Goal: Task Accomplishment & Management: Manage account settings

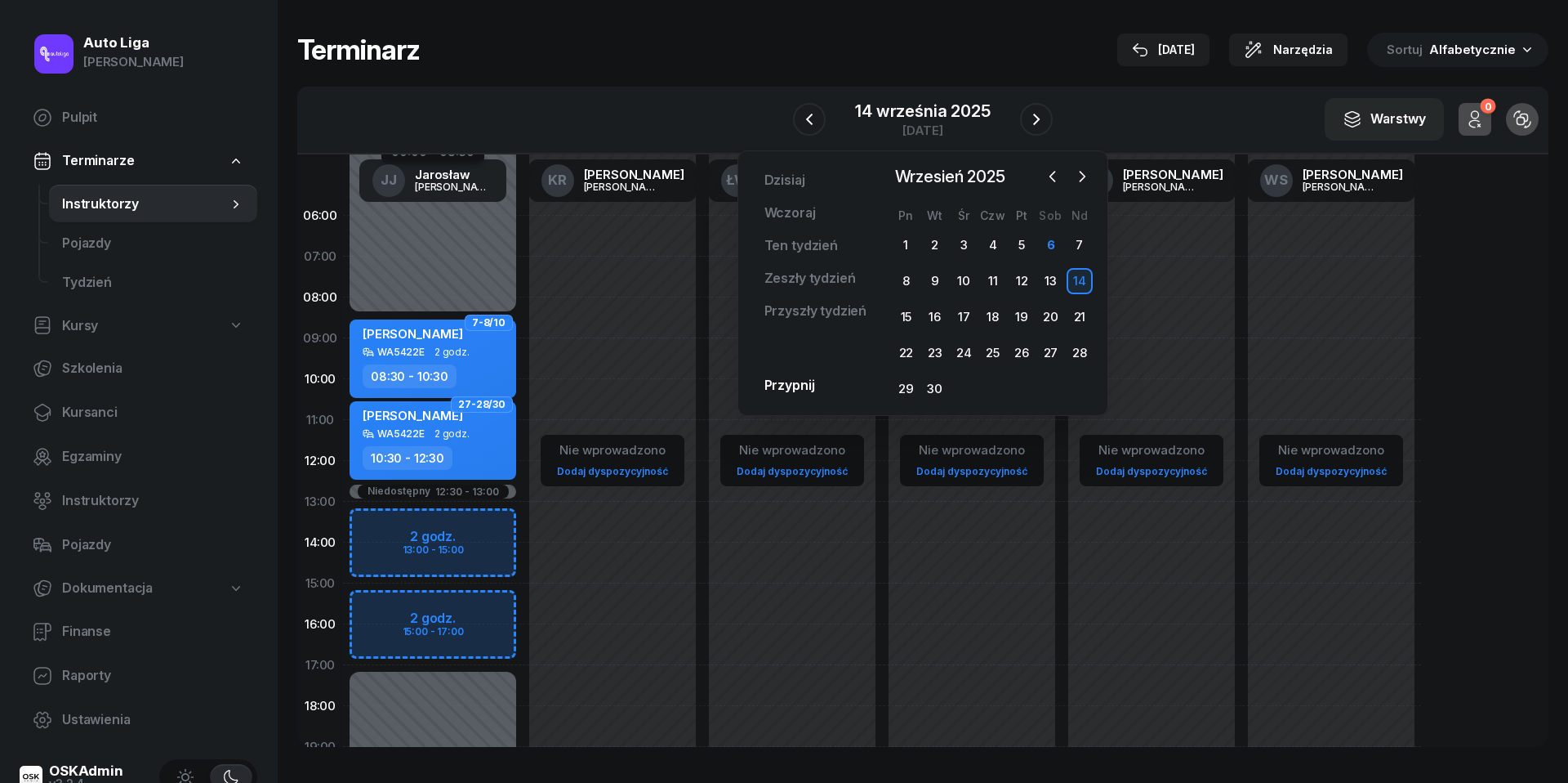
scroll to position [142, 0]
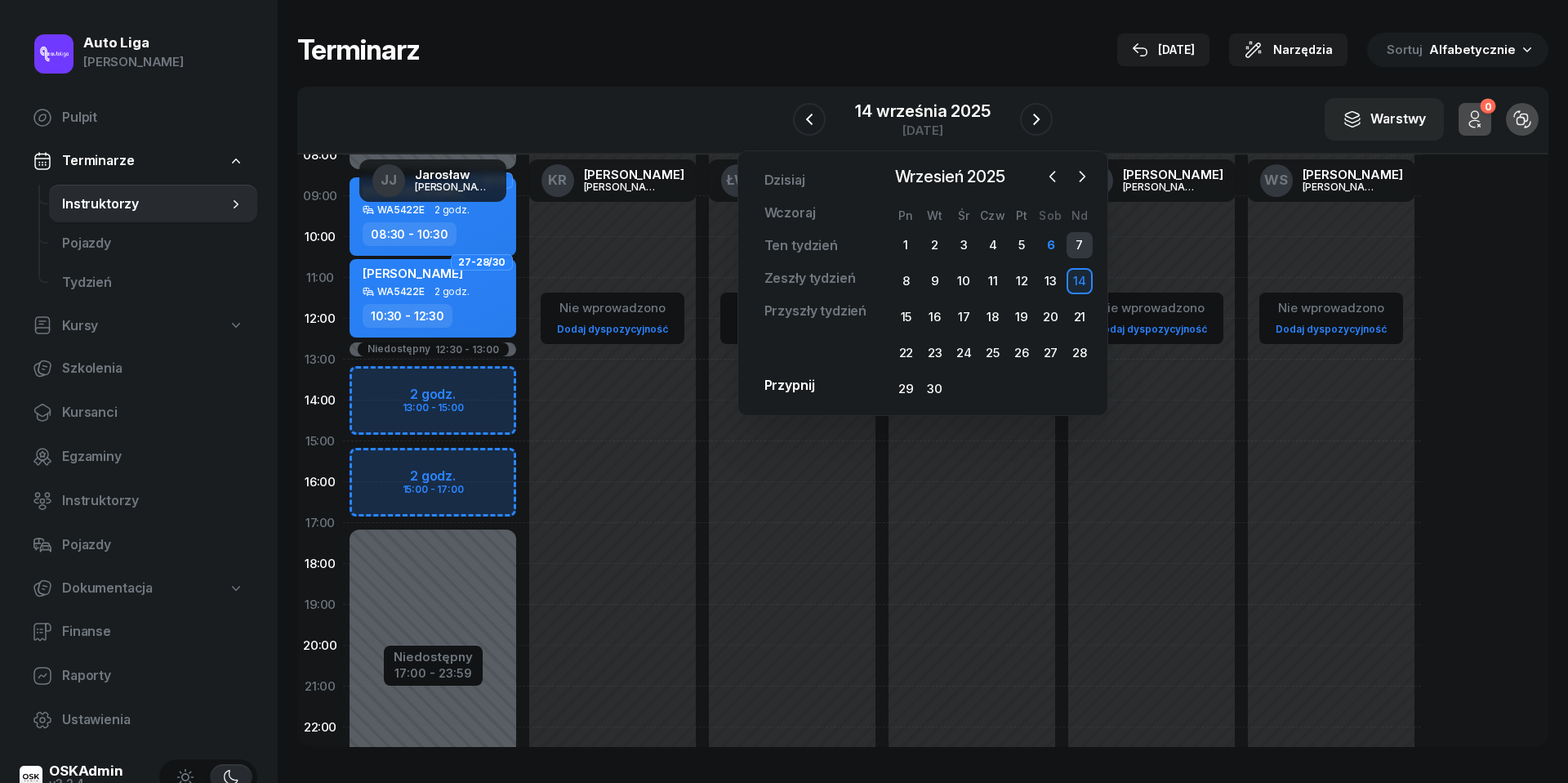
click at [1075, 237] on div "7" at bounding box center [1080, 245] width 26 height 26
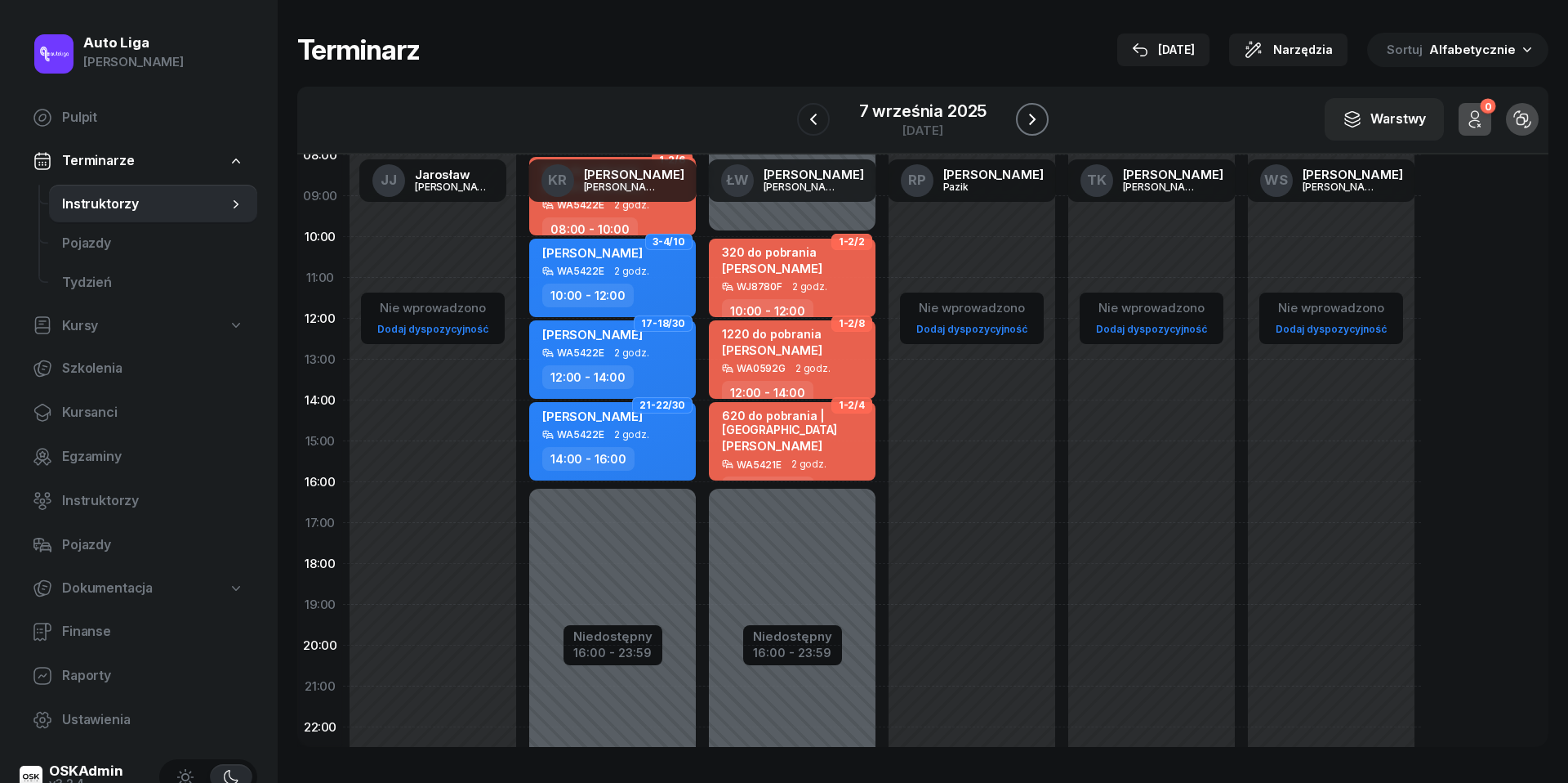
click at [1031, 122] on icon "button" at bounding box center [1032, 120] width 7 height 12
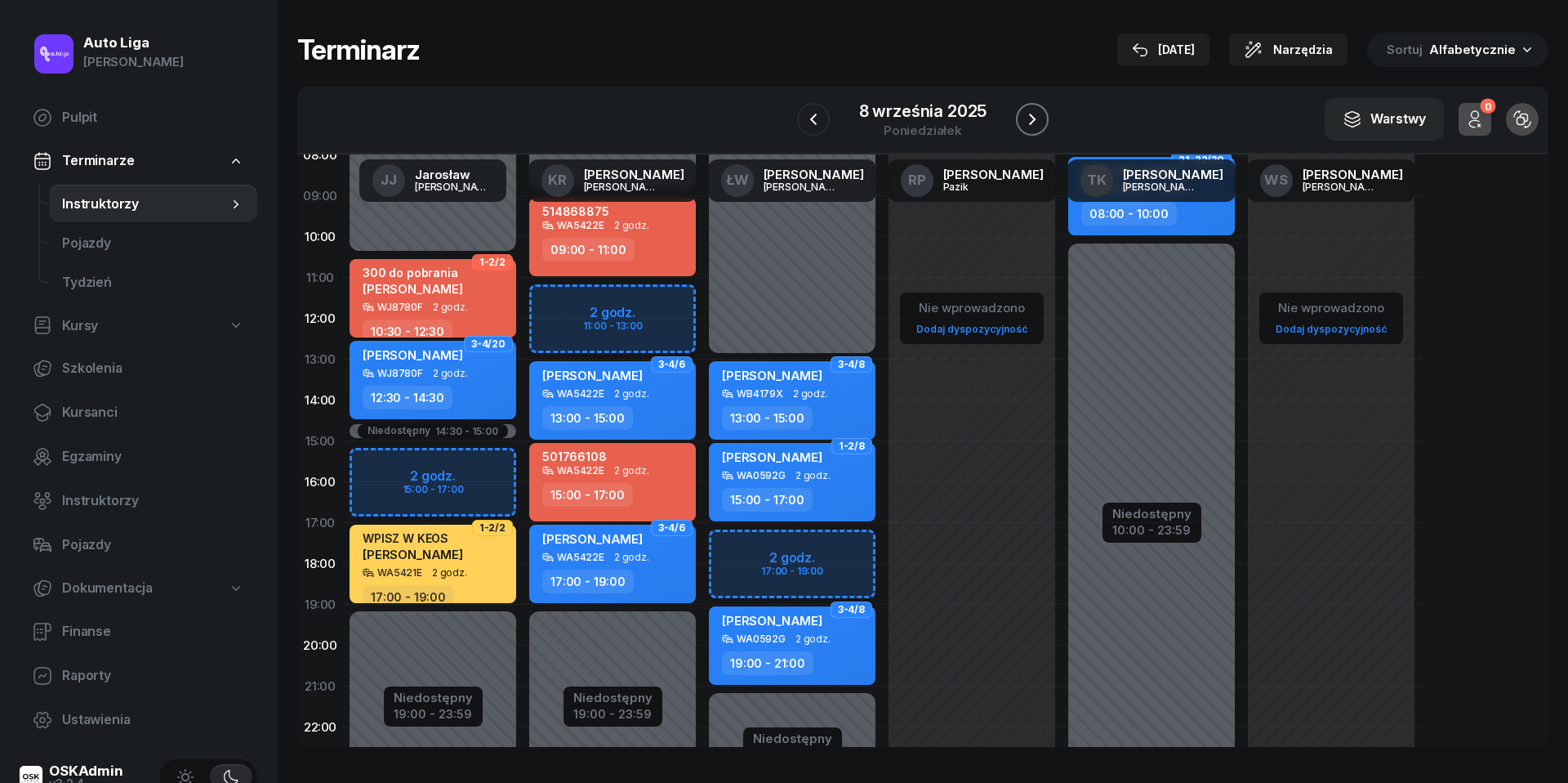
click at [1042, 119] on icon "button" at bounding box center [1033, 120] width 20 height 20
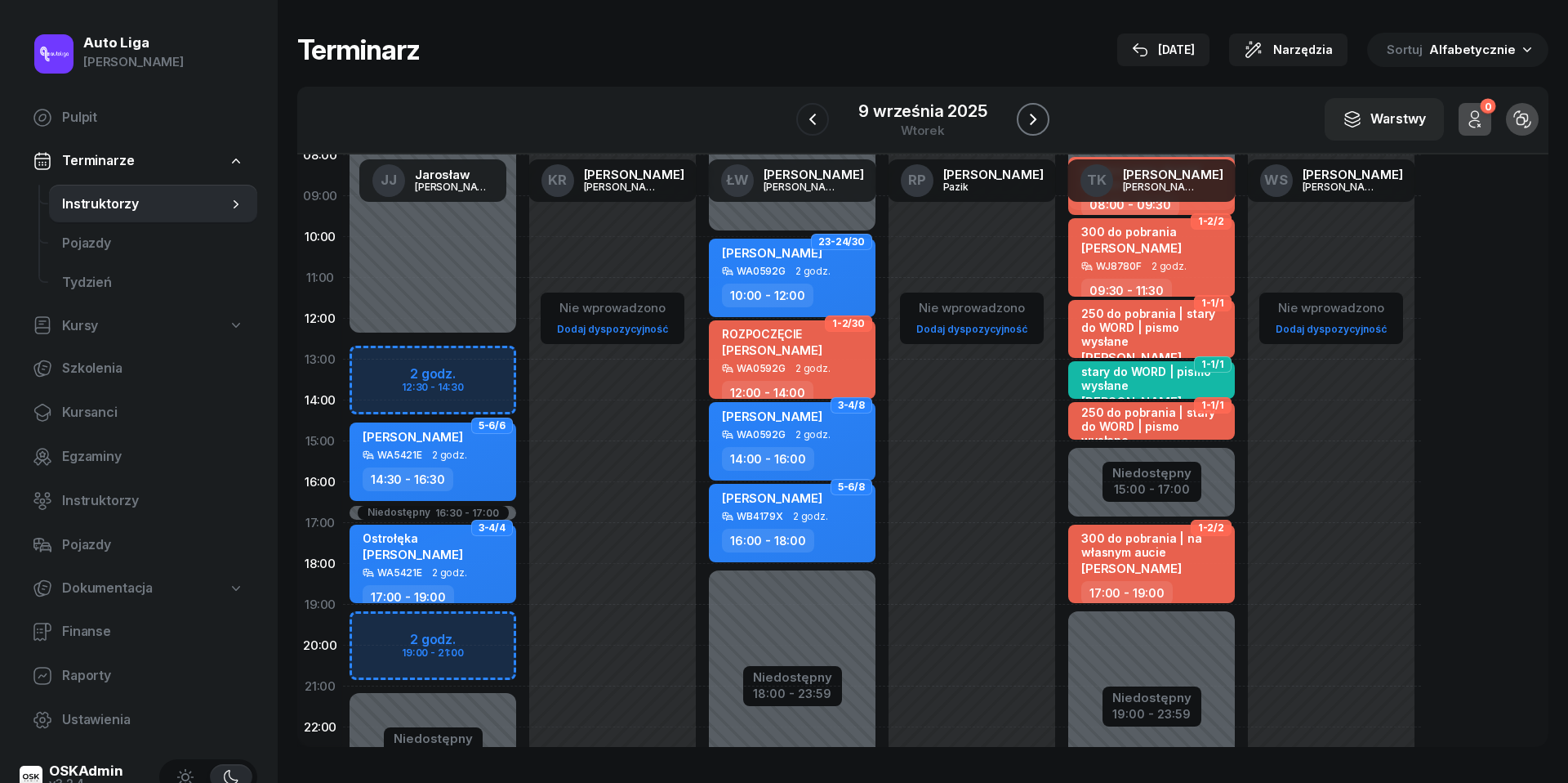
click at [1042, 118] on button "button" at bounding box center [1033, 119] width 32 height 32
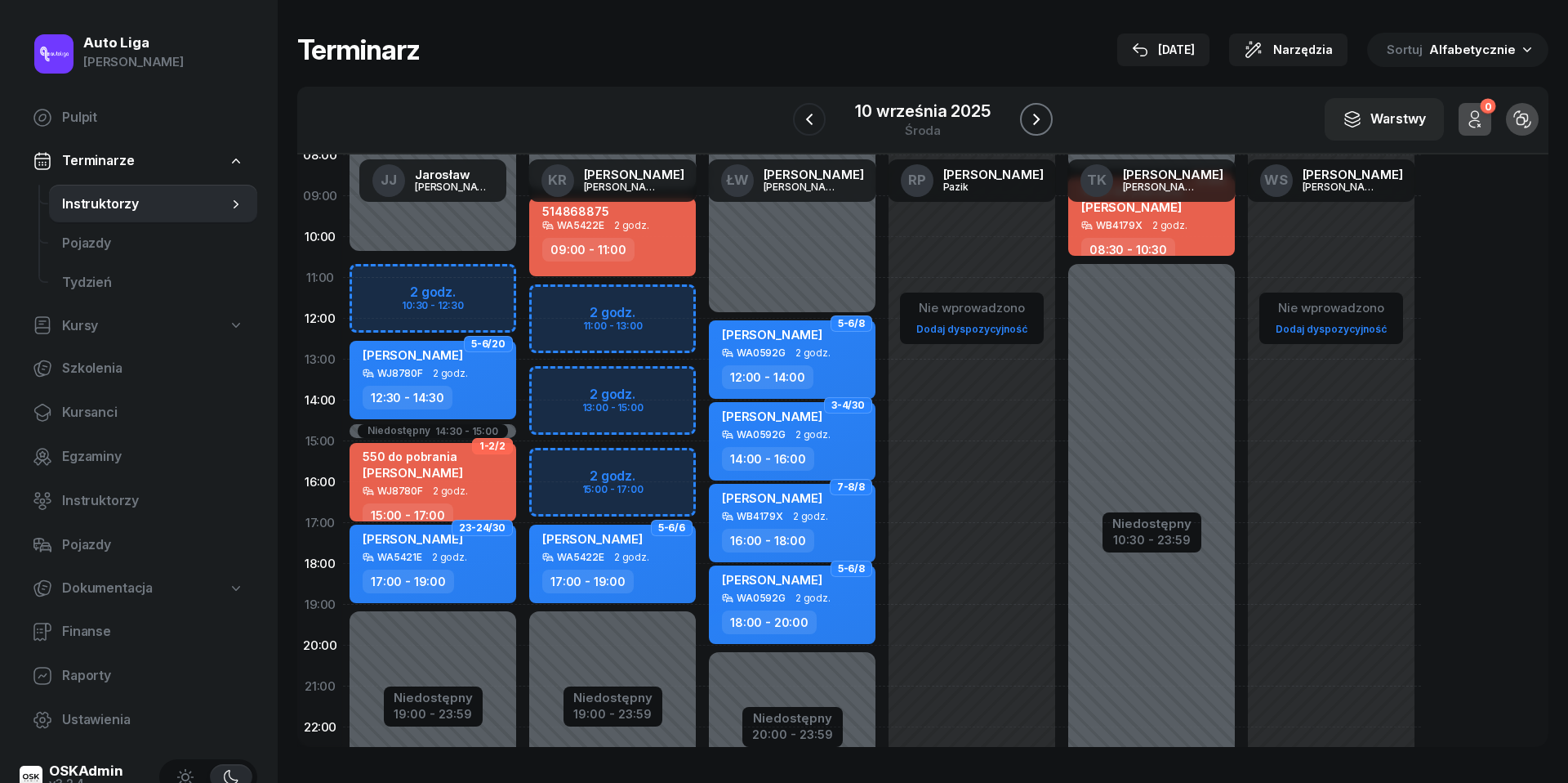
click at [1042, 118] on icon "button" at bounding box center [1037, 120] width 20 height 20
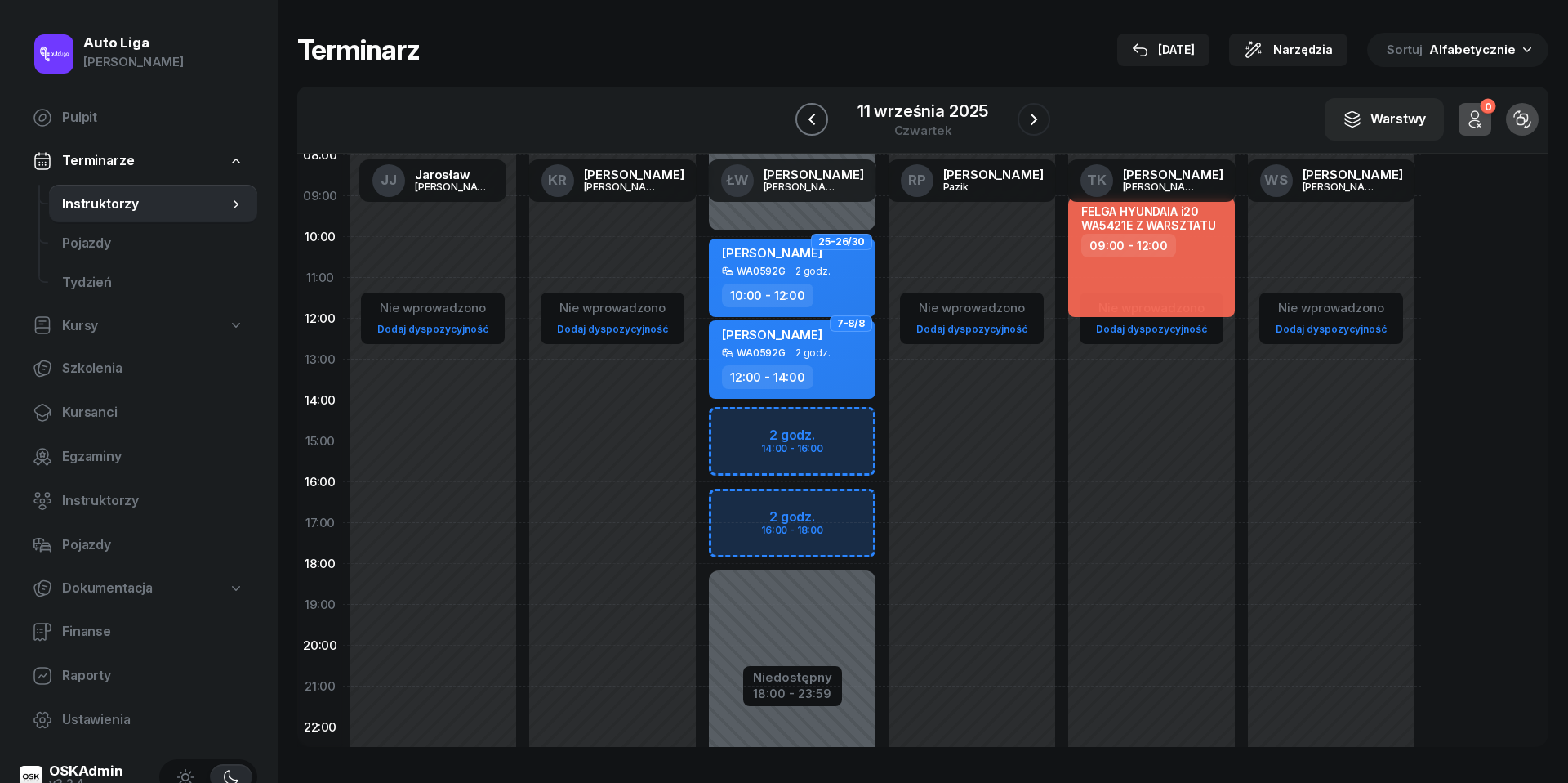
click at [815, 118] on icon "button" at bounding box center [812, 120] width 20 height 20
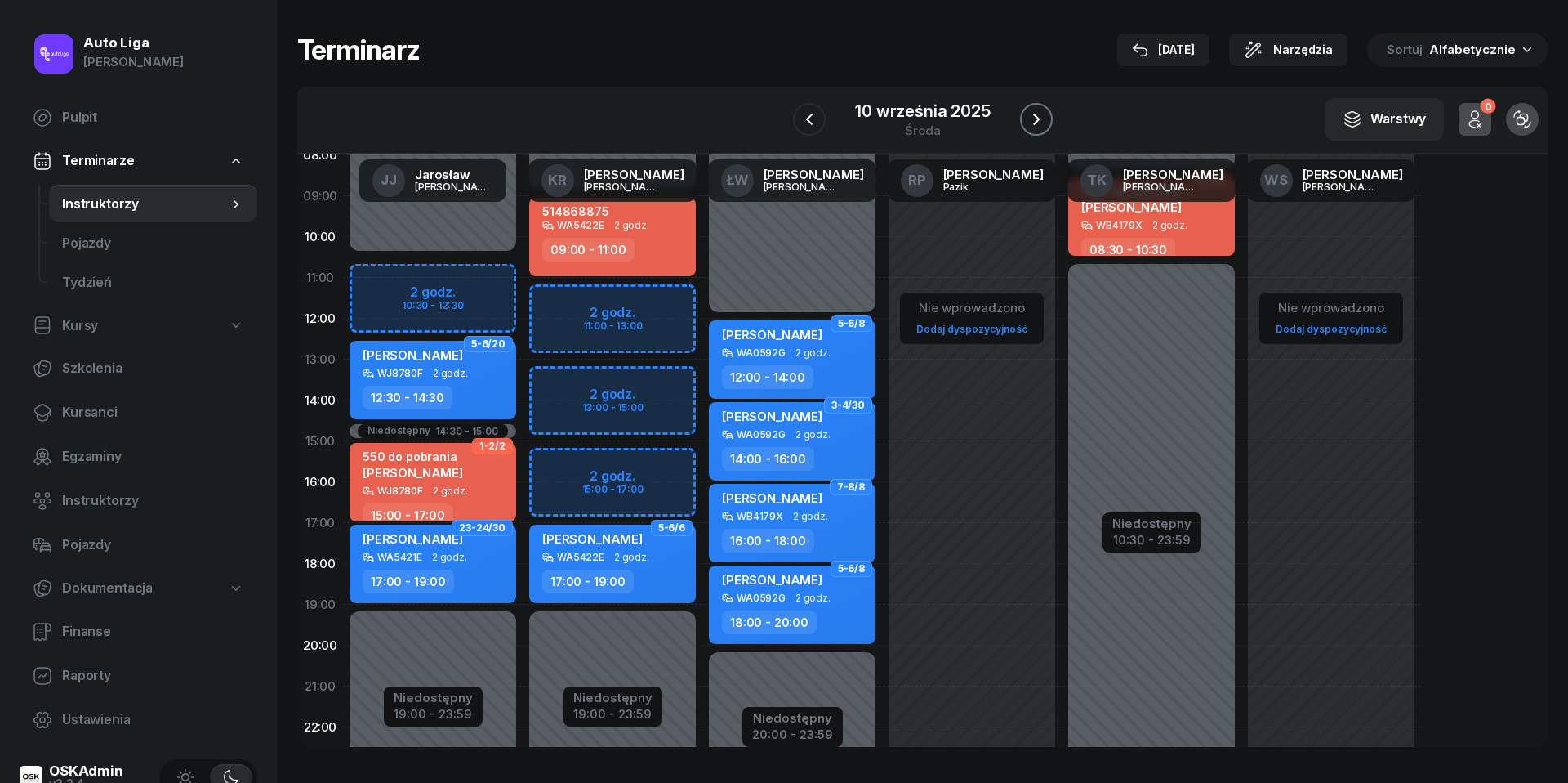
click at [1031, 116] on icon "button" at bounding box center [1037, 120] width 20 height 20
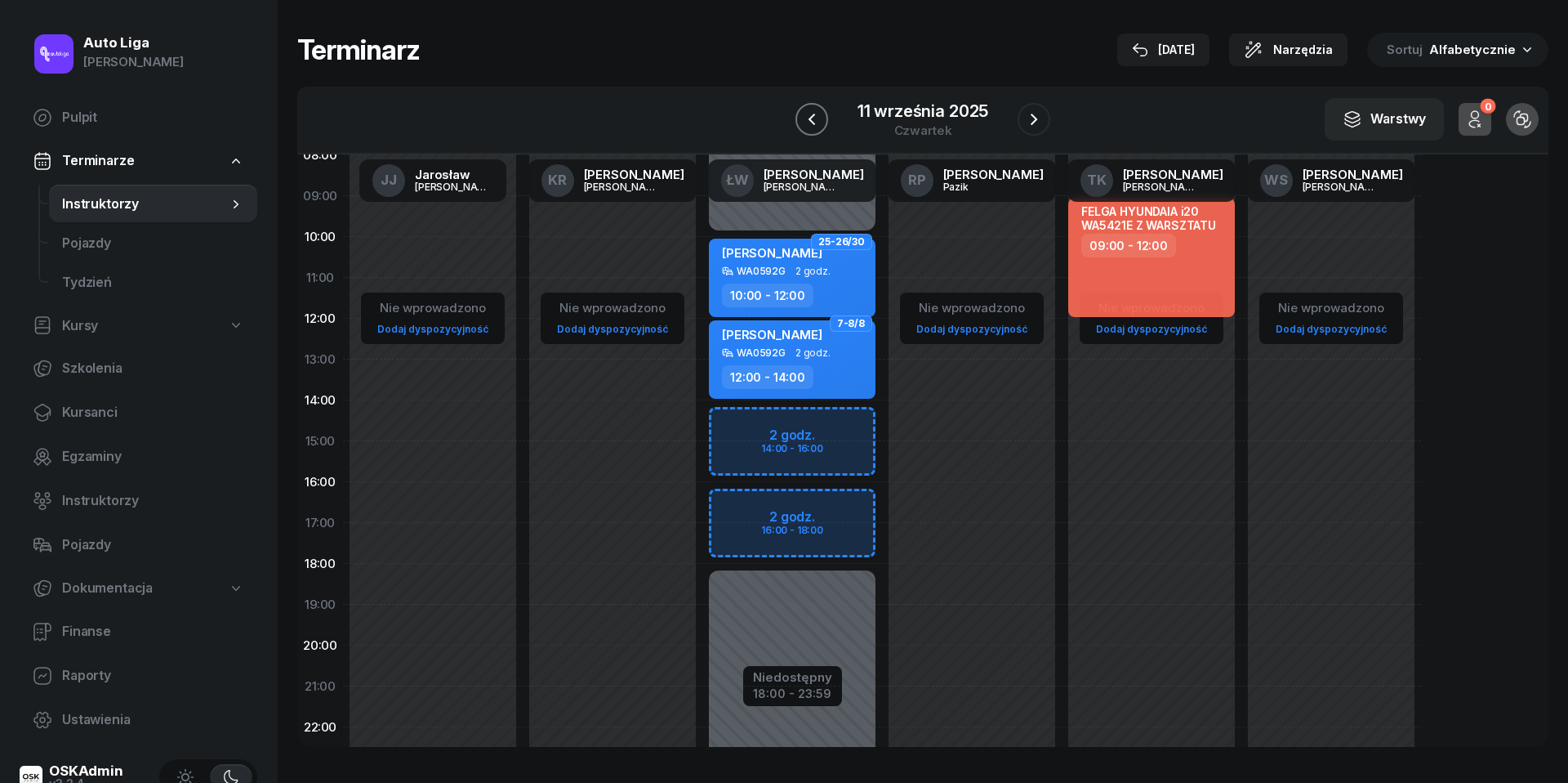
click at [807, 121] on icon "button" at bounding box center [812, 120] width 20 height 20
click at [807, 121] on icon "button" at bounding box center [809, 120] width 20 height 20
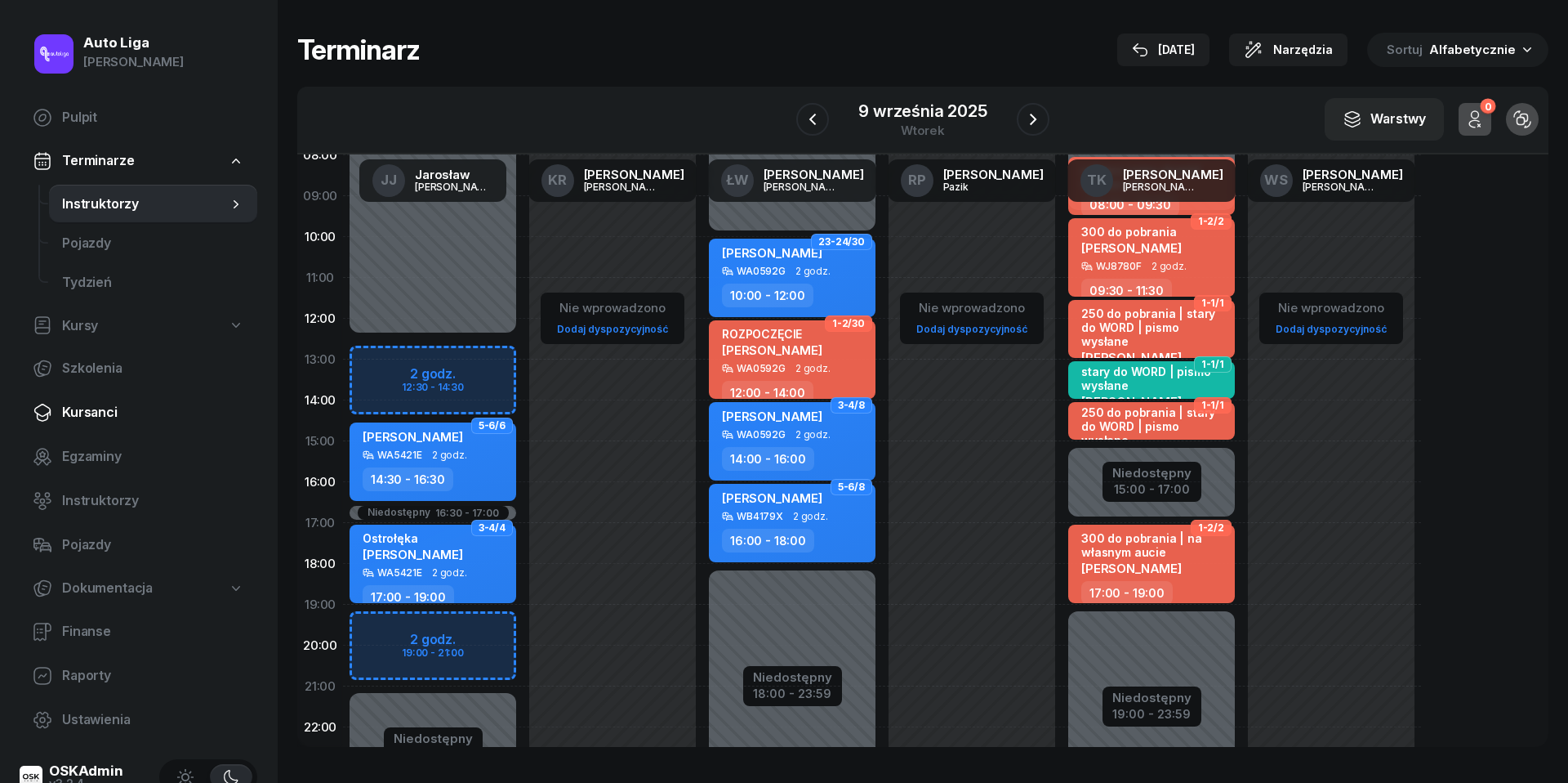
click at [93, 405] on span "Kursanci" at bounding box center [153, 413] width 182 height 22
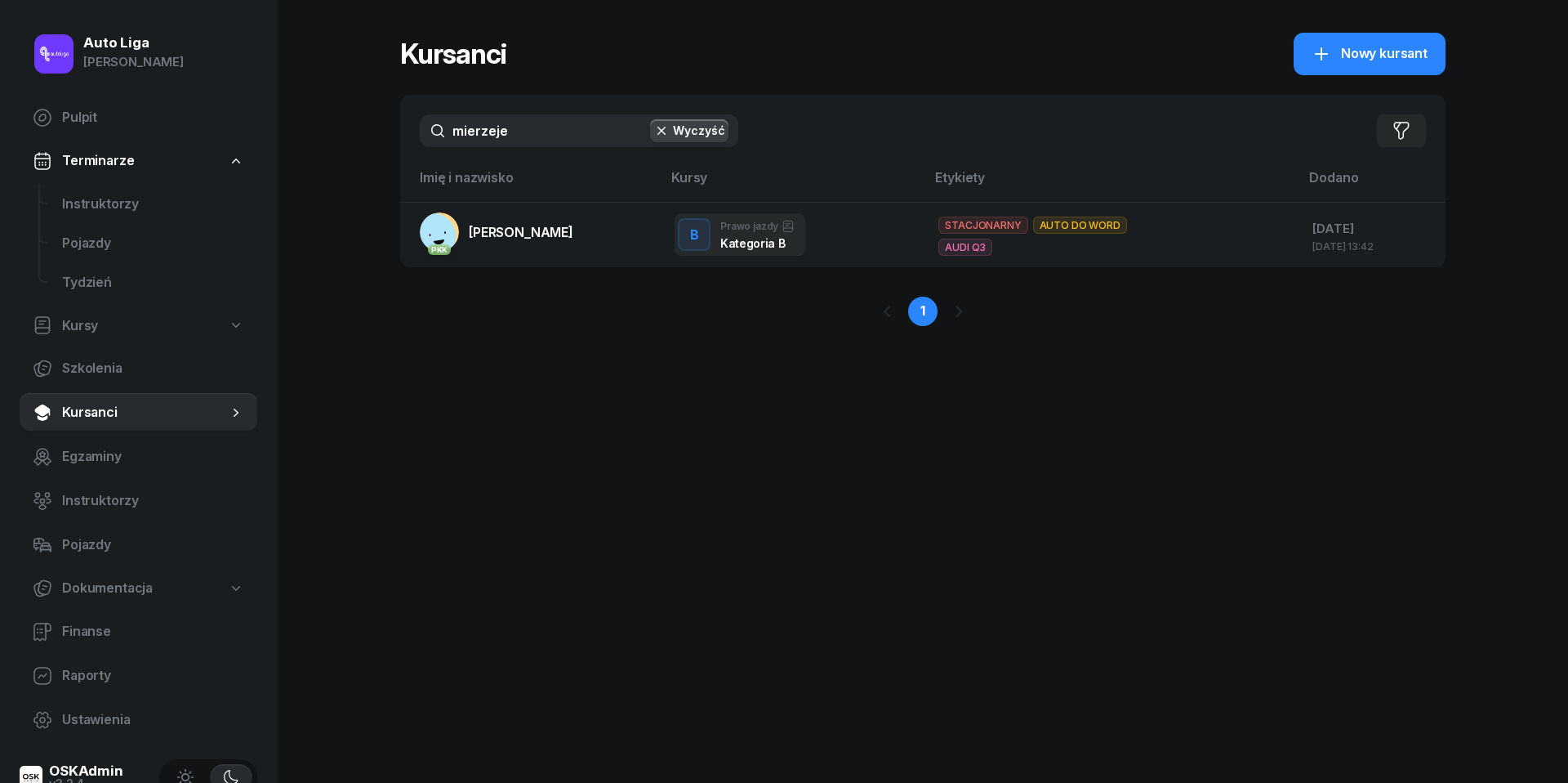
click at [539, 148] on div "mierzeje Wyczyść Filtruj" at bounding box center [923, 130] width 1045 height 72
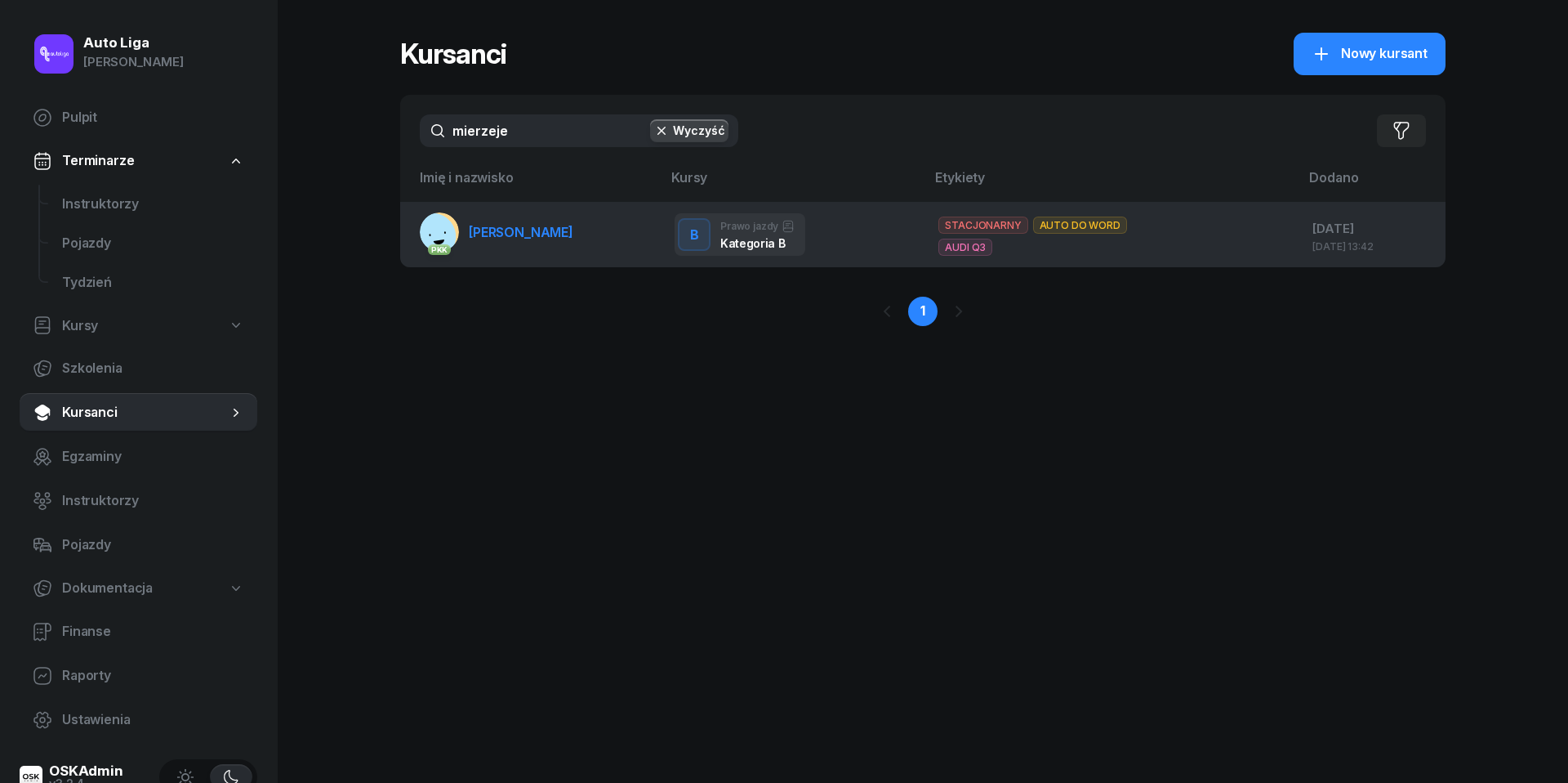
click at [526, 235] on span "[PERSON_NAME]" at bounding box center [521, 232] width 105 height 17
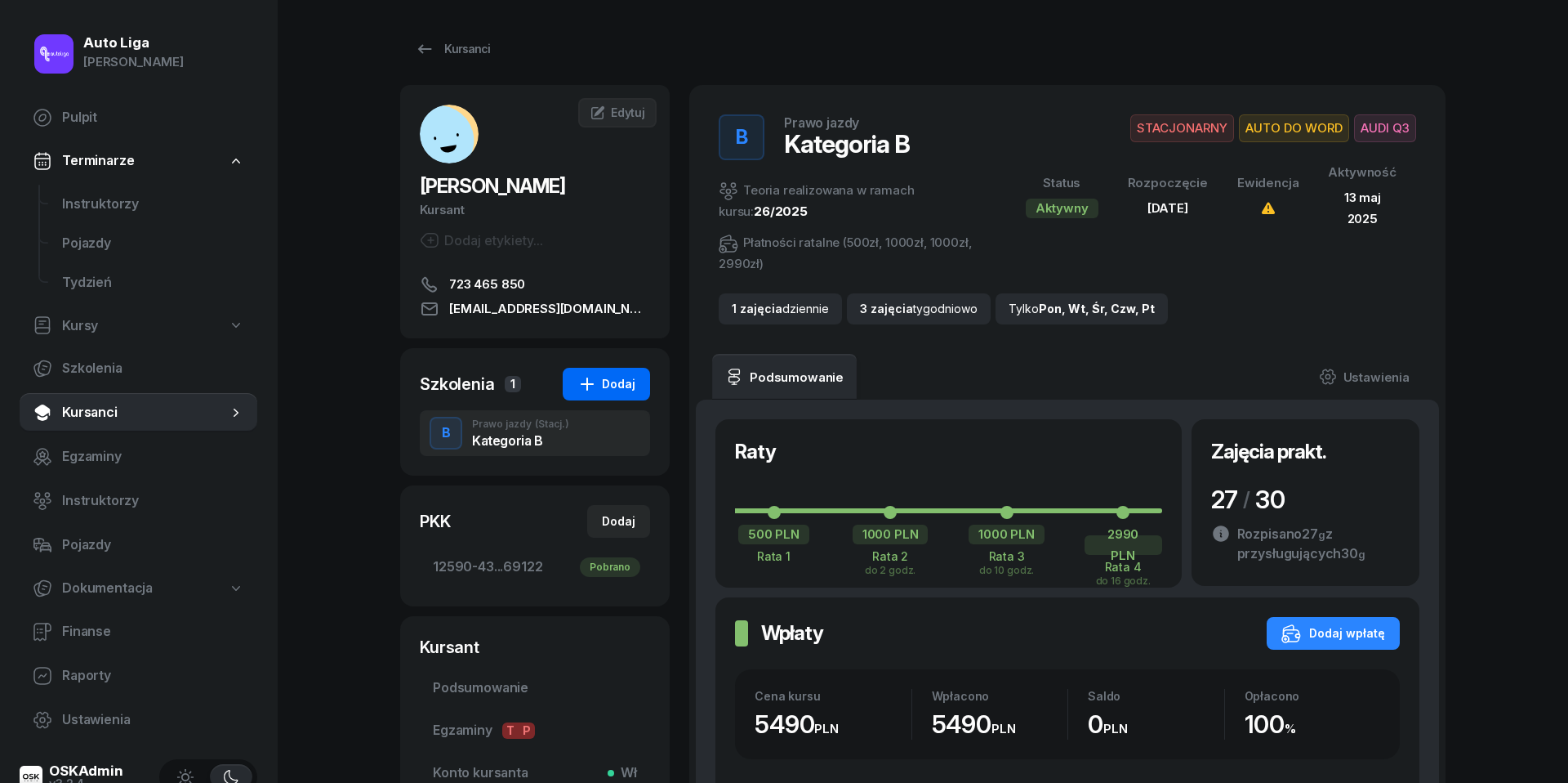
click at [618, 371] on button "Dodaj" at bounding box center [606, 384] width 87 height 32
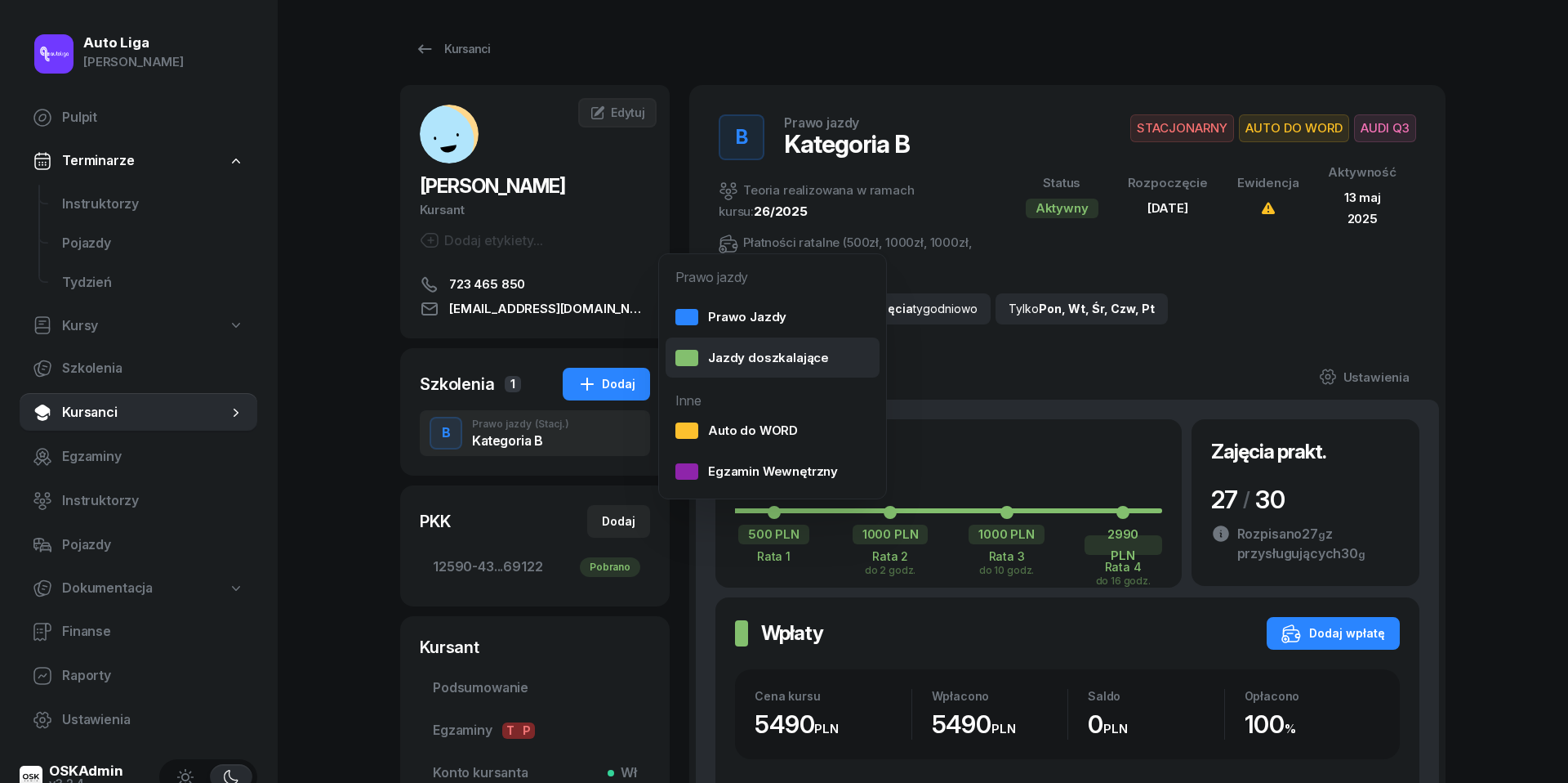
click at [765, 360] on div "Jazdy doszkalające" at bounding box center [752, 358] width 154 height 22
select select "B"
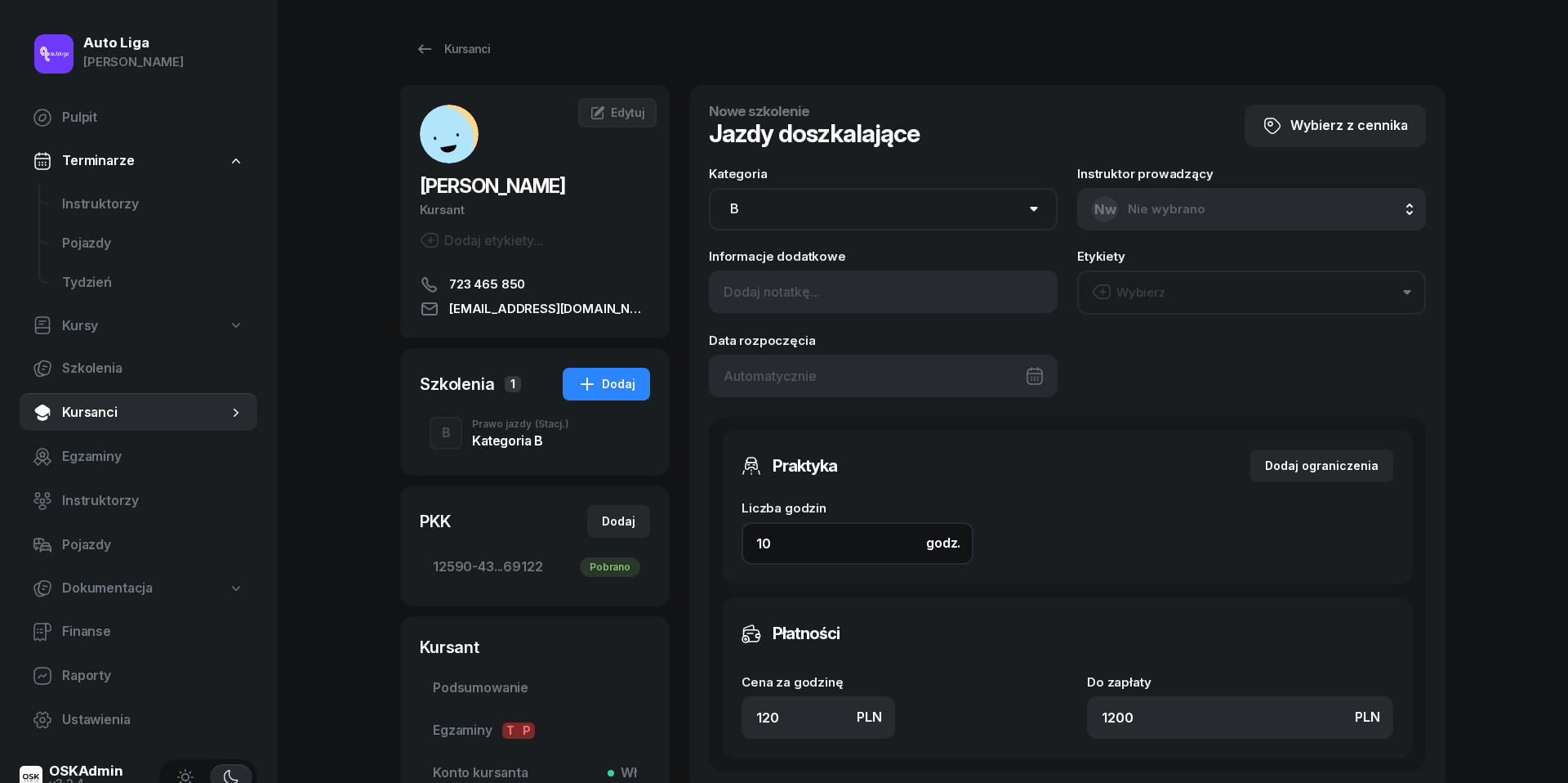
click at [828, 549] on input "10" at bounding box center [857, 543] width 232 height 42
type input "4"
type input "480"
type input "4"
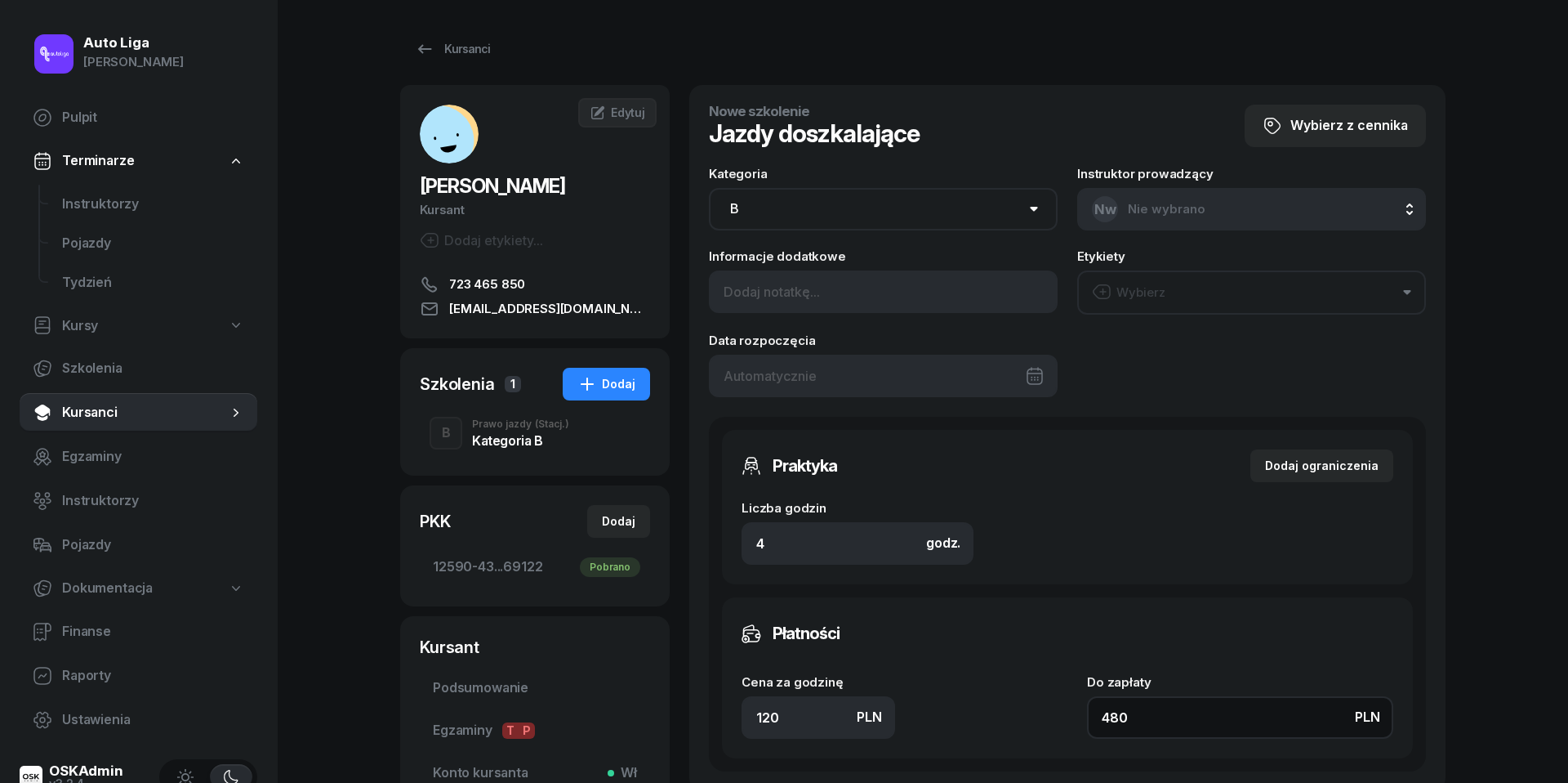
click at [1141, 710] on input "480" at bounding box center [1239, 717] width 306 height 42
type input "1.75"
type input "7"
type input "19.50"
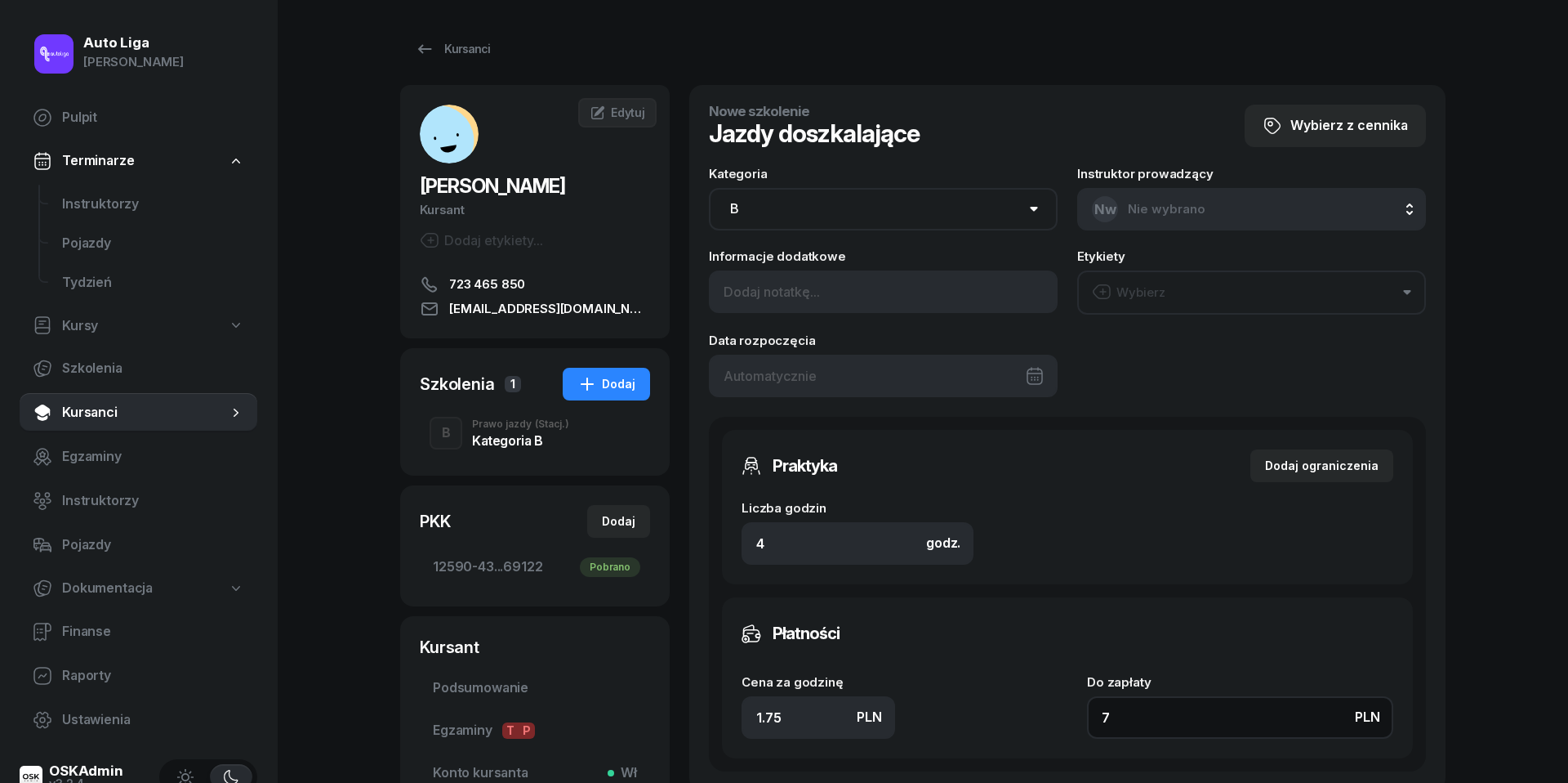
type input "78"
type input "195"
type input "780"
click at [1266, 292] on button "Wybierz" at bounding box center [1251, 292] width 349 height 44
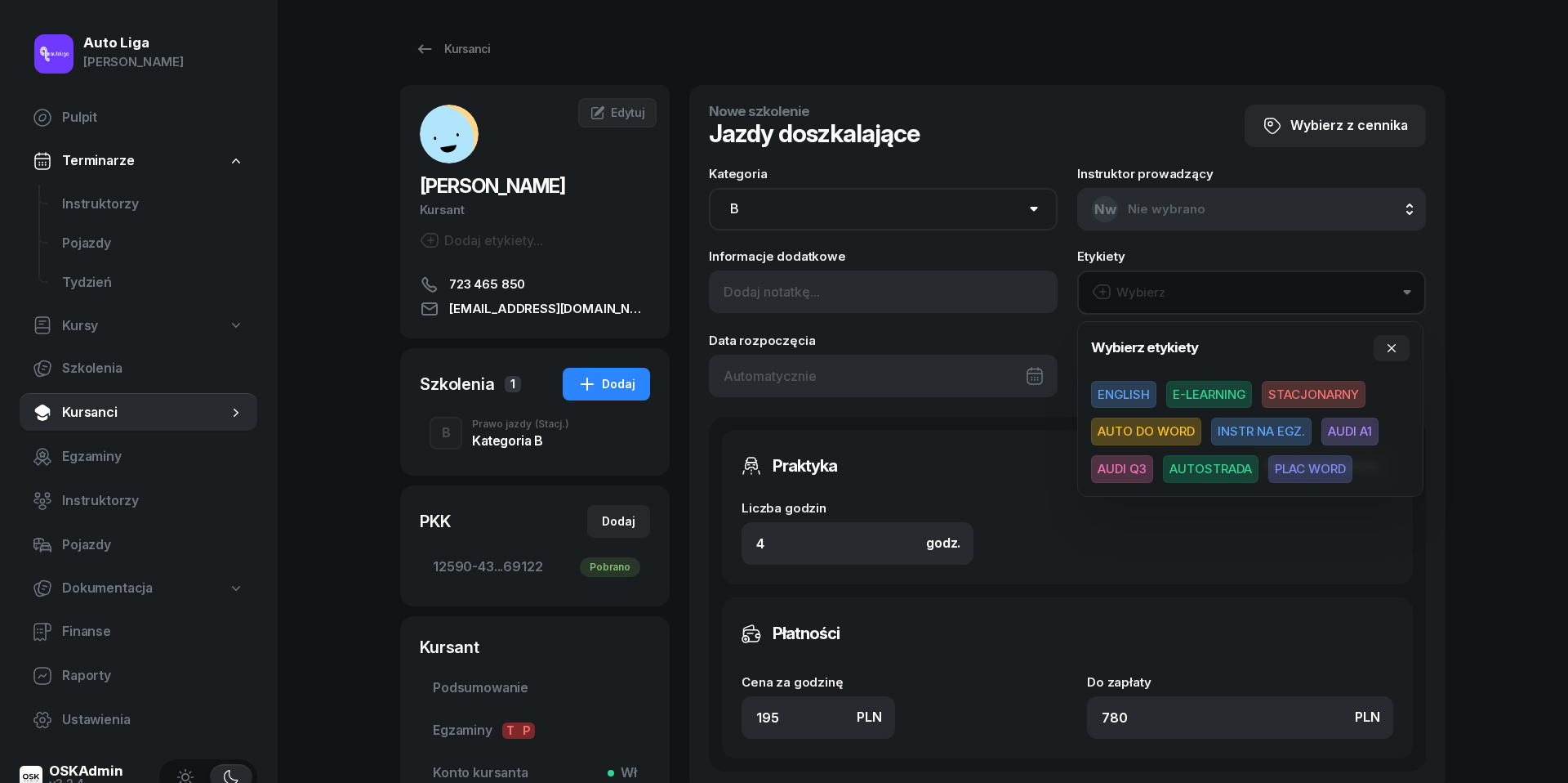
click at [1132, 471] on span "AUDI Q3" at bounding box center [1122, 469] width 62 height 27
click at [1136, 597] on div "Płatności Cena za godzinę PLN 195 Do zapłaty PLN 780" at bounding box center [1067, 677] width 691 height 161
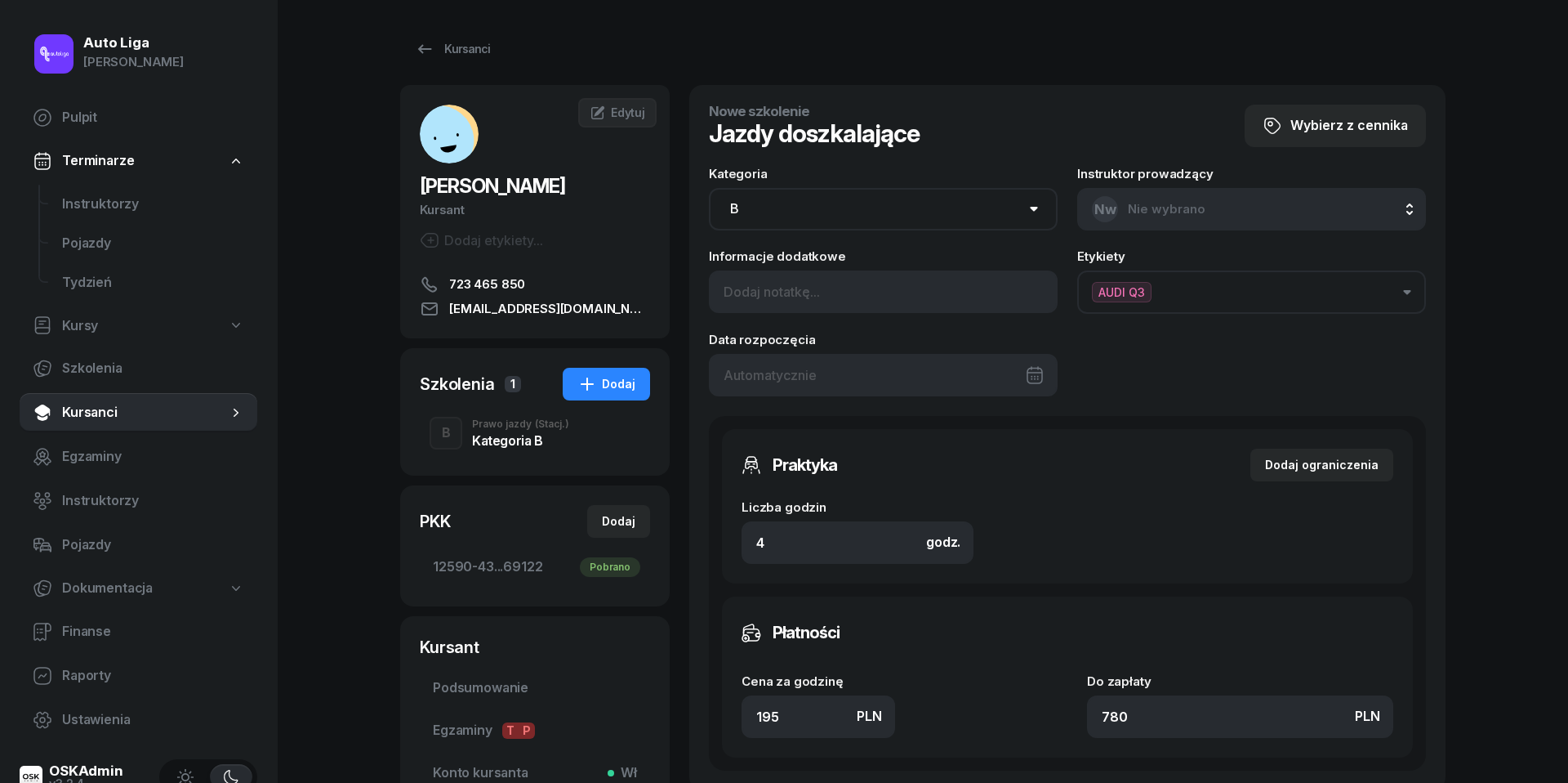
click at [873, 368] on div at bounding box center [884, 375] width 349 height 42
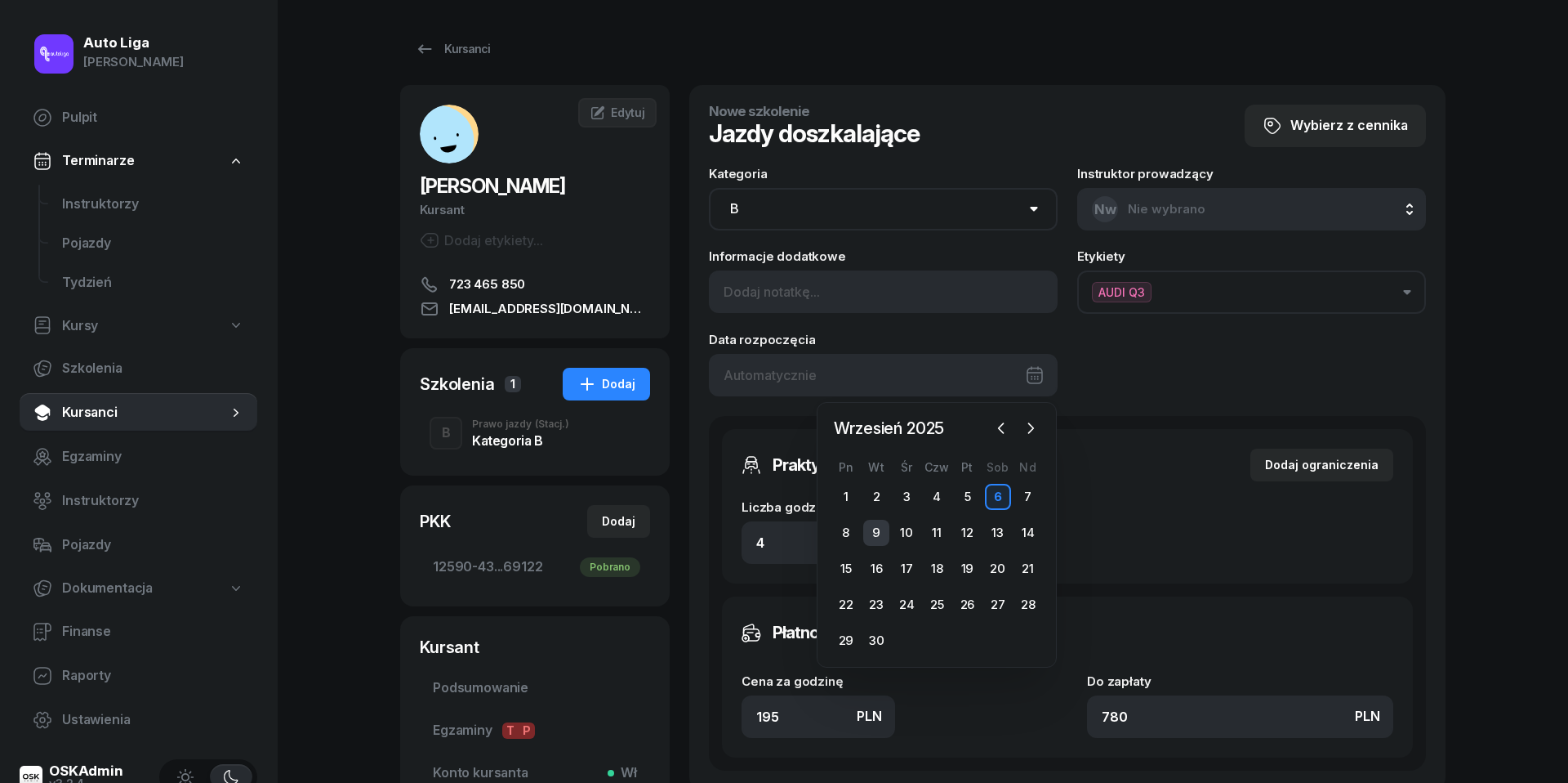
click at [879, 536] on div "9" at bounding box center [876, 533] width 26 height 26
type input "[DATE]"
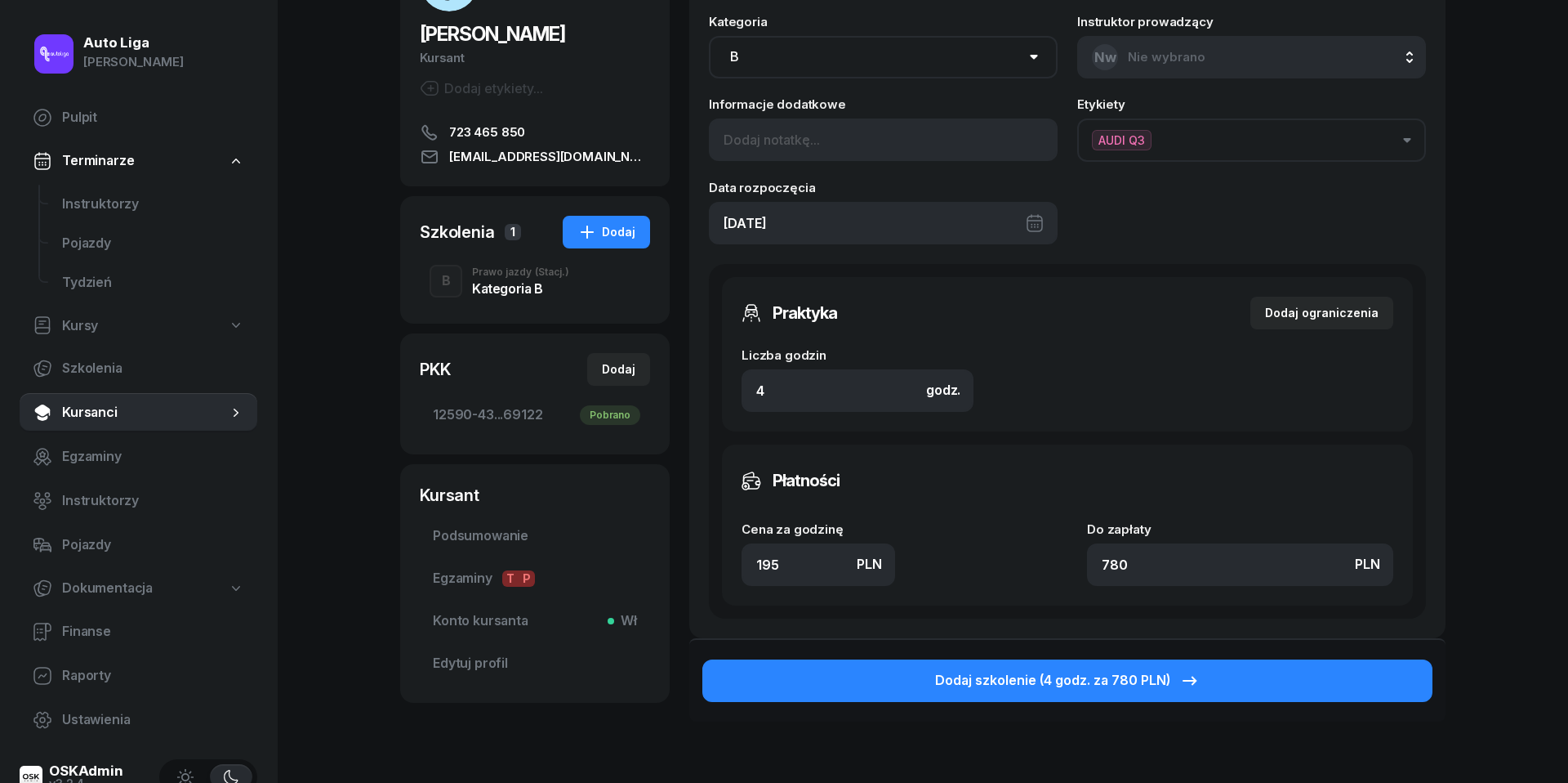
scroll to position [155, 0]
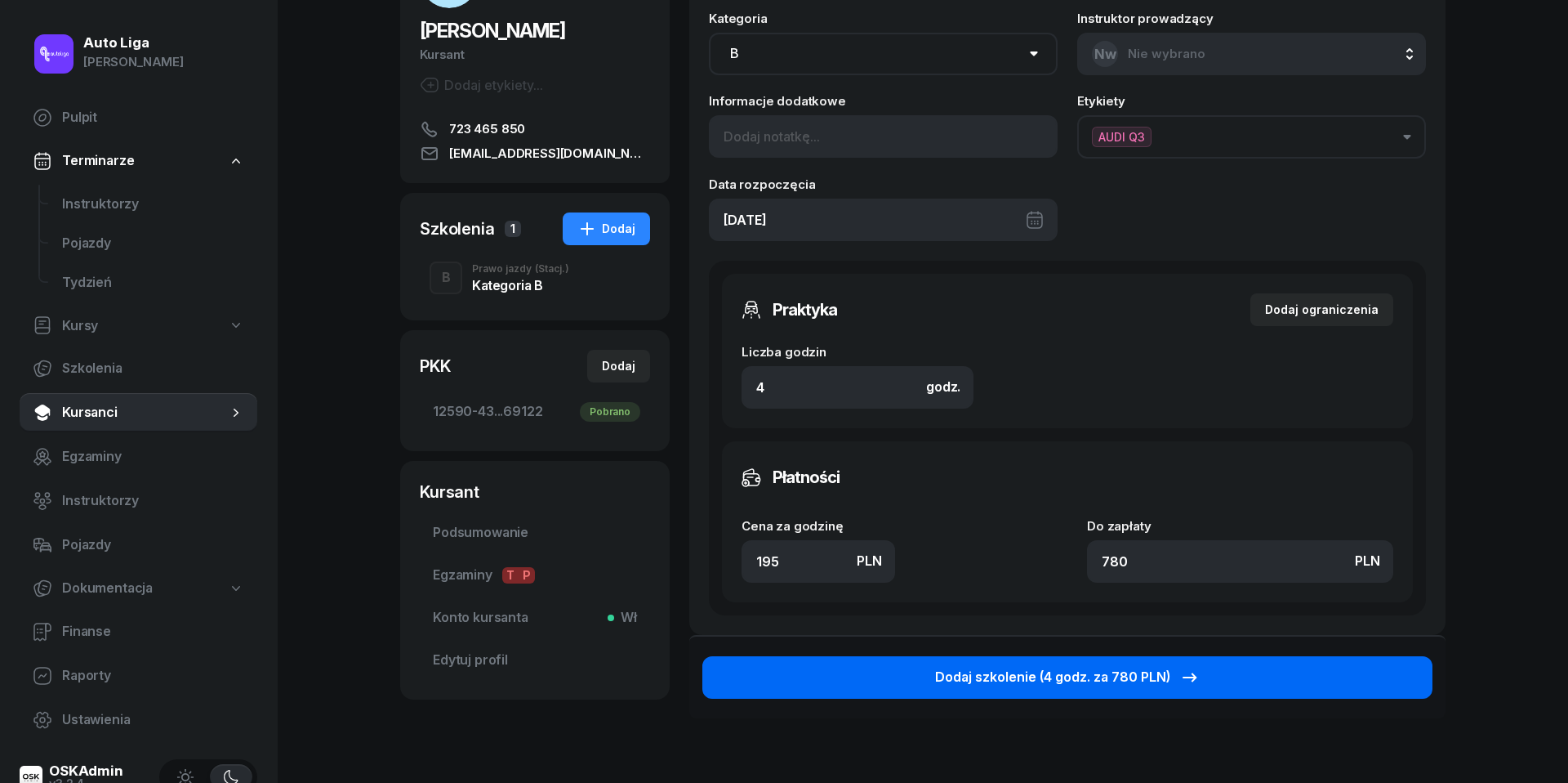
click at [1057, 672] on div "Dodaj szkolenie (4 godz. za 780 PLN)" at bounding box center [1068, 678] width 265 height 22
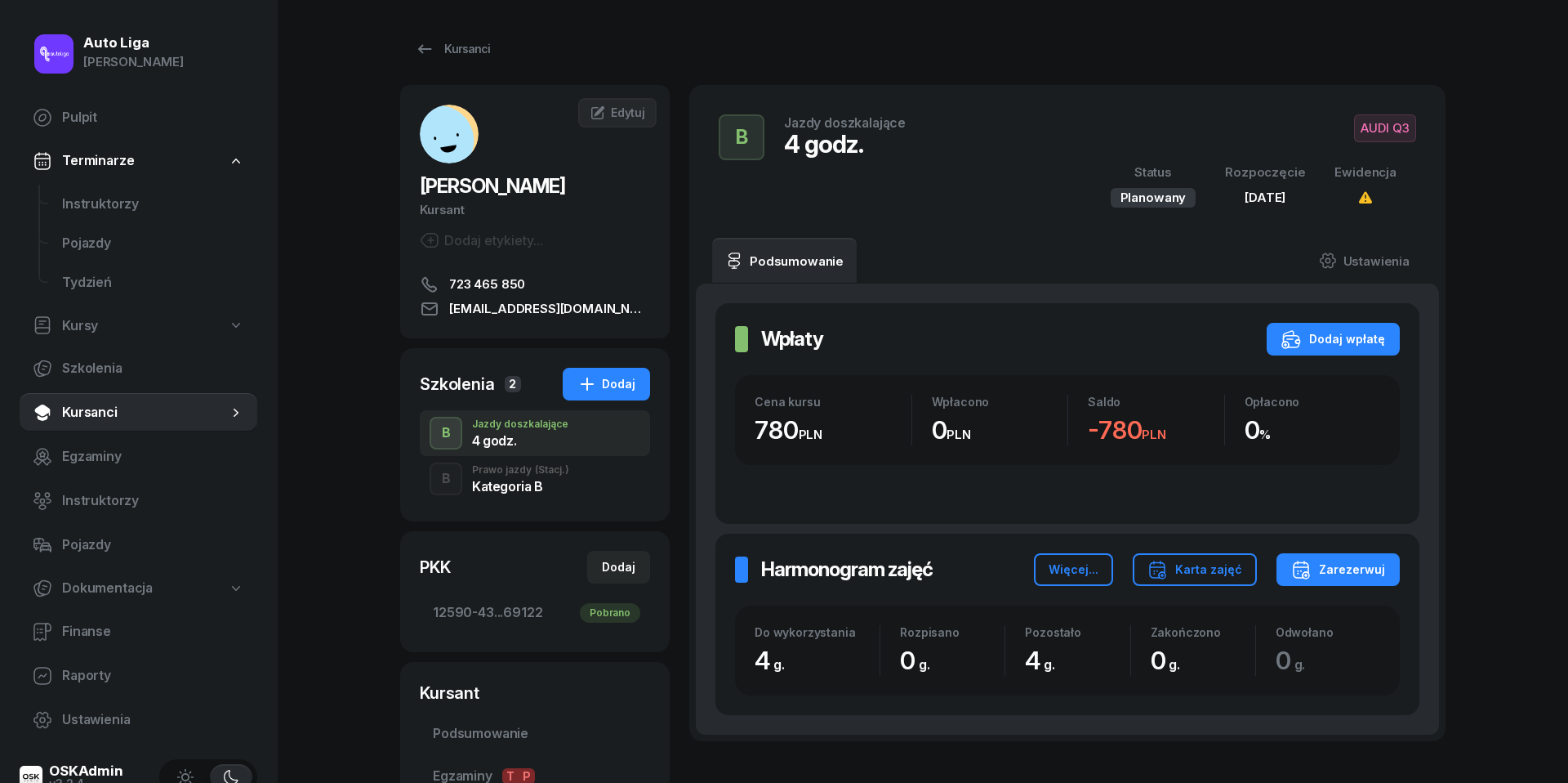
click at [540, 480] on div "Kategoria B" at bounding box center [520, 486] width 97 height 13
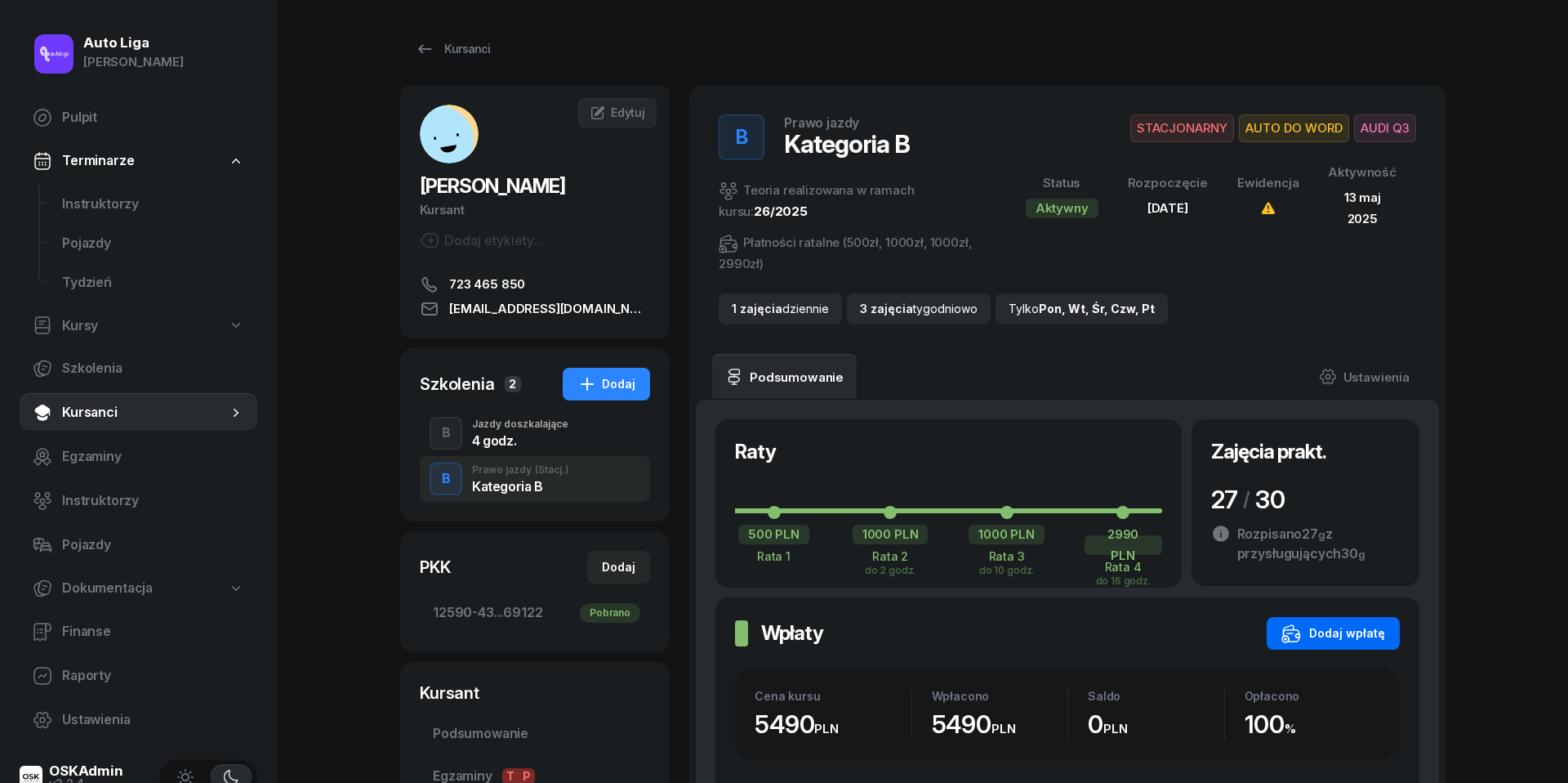
click at [1344, 636] on div "Dodaj wpłatę" at bounding box center [1334, 633] width 104 height 20
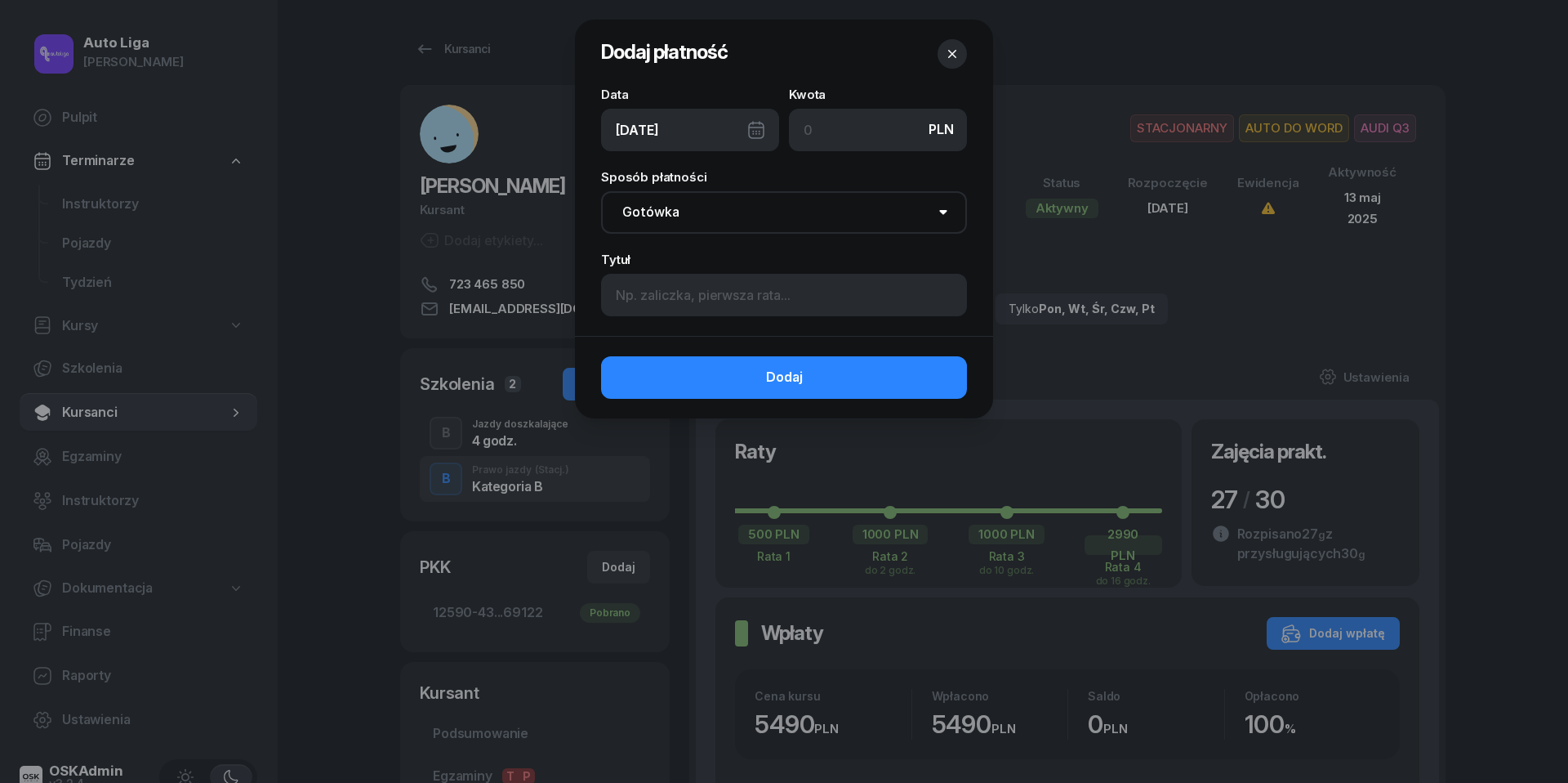
click at [955, 56] on icon "button" at bounding box center [952, 54] width 17 height 17
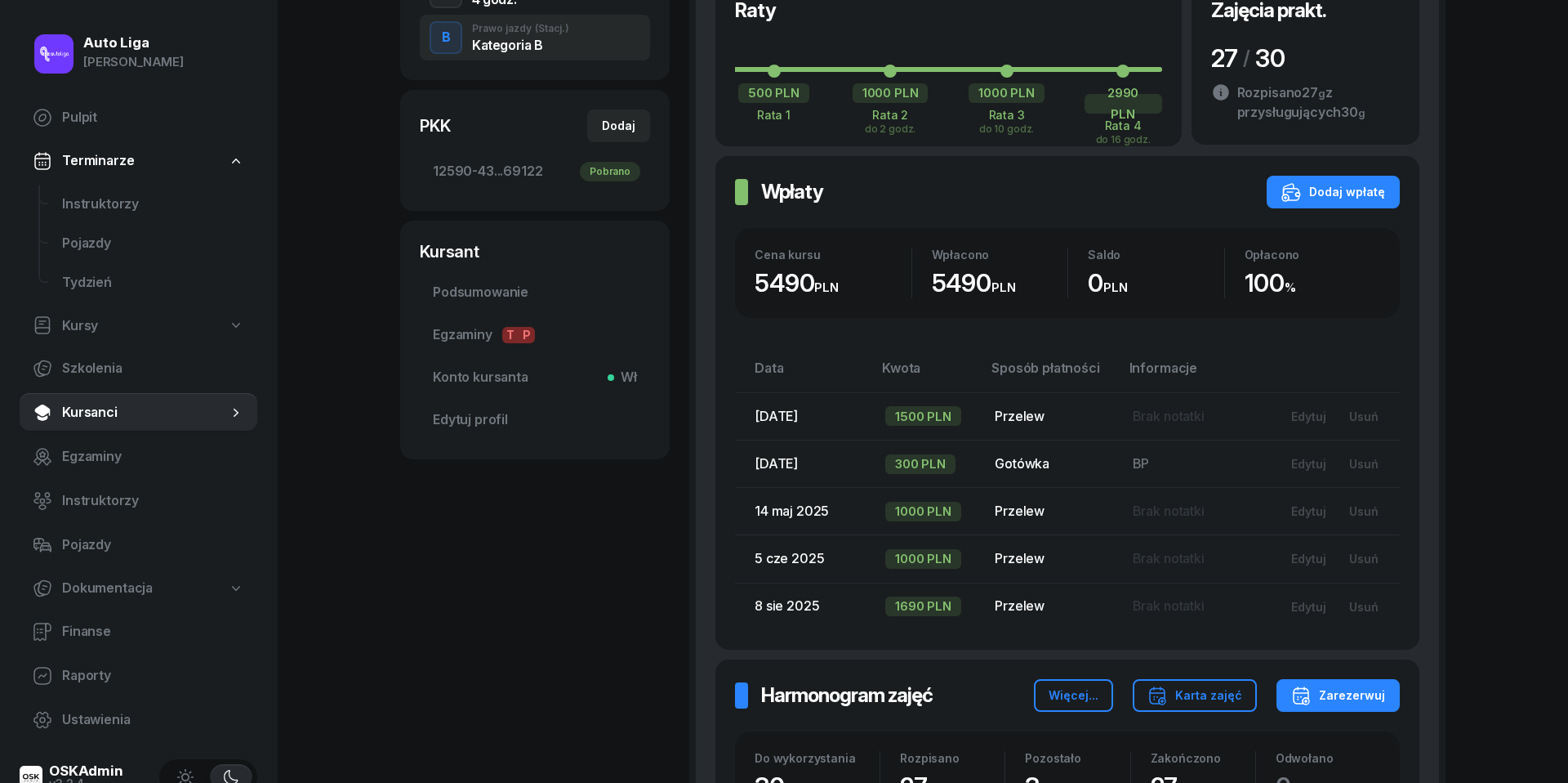
scroll to position [467, 0]
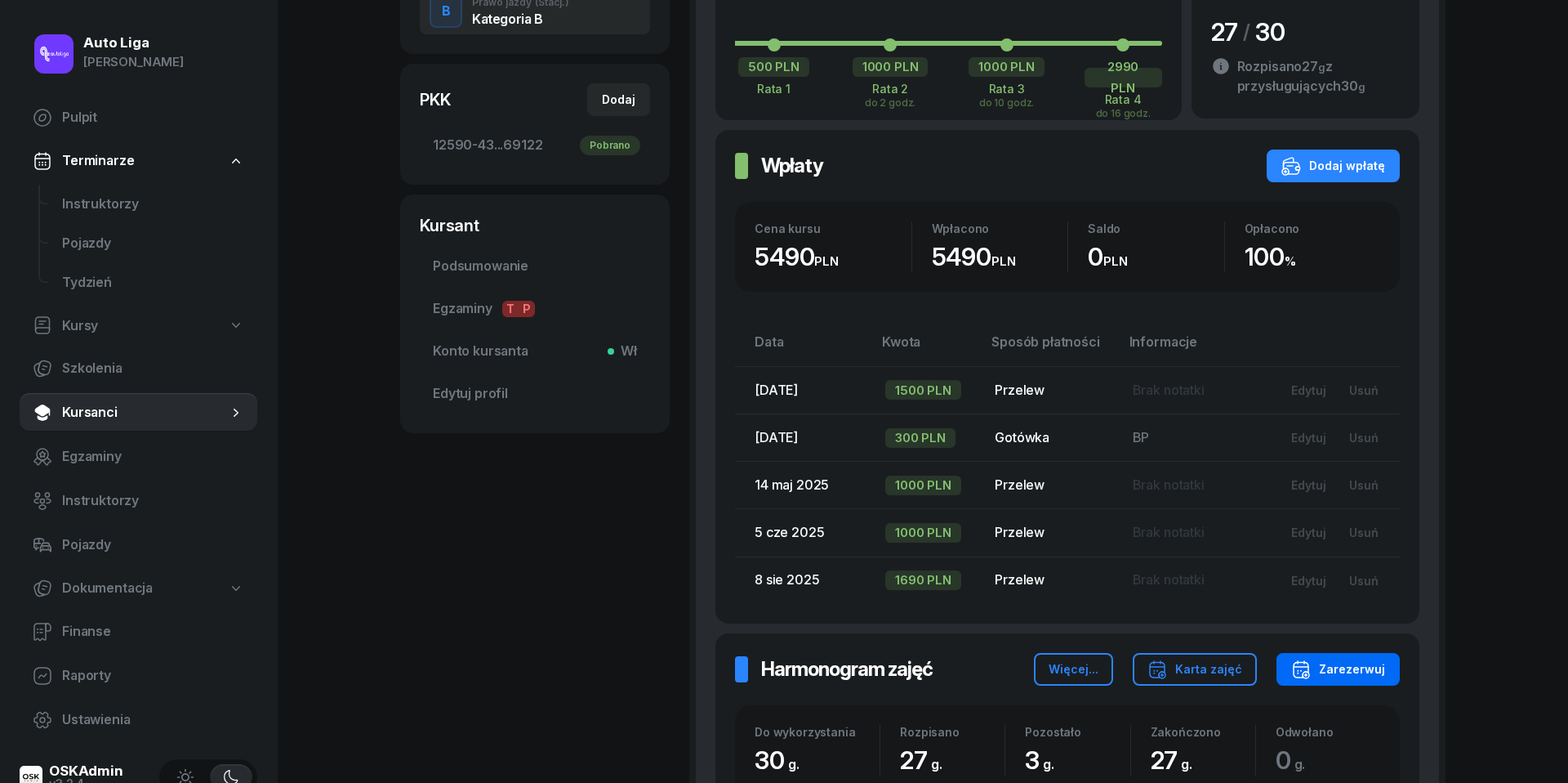
click at [1333, 662] on div "Zarezerwuj" at bounding box center [1339, 669] width 94 height 20
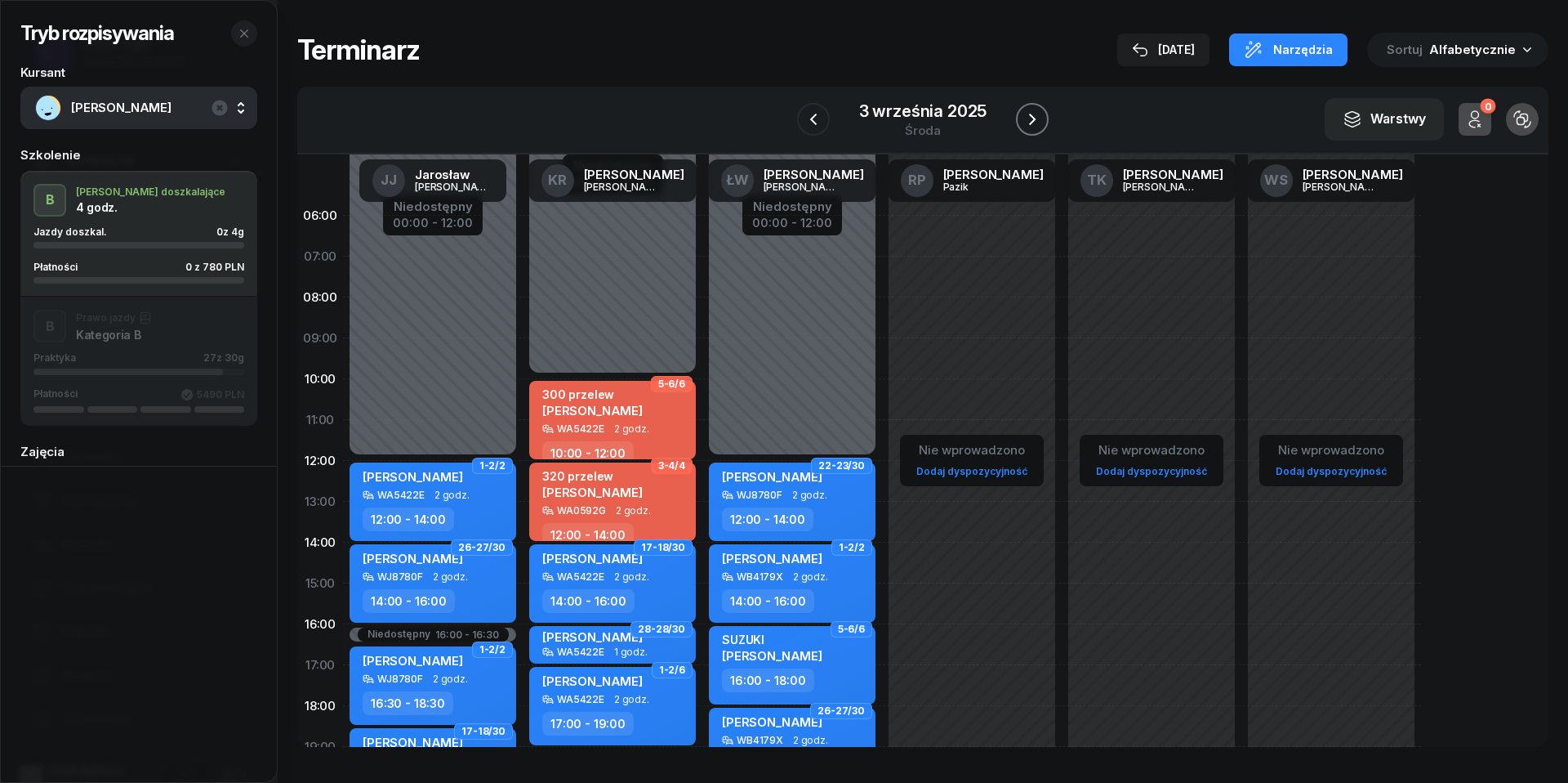
click at [1040, 116] on icon "button" at bounding box center [1033, 120] width 20 height 20
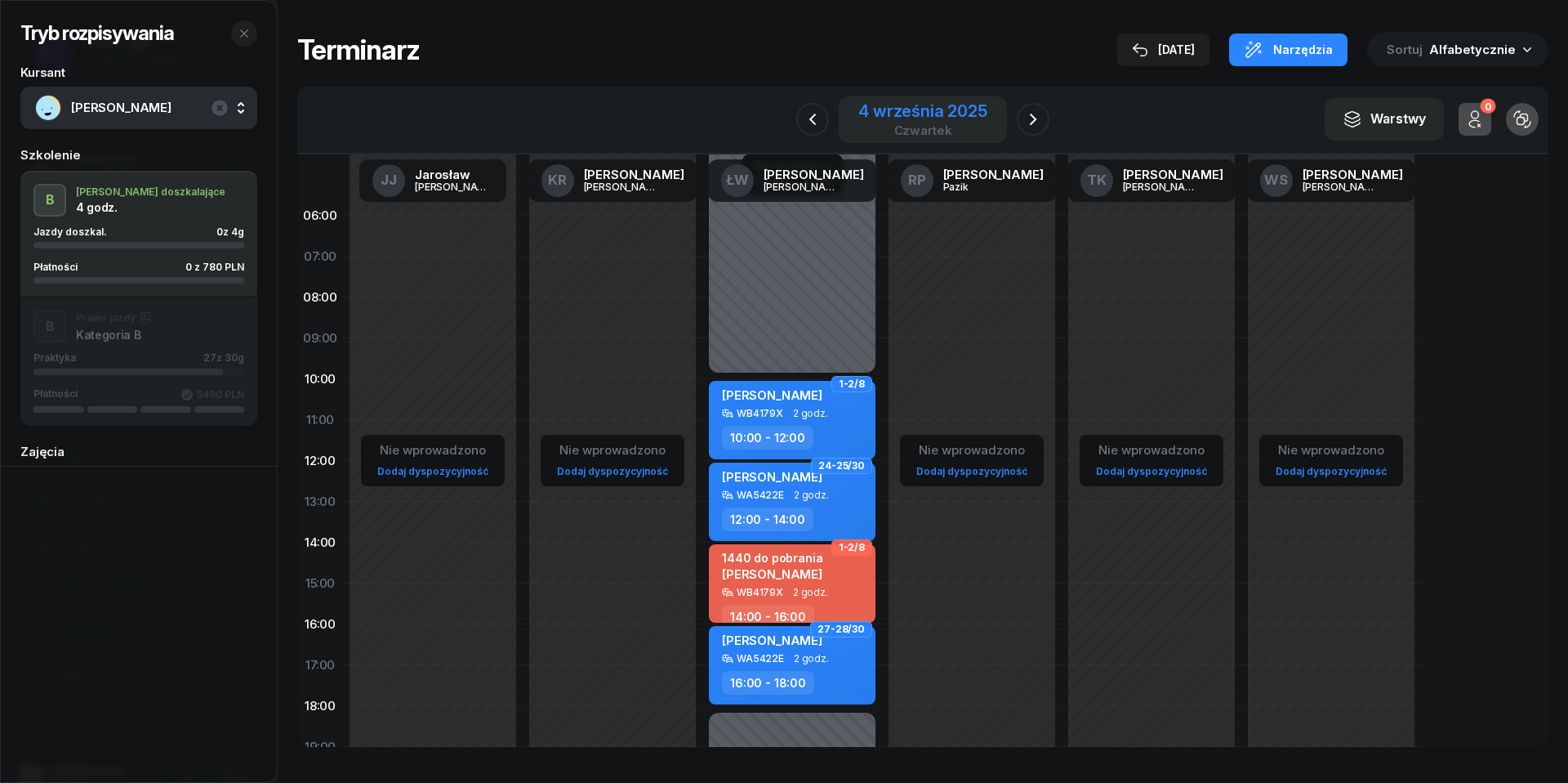
click at [926, 125] on div "czwartek" at bounding box center [923, 130] width 129 height 12
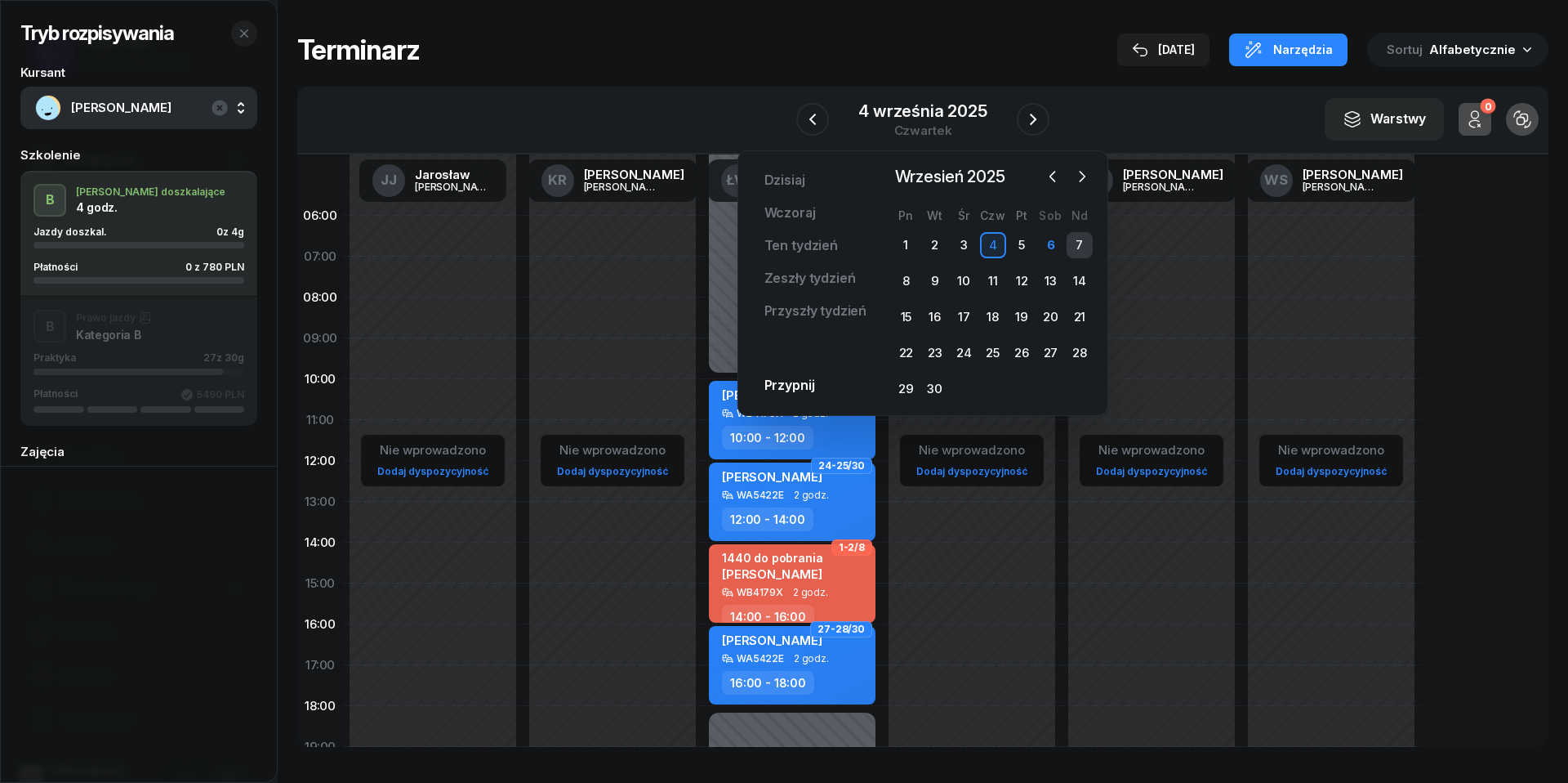
click at [1079, 237] on div "7" at bounding box center [1080, 245] width 26 height 26
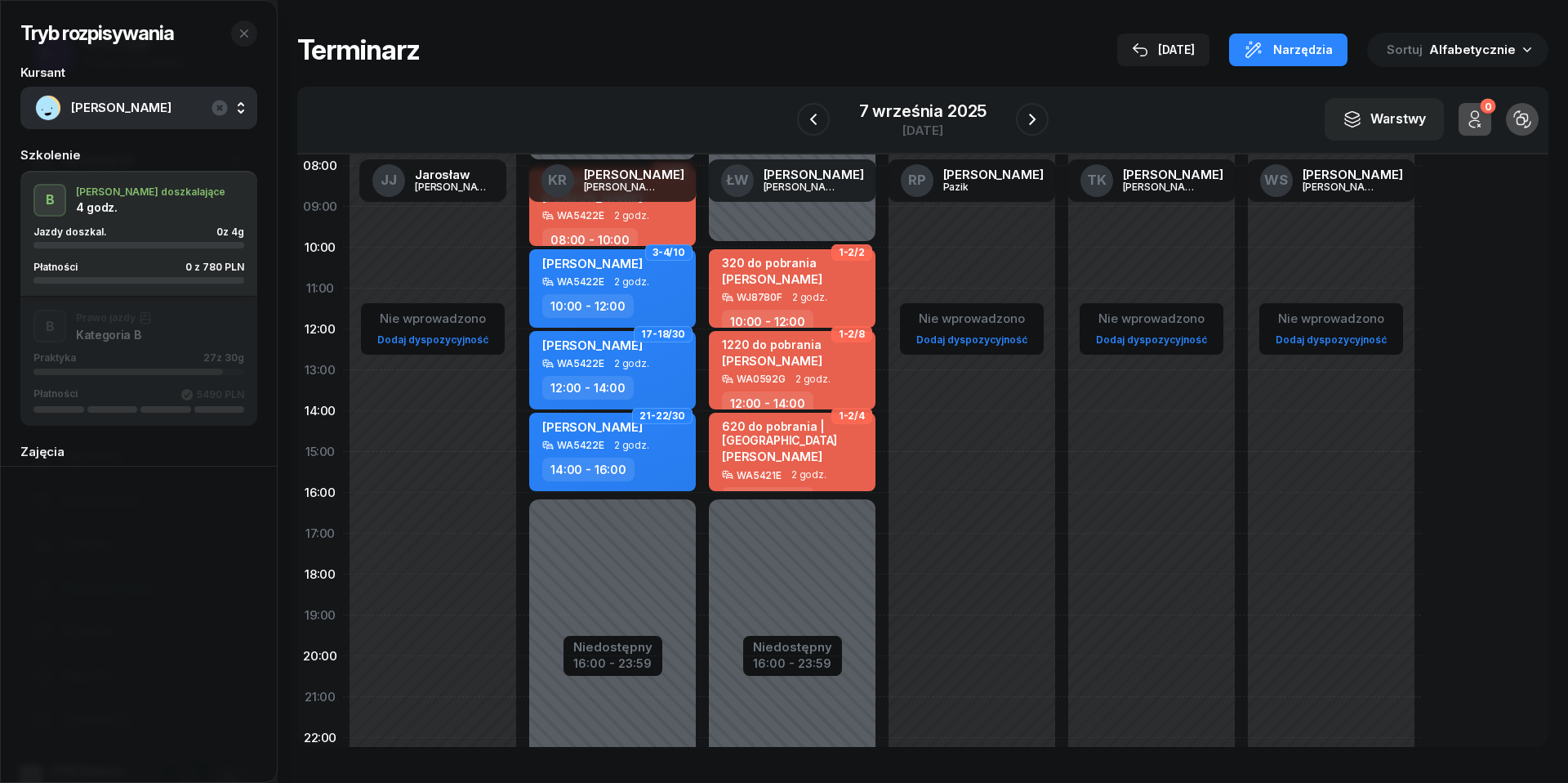
scroll to position [171, 0]
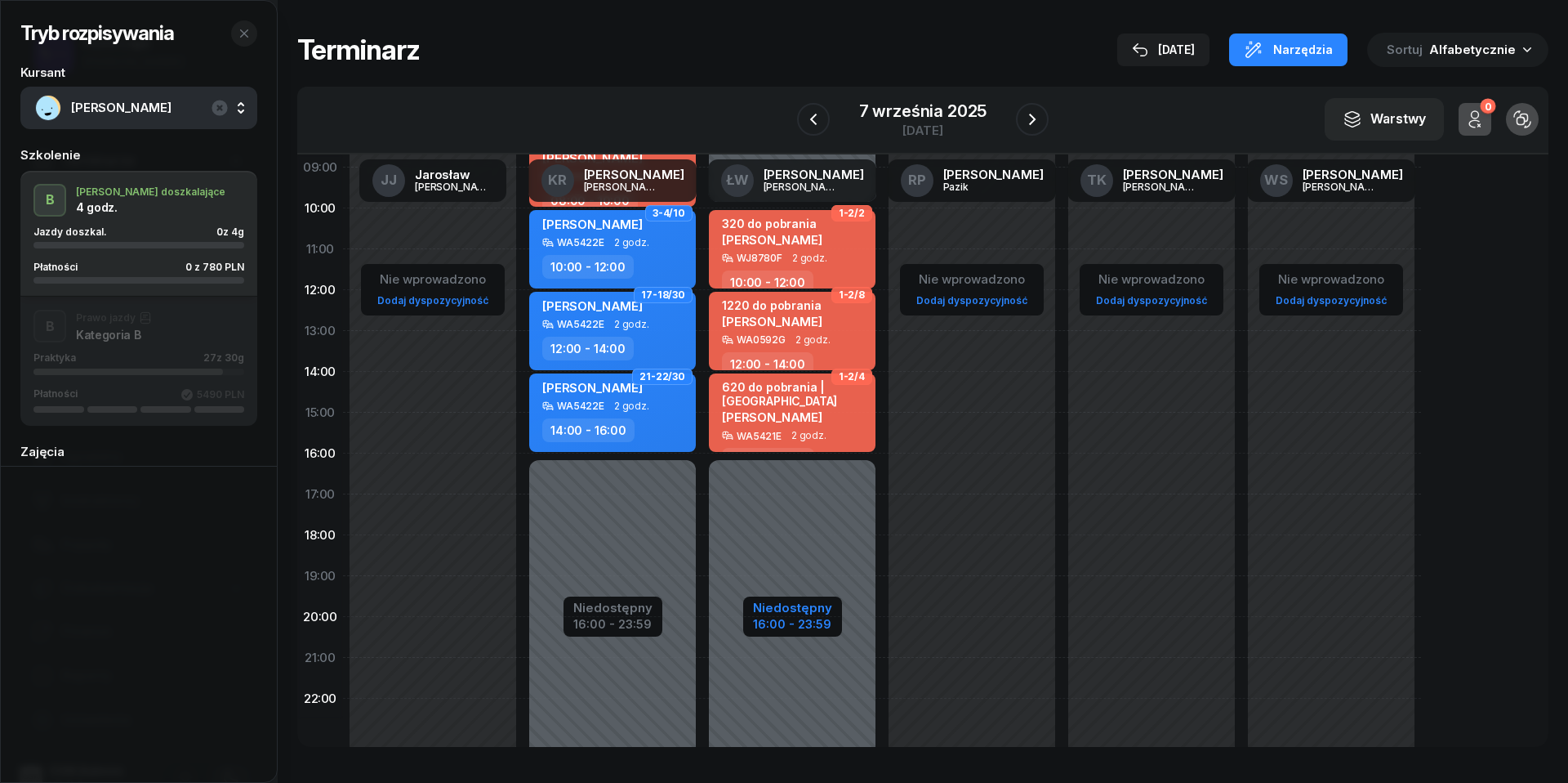
click at [814, 605] on div "Niedostępny" at bounding box center [792, 607] width 79 height 12
select select "10"
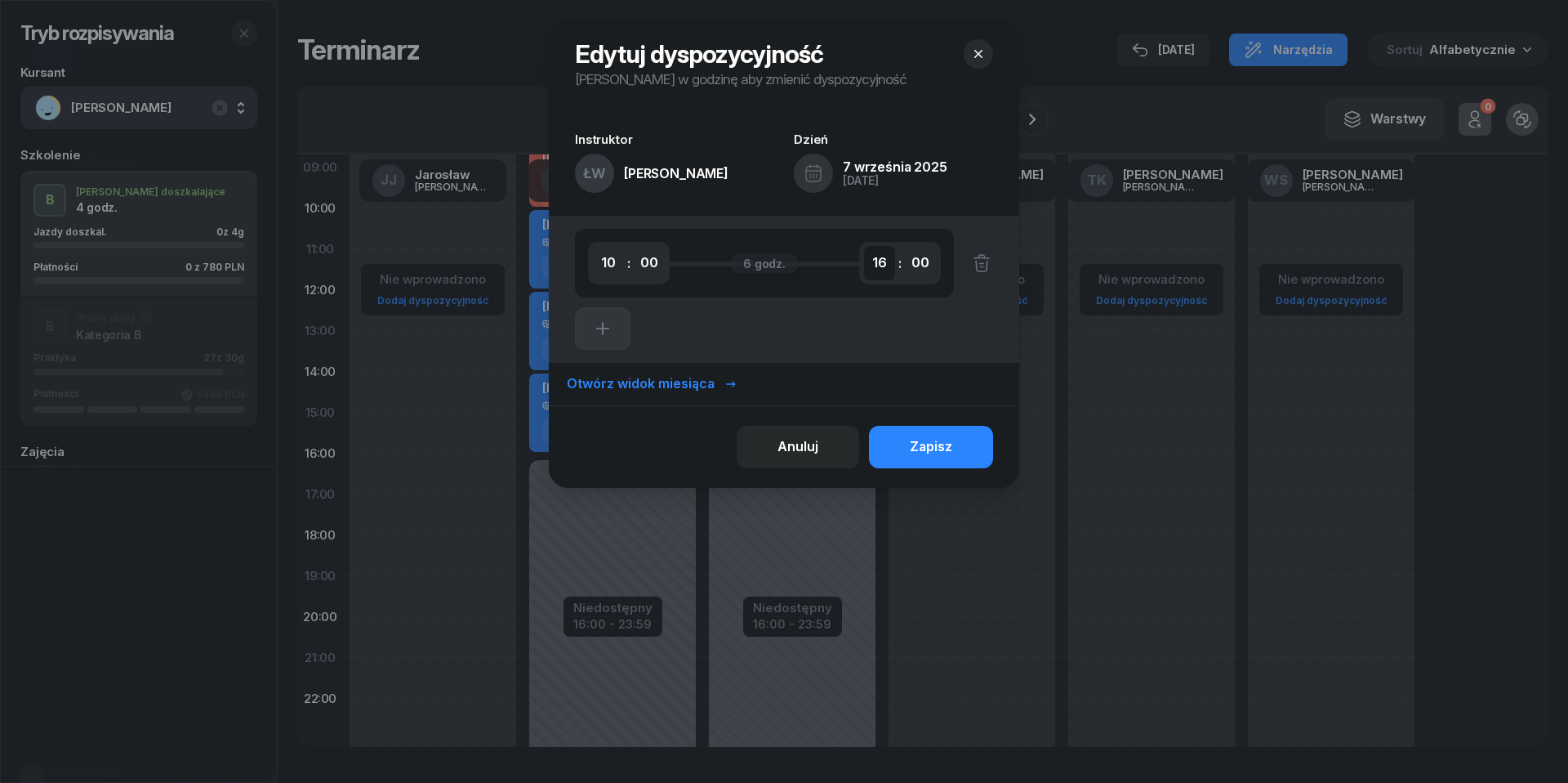
select select "18"
click at [938, 442] on div "Zapisz" at bounding box center [931, 447] width 42 height 22
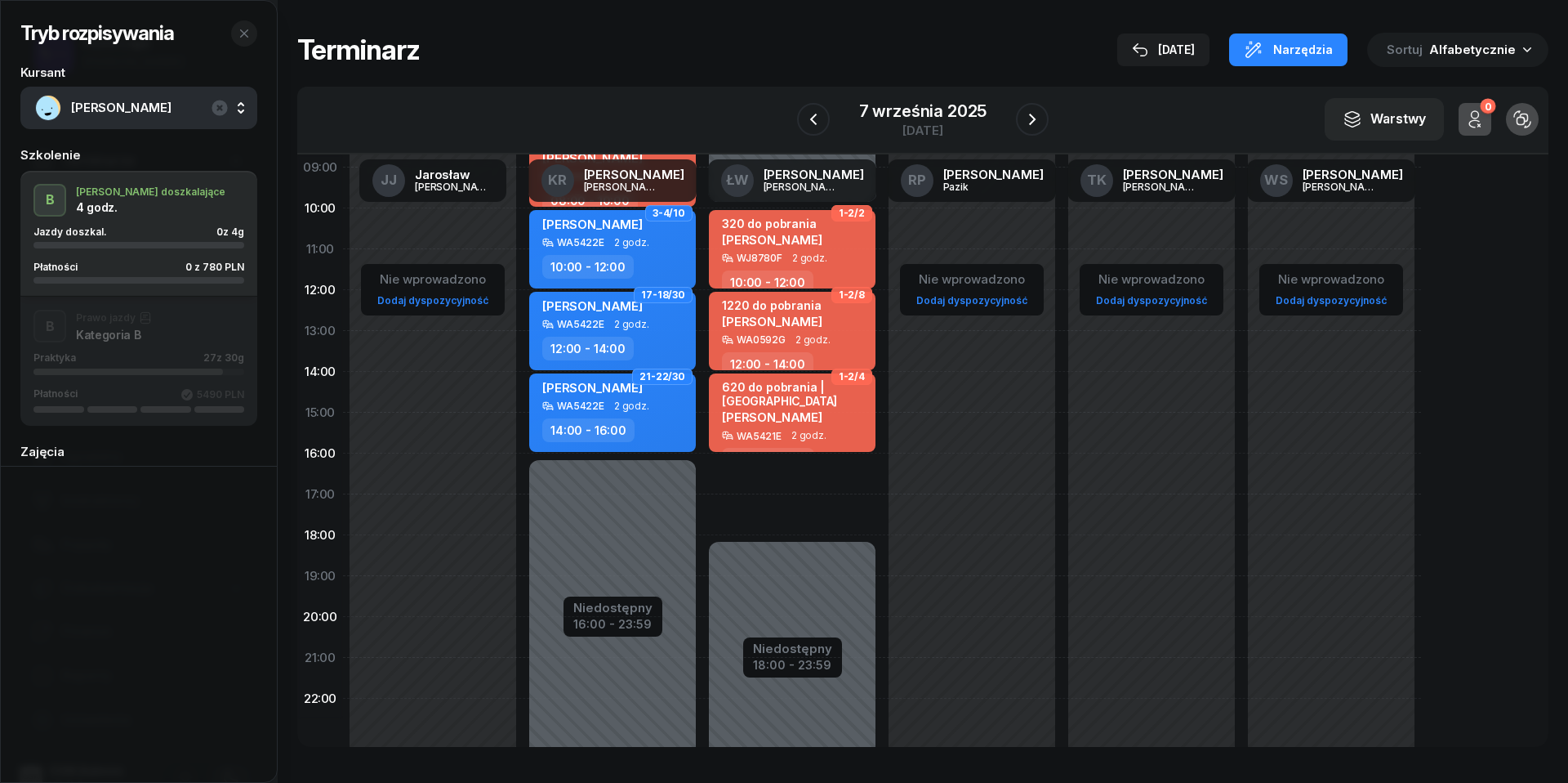
click at [758, 481] on div "1-2/2 320 do pobrania [PERSON_NAME] WJ8780F 2 godz. 10:00 - 12:00 1-2/8 1220 do…" at bounding box center [791, 412] width 179 height 776
select select "16"
select select "18"
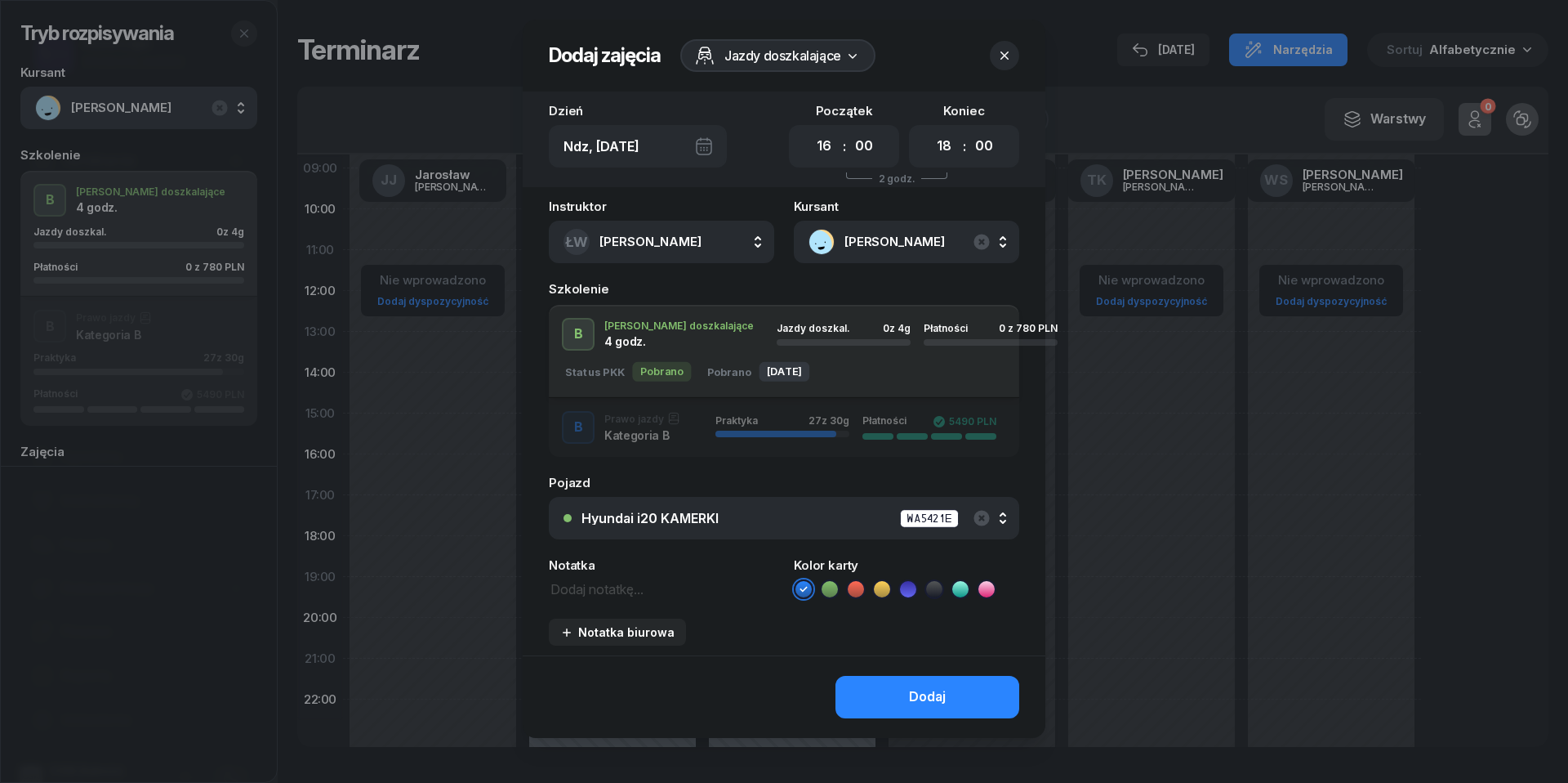
click at [722, 515] on div "Hyundai i20 KAMERKI WA5421E" at bounding box center [792, 518] width 423 height 21
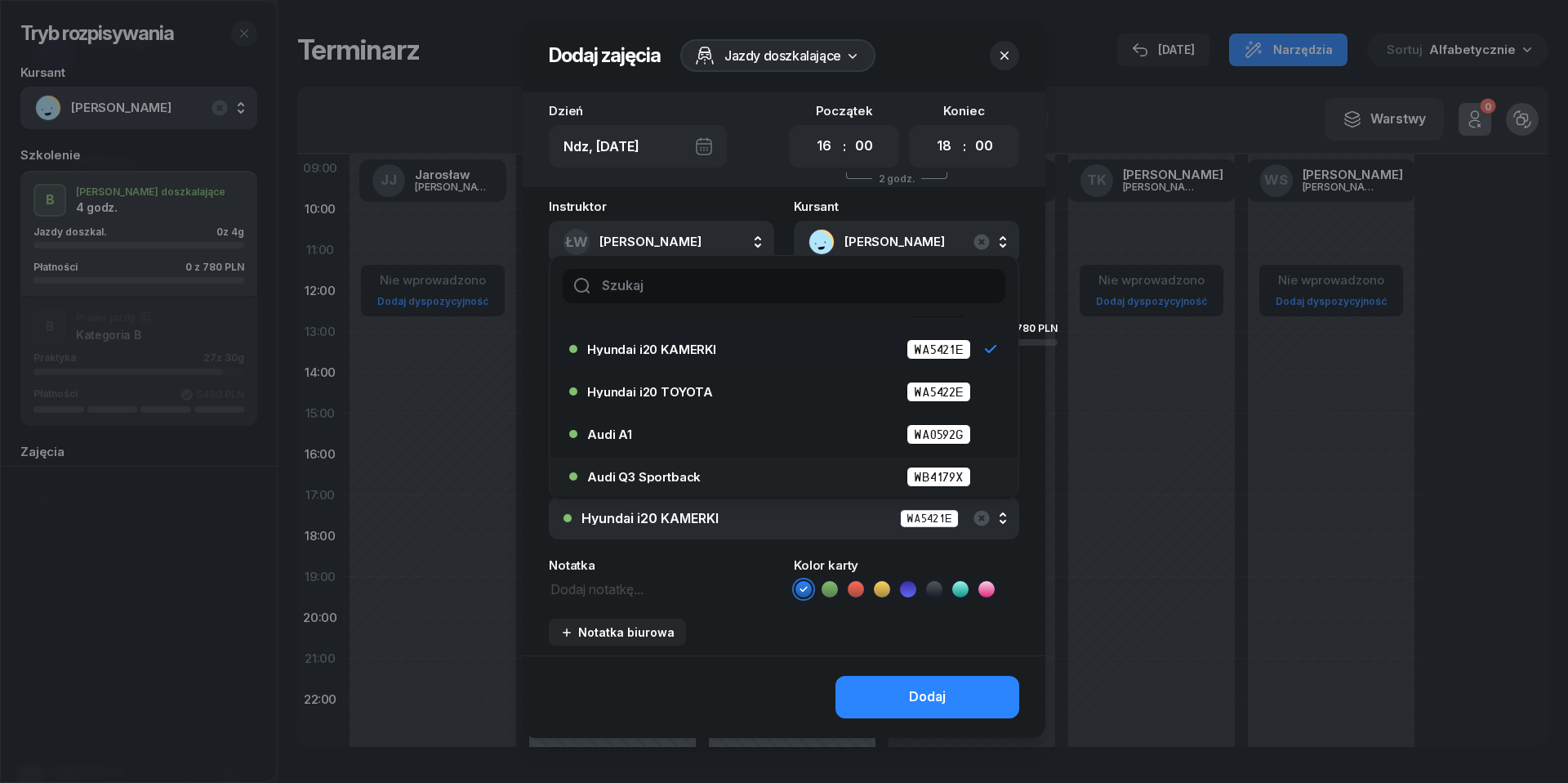
scroll to position [76, 0]
click at [675, 476] on span "Audi Q3 Sportback" at bounding box center [644, 477] width 114 height 12
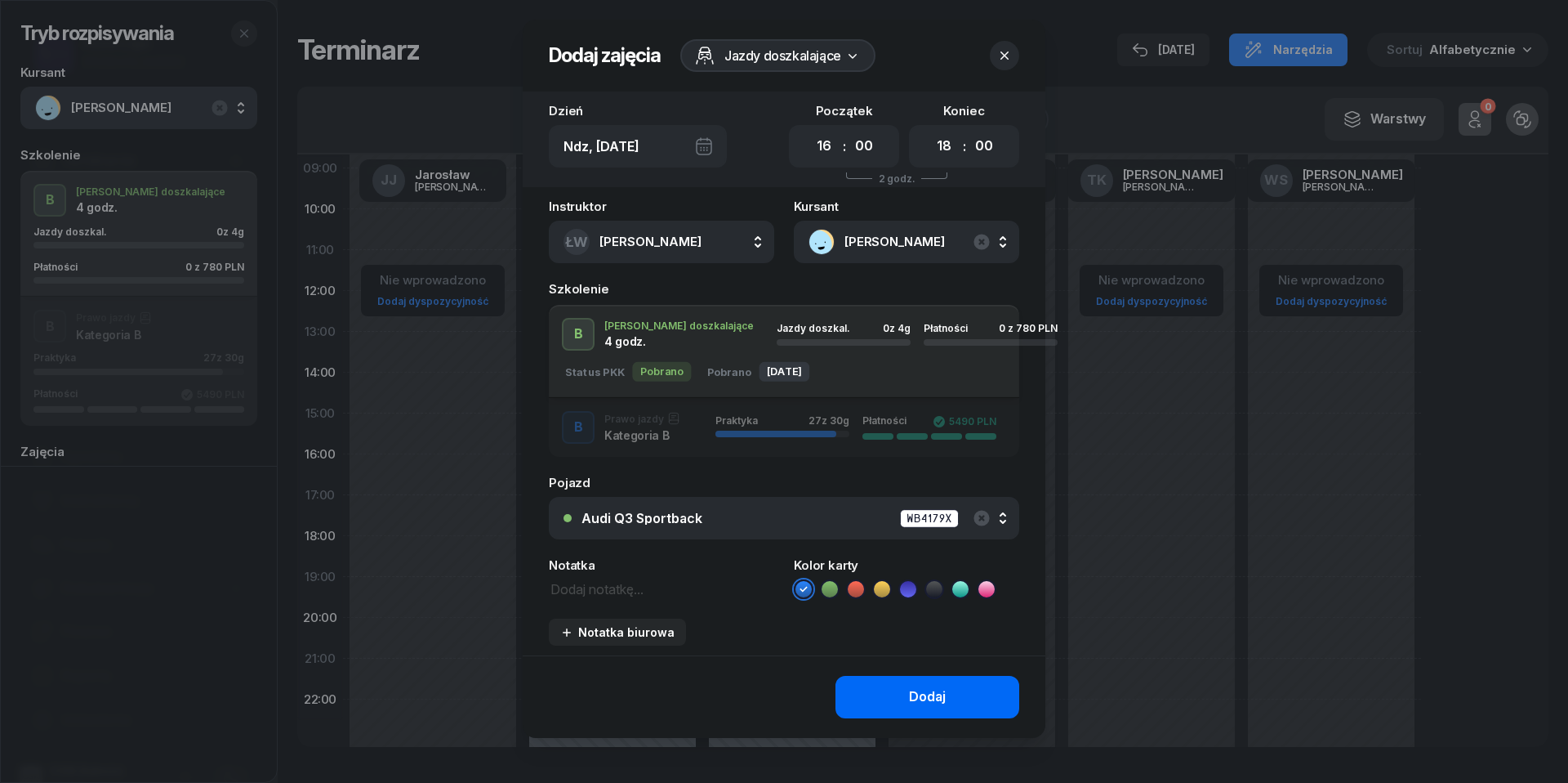
click at [921, 691] on div "Dodaj" at bounding box center [927, 698] width 36 height 22
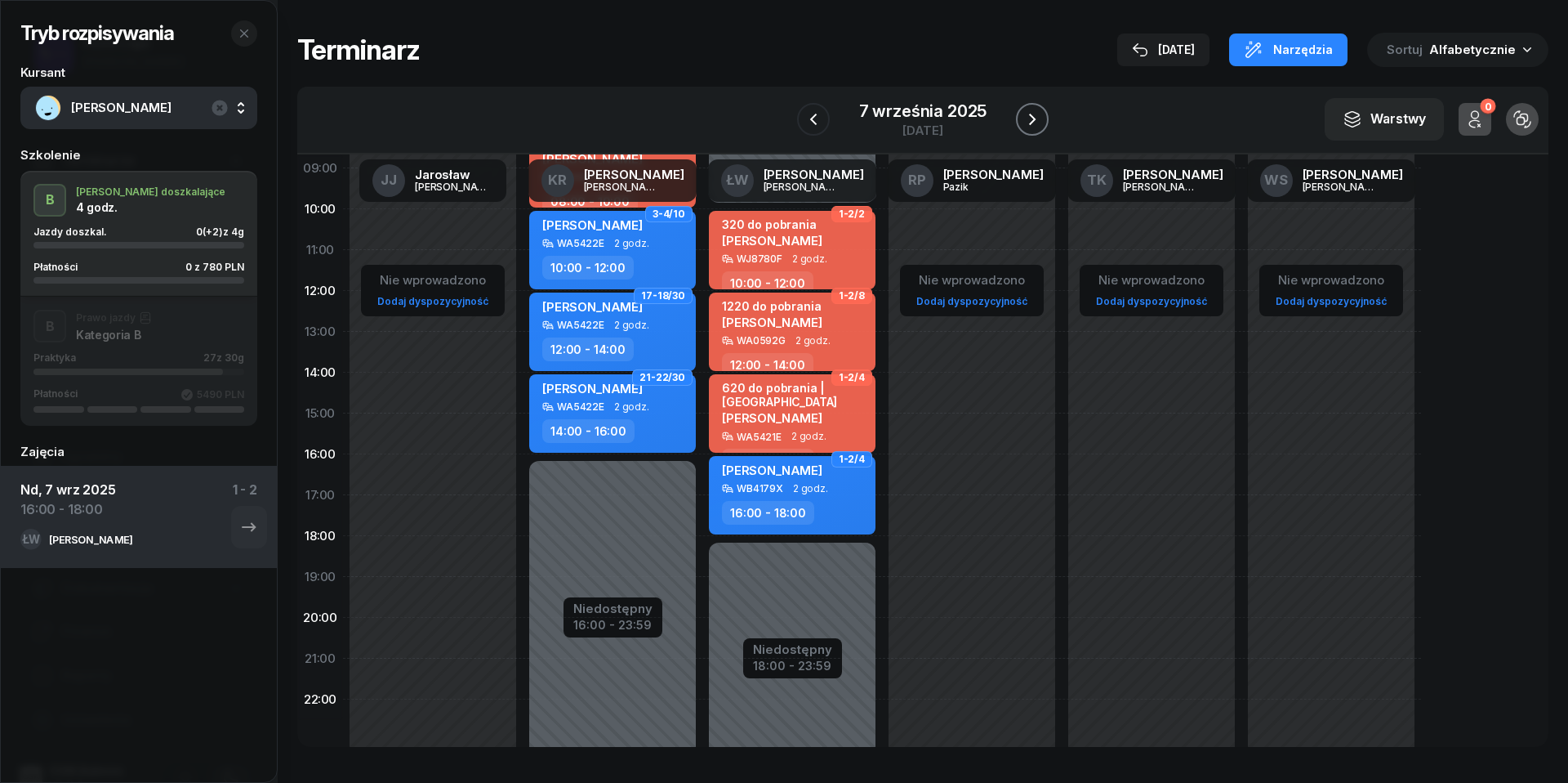
click at [1033, 111] on icon "button" at bounding box center [1033, 120] width 20 height 20
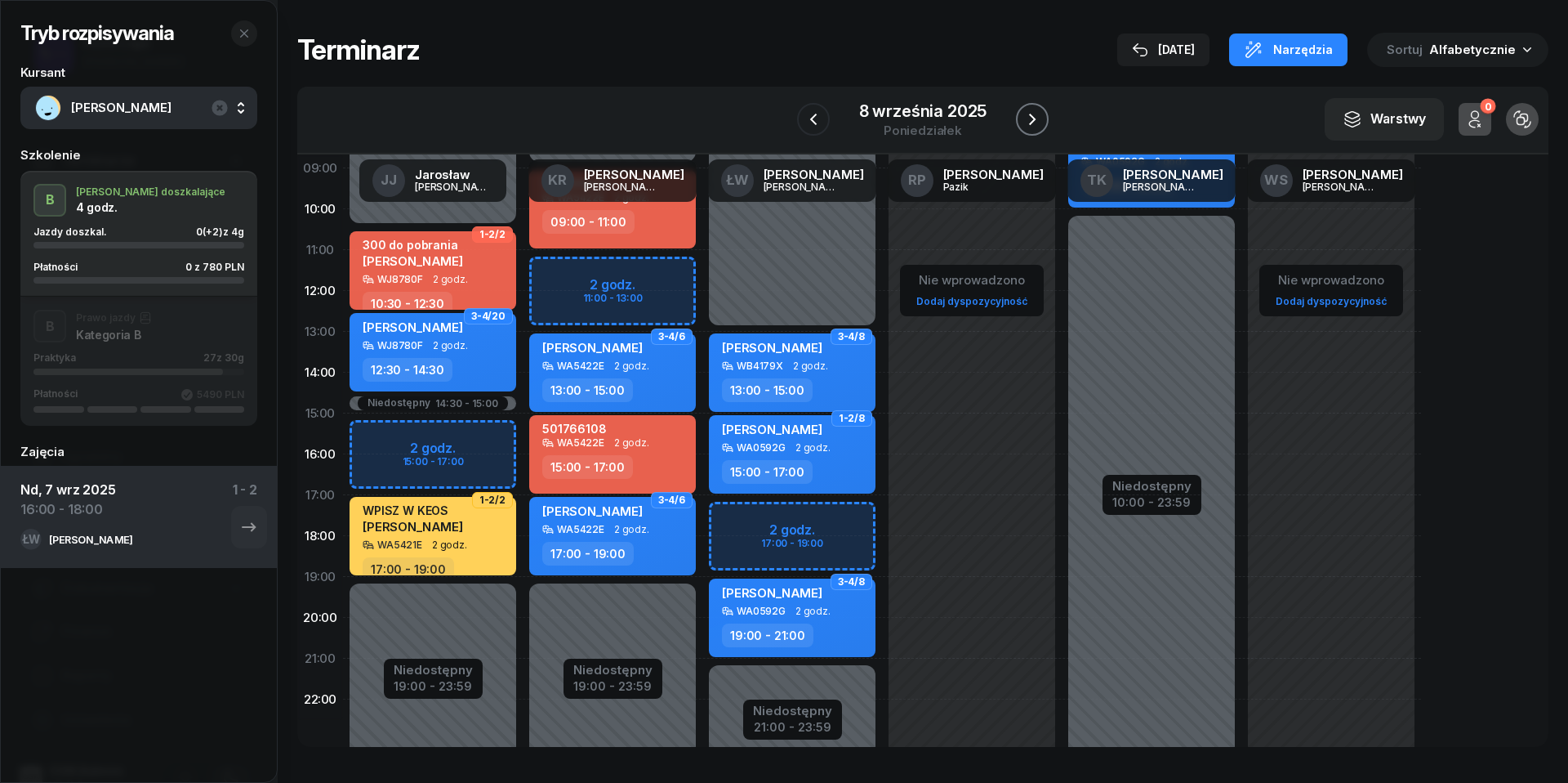
click at [1033, 111] on icon "button" at bounding box center [1033, 120] width 20 height 20
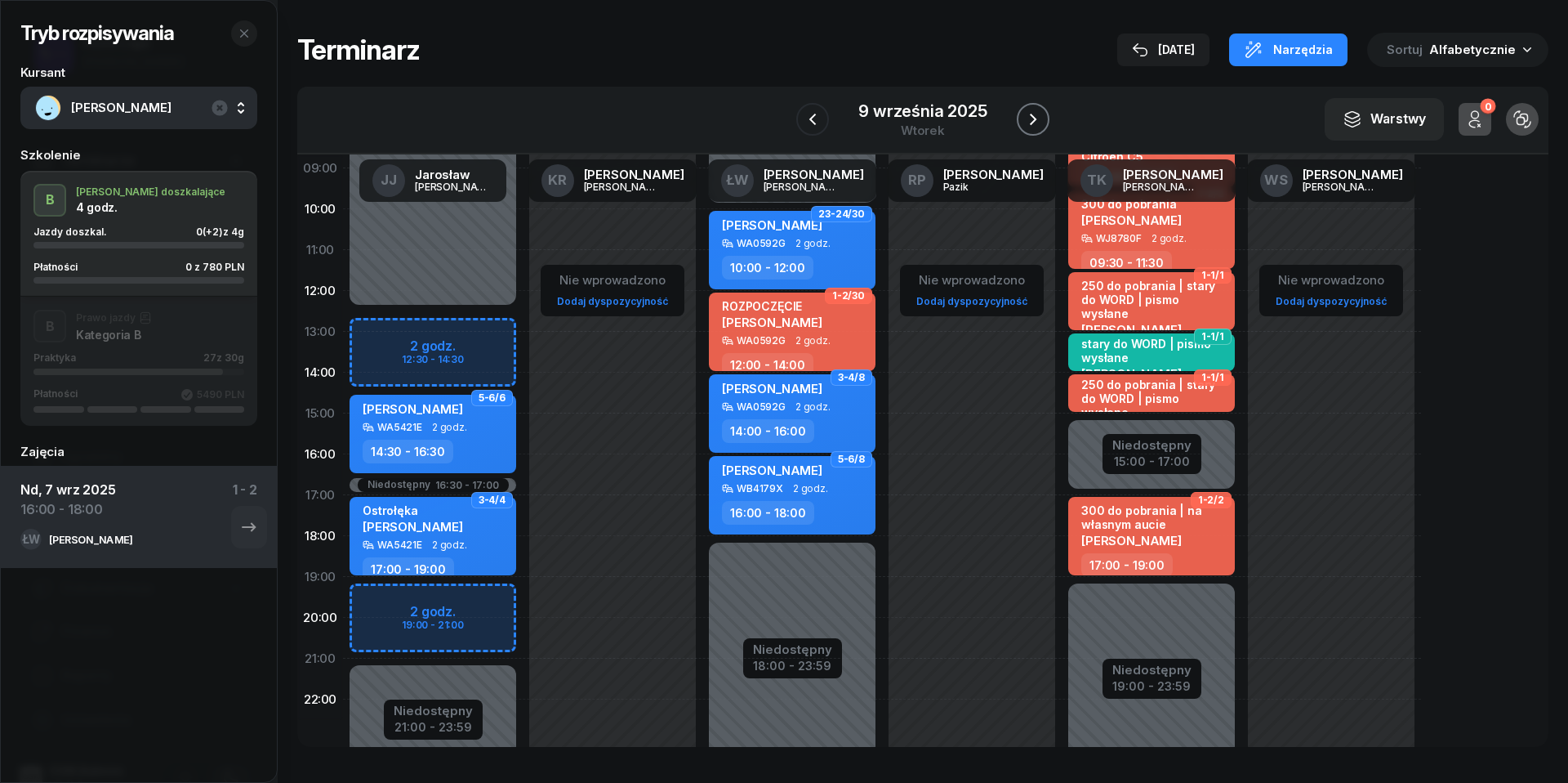
click at [1033, 111] on icon "button" at bounding box center [1033, 120] width 20 height 20
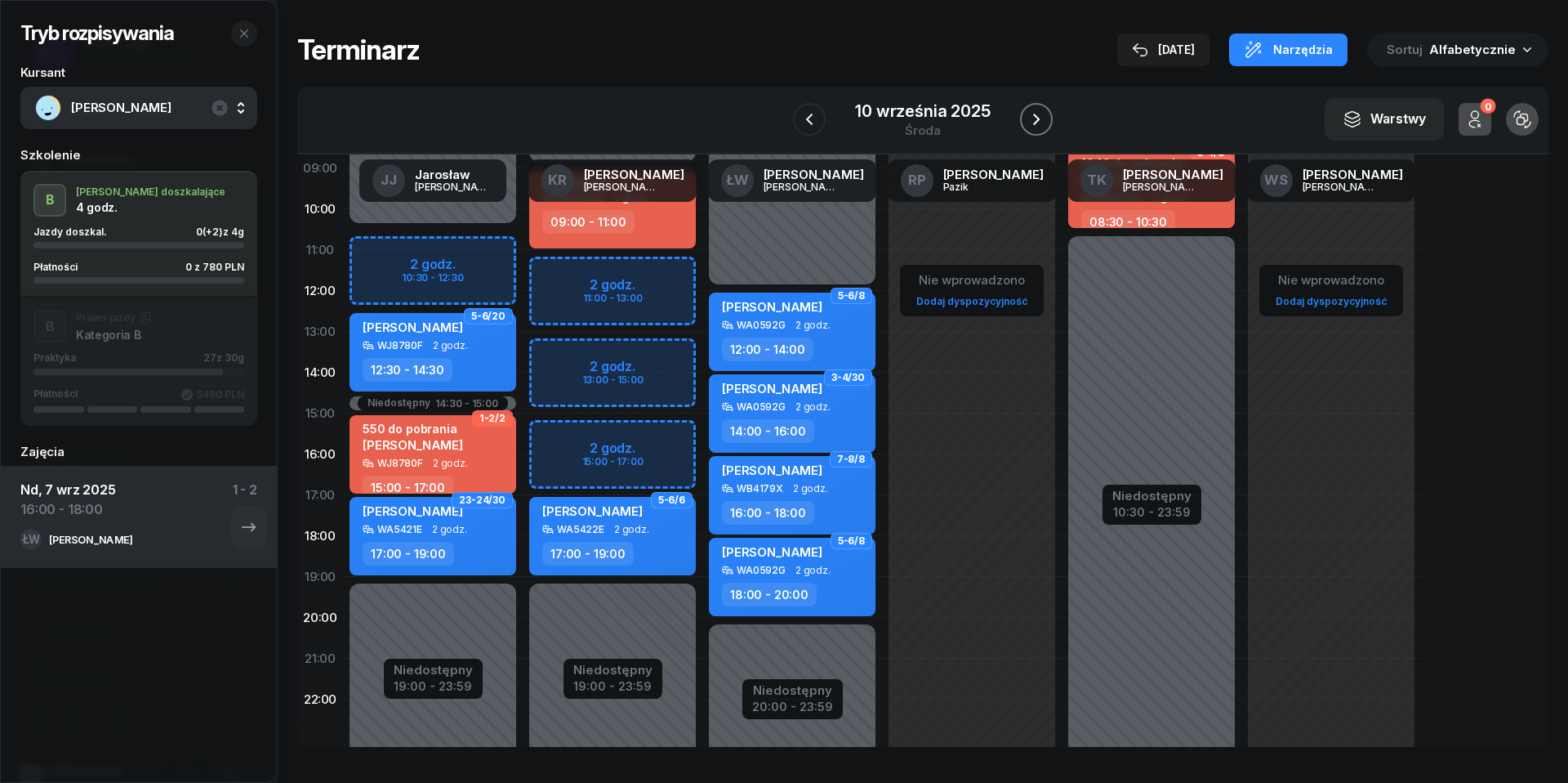
click at [1033, 111] on icon "button" at bounding box center [1037, 120] width 20 height 20
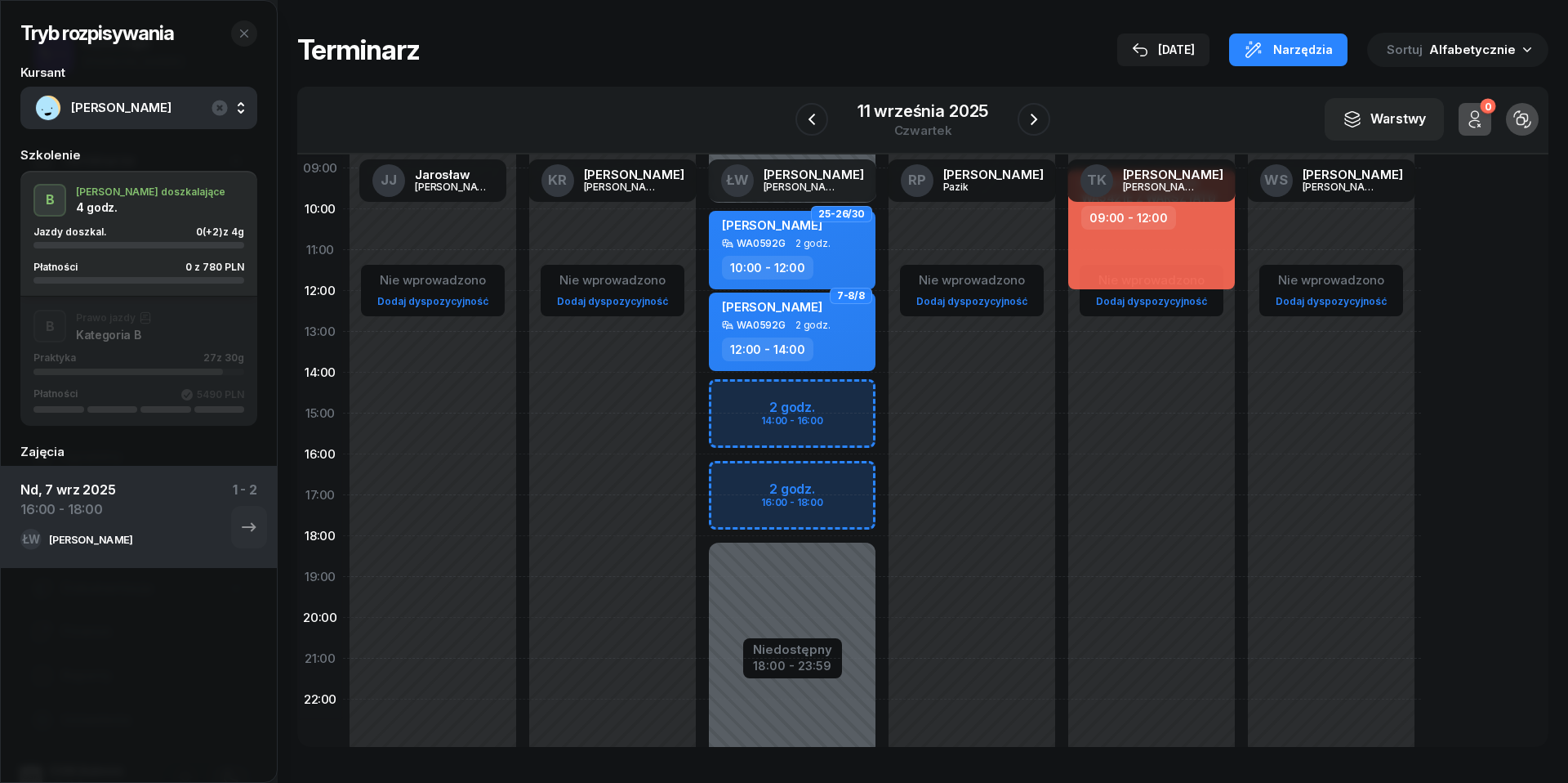
click at [736, 503] on div "Niedostępny 00:00 - 10:00 Niedostępny 18:00 - 23:59 2 godz. 14:00 - 16:00 2 god…" at bounding box center [791, 413] width 179 height 776
select select "17"
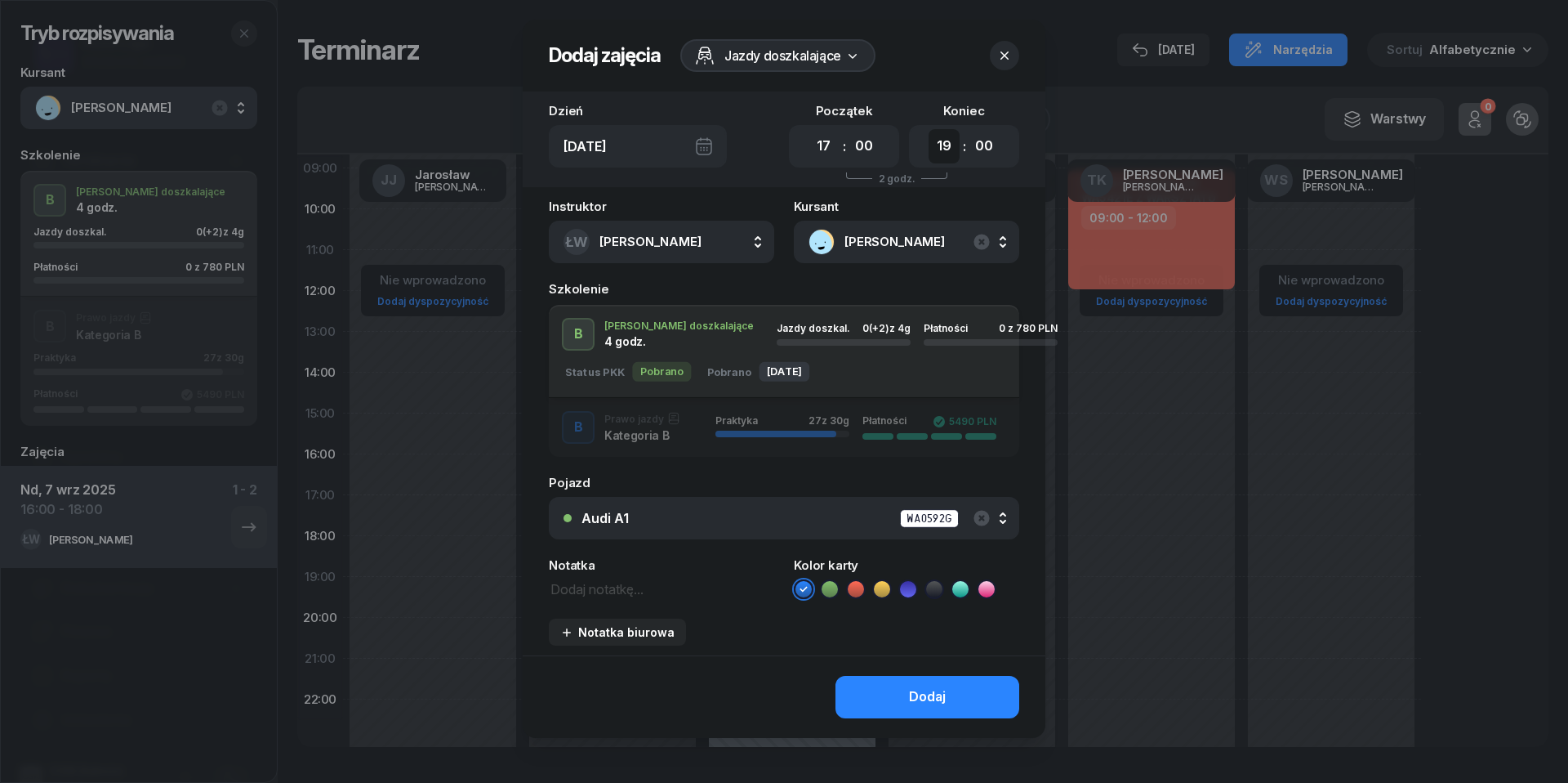
select select "18"
click at [828, 524] on div "Audi A1 WA0592G" at bounding box center [792, 518] width 423 height 21
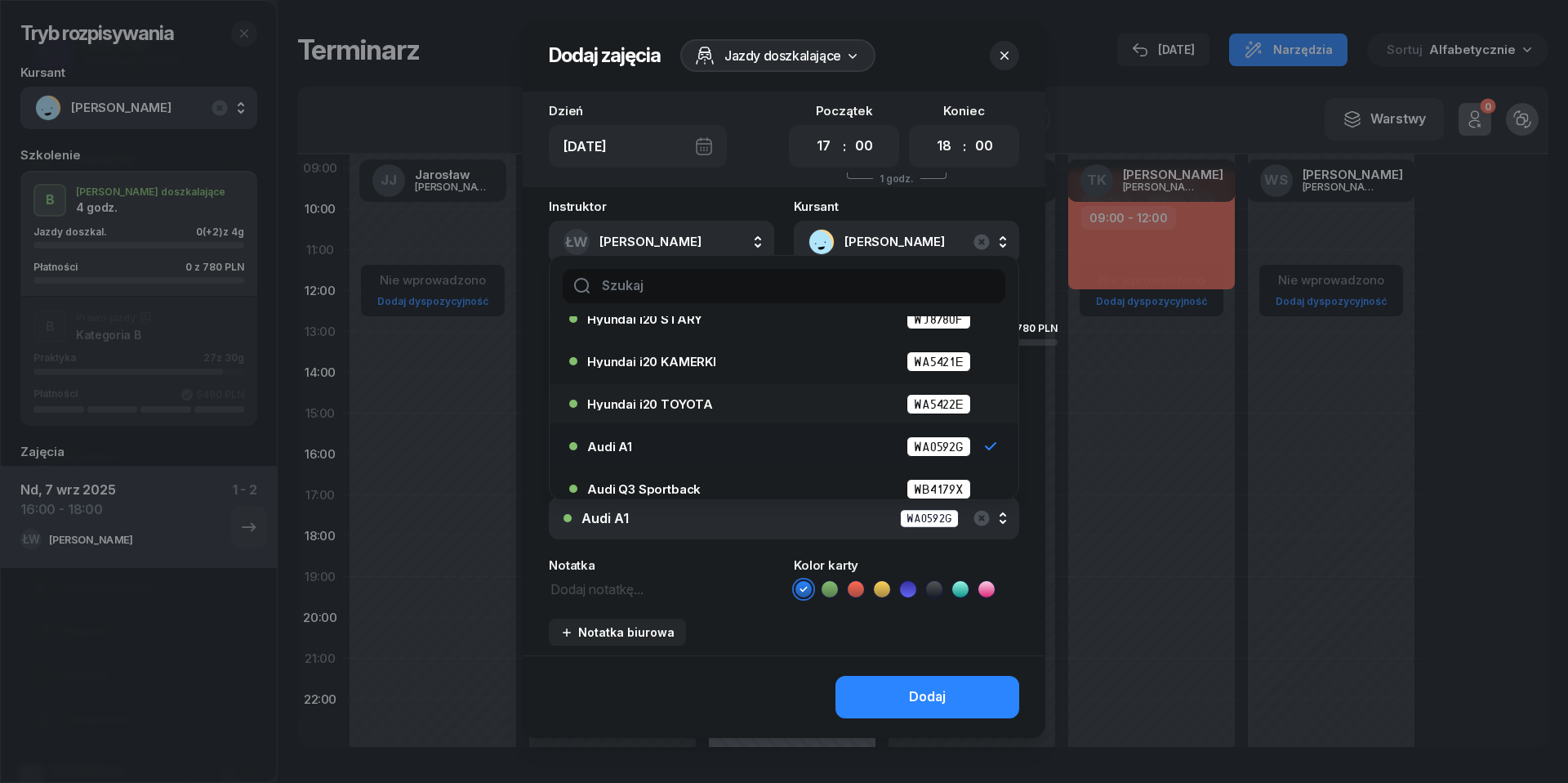
scroll to position [66, 0]
click at [808, 486] on div "Audi Q3 Sportback WB4179X" at bounding box center [788, 486] width 402 height 21
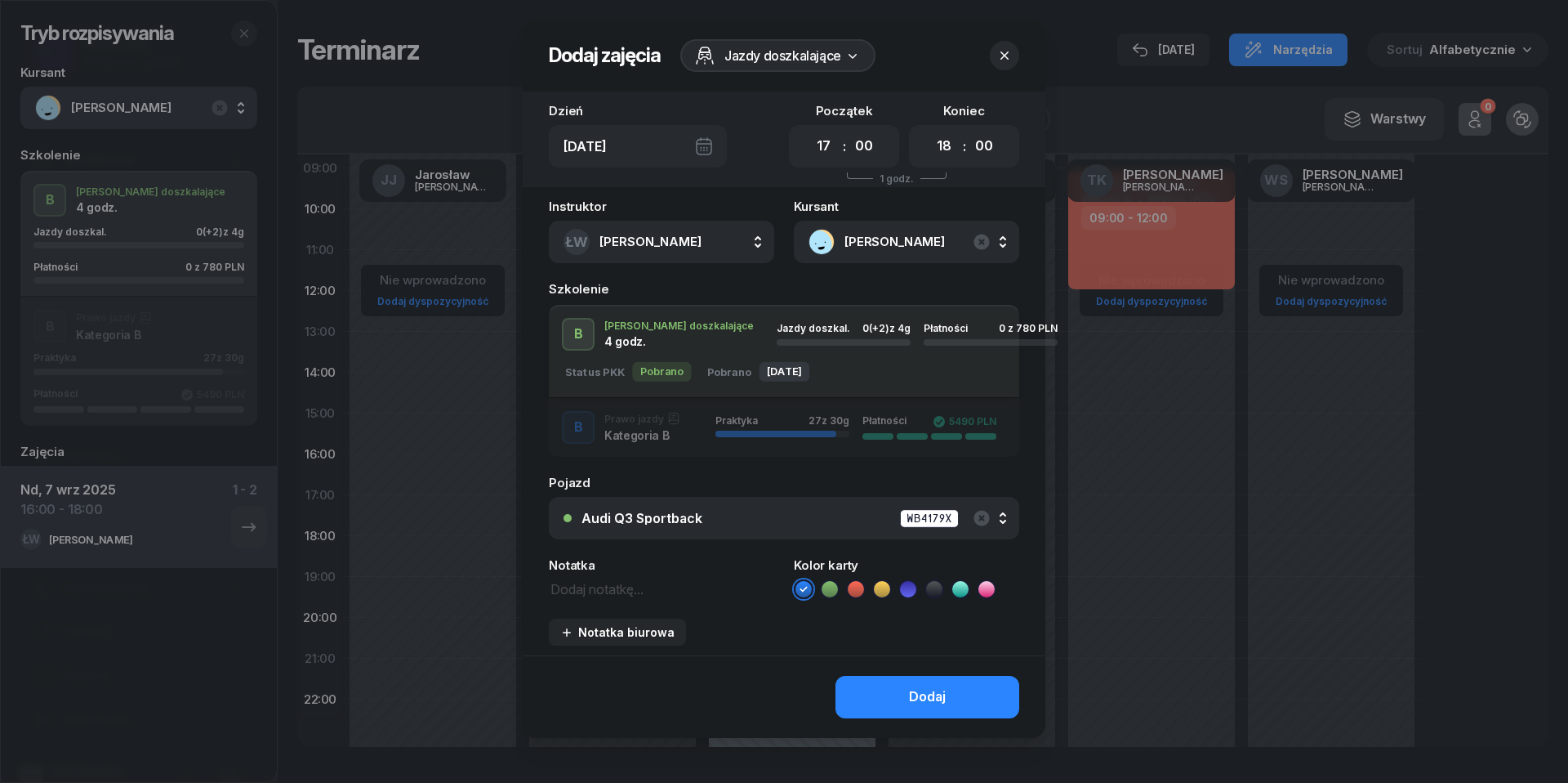
click at [778, 435] on div "button" at bounding box center [775, 434] width 121 height 7
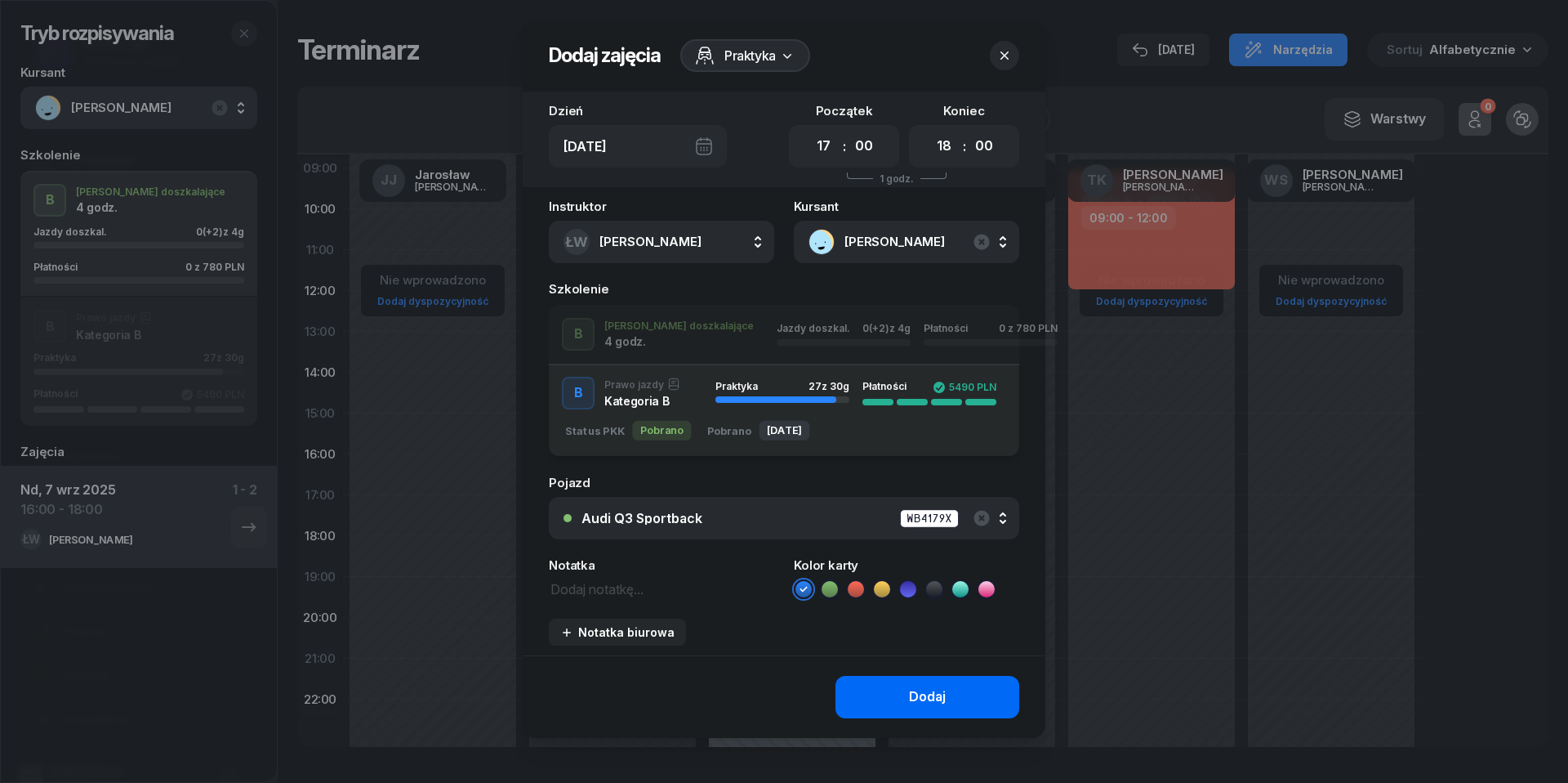
click at [900, 693] on button "Dodaj" at bounding box center [927, 697] width 183 height 42
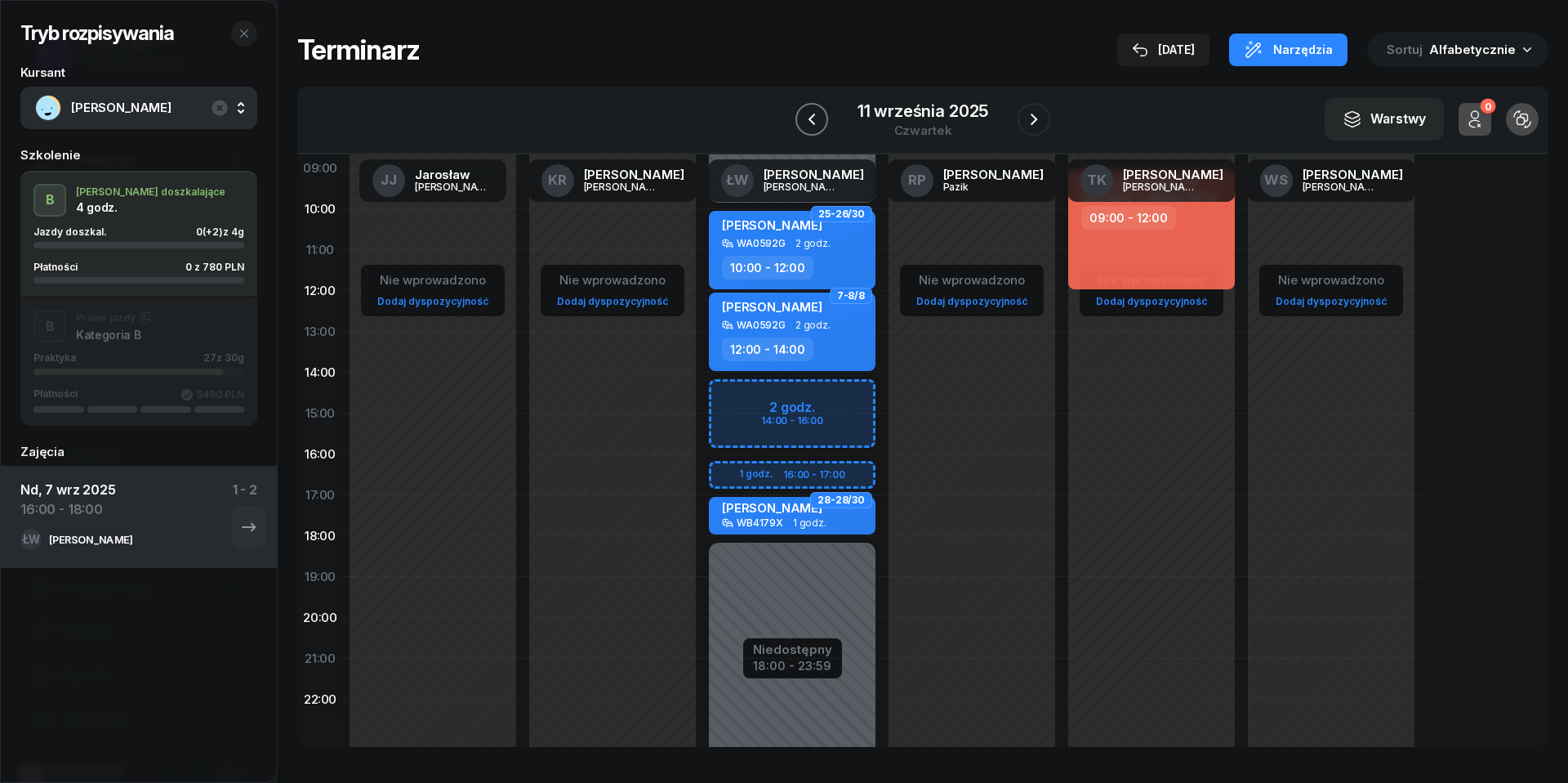
click at [817, 115] on icon "button" at bounding box center [812, 120] width 20 height 20
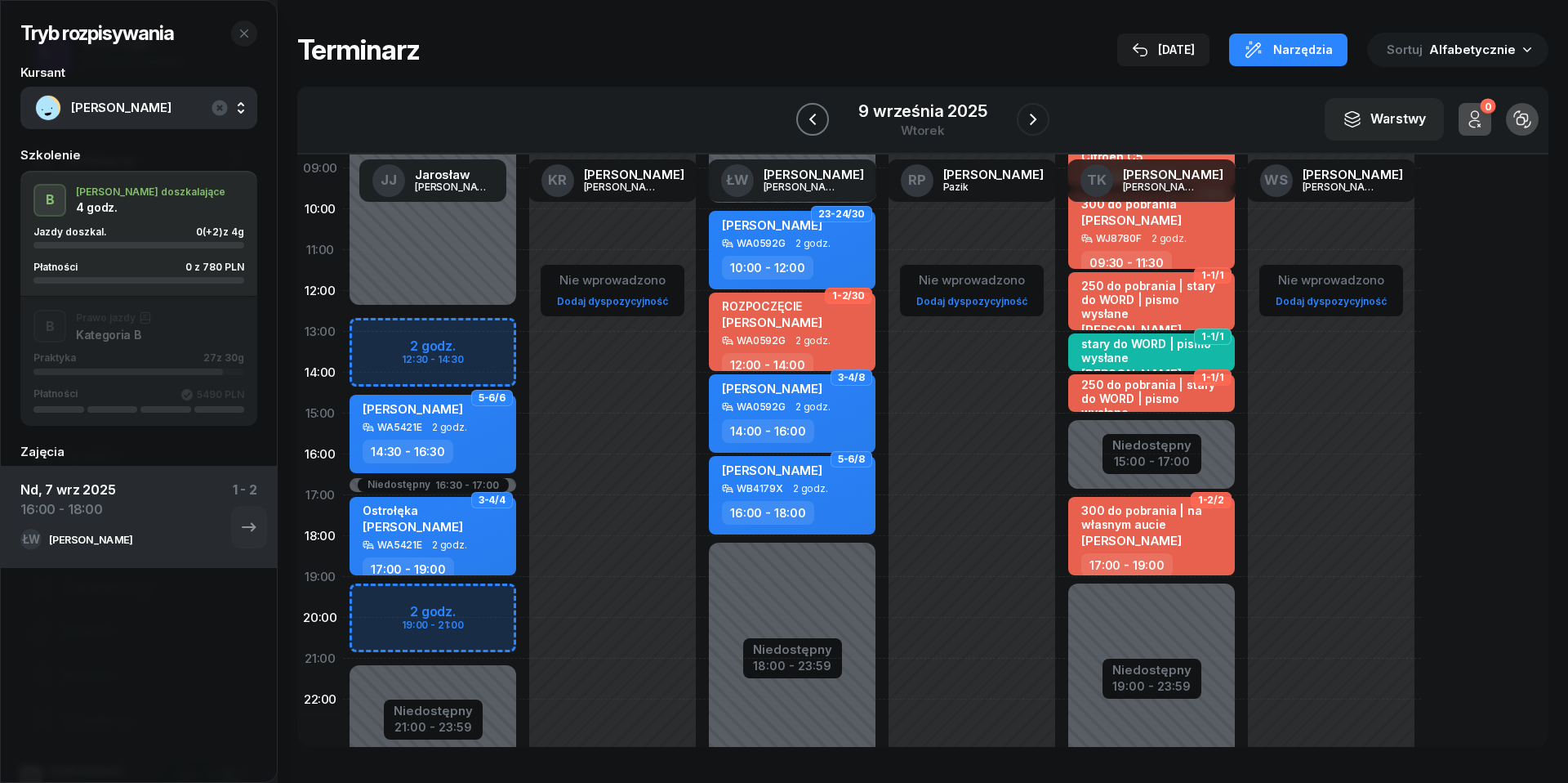
click at [817, 125] on icon "button" at bounding box center [813, 120] width 20 height 20
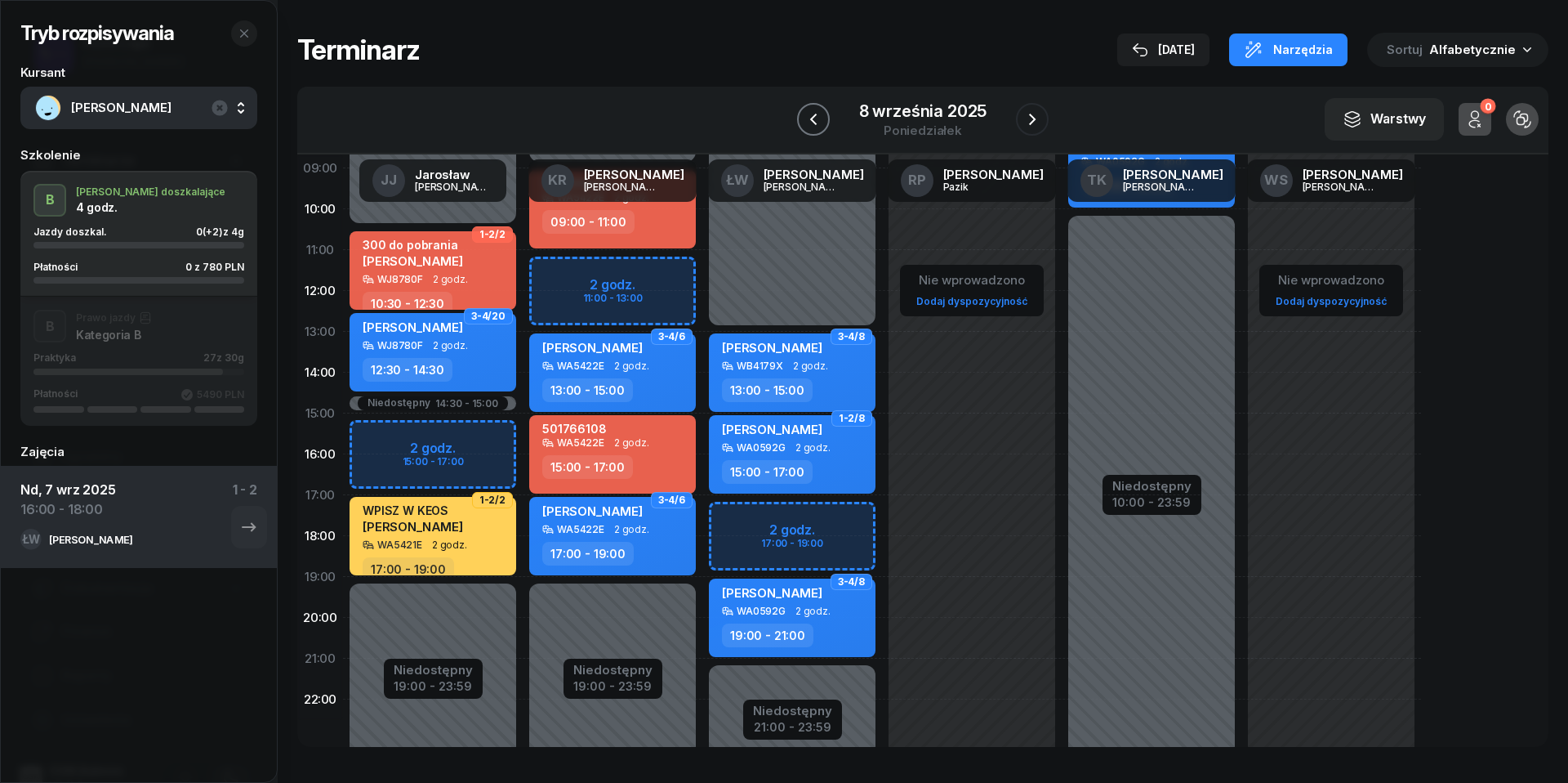
click at [817, 125] on icon "button" at bounding box center [813, 120] width 20 height 20
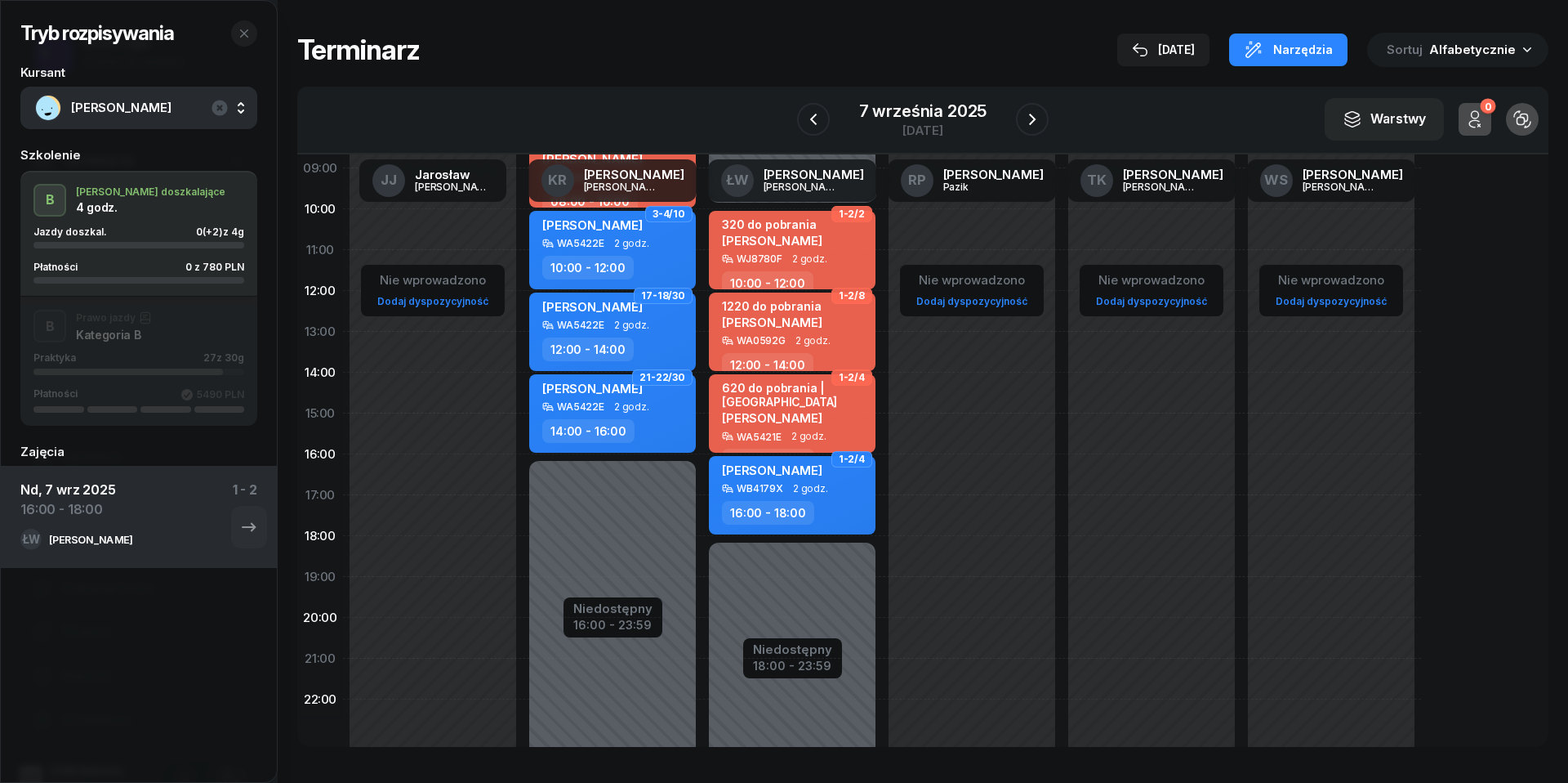
click at [800, 496] on div "[PERSON_NAME] WB4179X 2 godz. 16:00 - 18:00" at bounding box center [792, 496] width 167 height 78
select select "16"
select select "18"
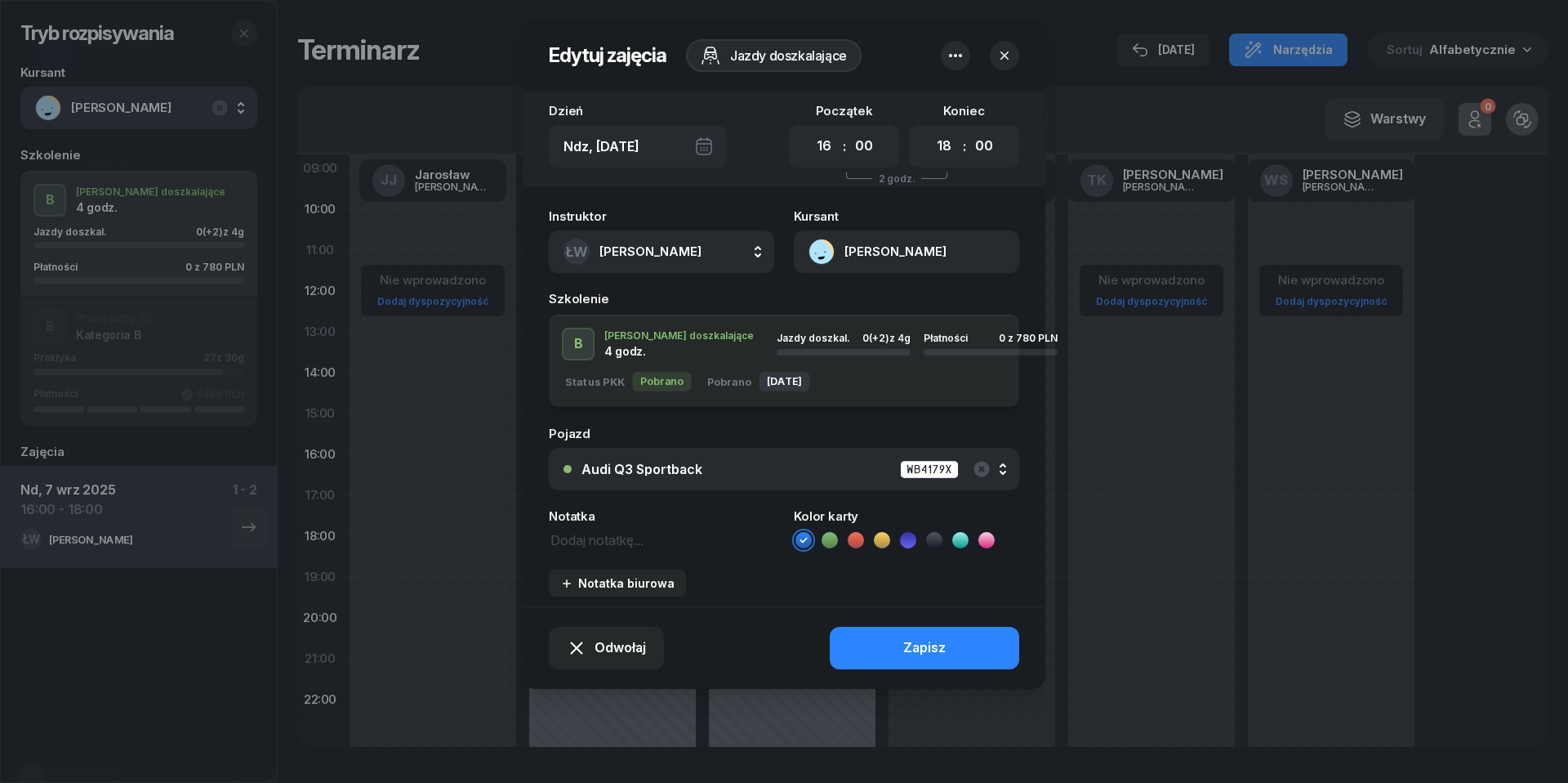
click at [955, 51] on icon "button" at bounding box center [955, 56] width 20 height 20
click at [942, 95] on link "Usuń" at bounding box center [947, 106] width 214 height 41
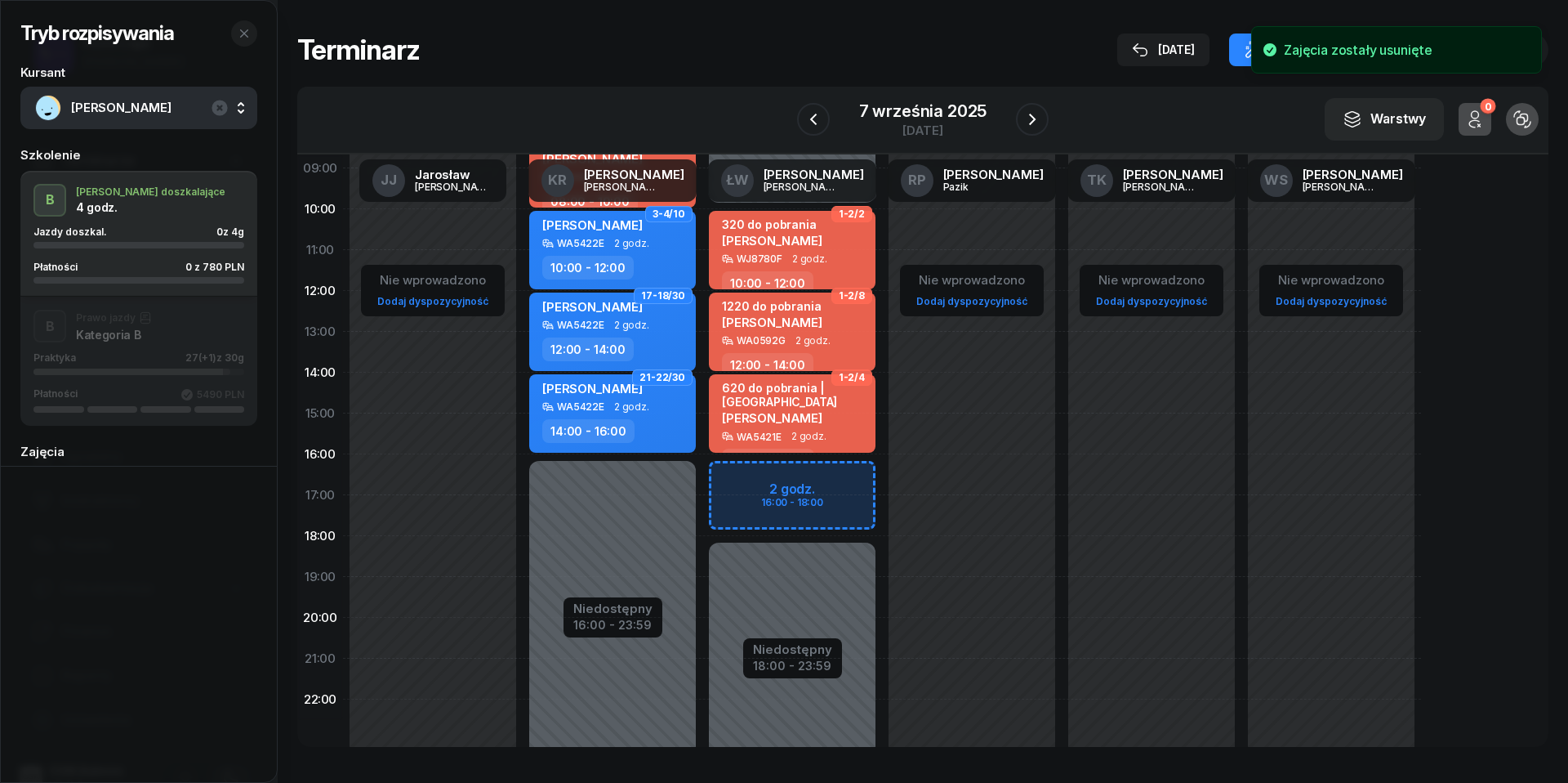
click at [739, 474] on div "Niedostępny 00:00 - 10:00 Niedostępny 18:00 - 23:59 1-2/2 320 do pobrania [PERS…" at bounding box center [791, 413] width 179 height 776
select select "16"
select select "18"
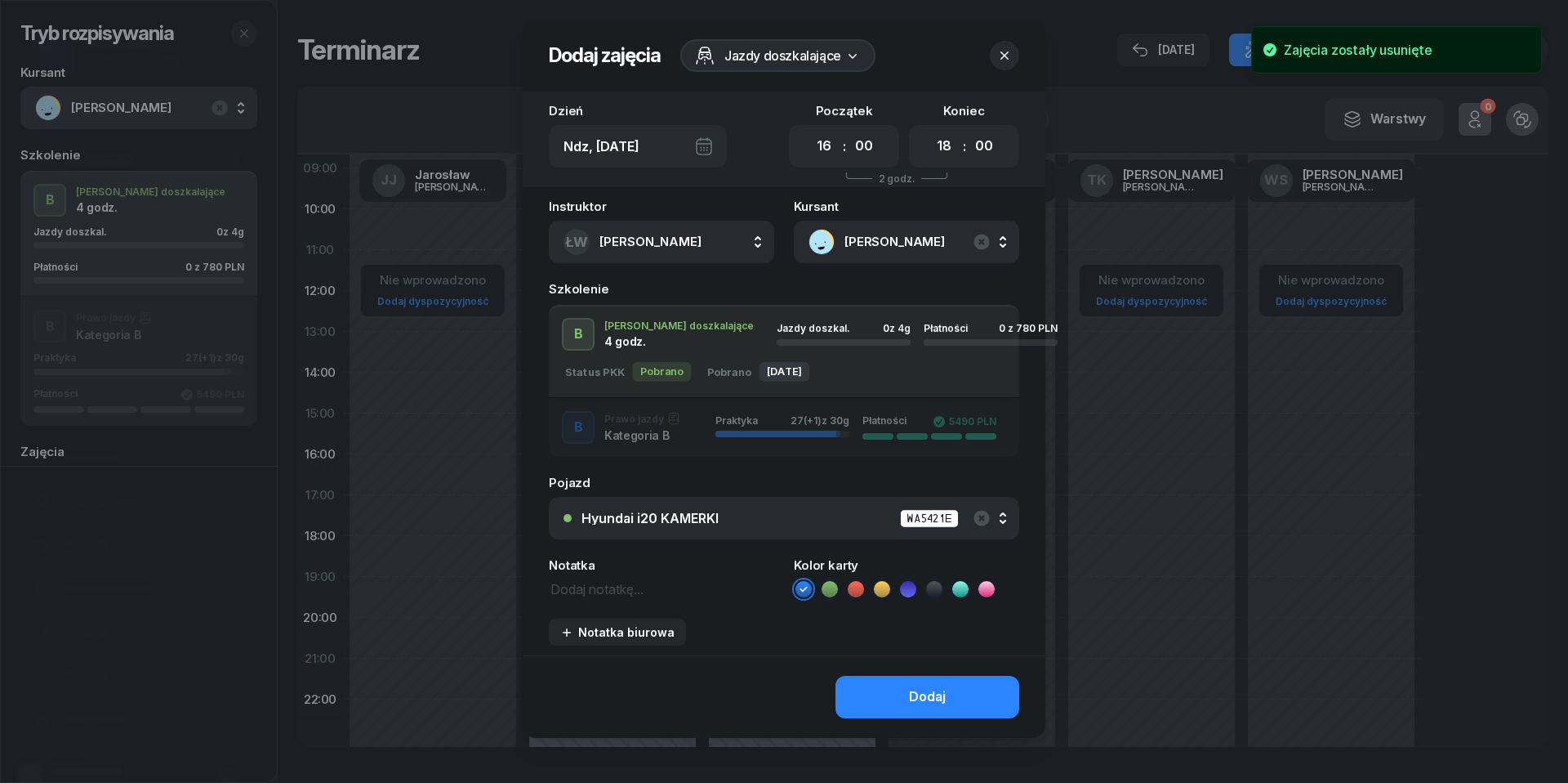
click at [724, 437] on div "Praktyka 27 (+1) z 30g" at bounding box center [782, 427] width 134 height 25
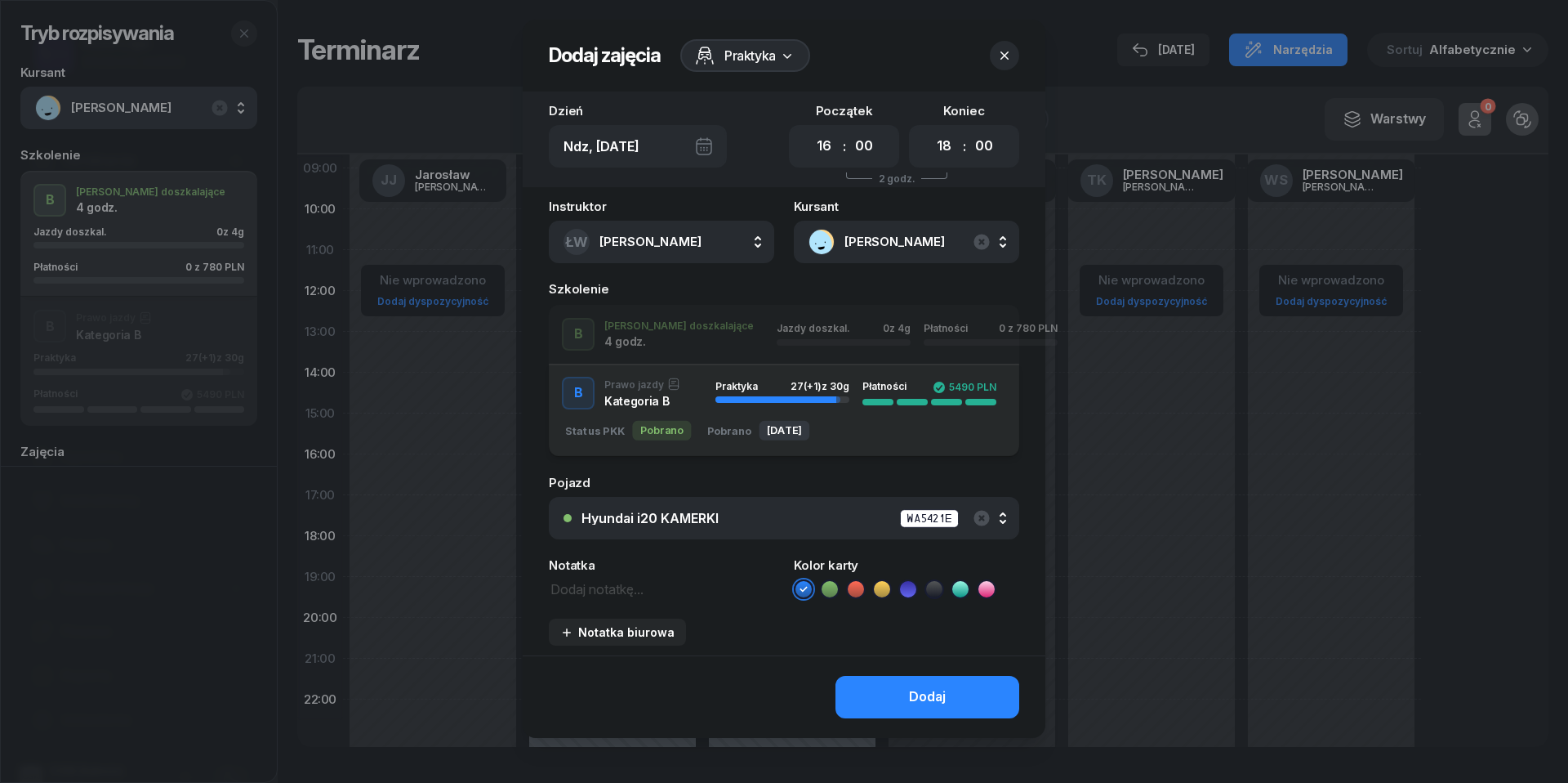
click at [800, 510] on div "Hyundai i20 KAMERKI WA5421E" at bounding box center [792, 518] width 423 height 21
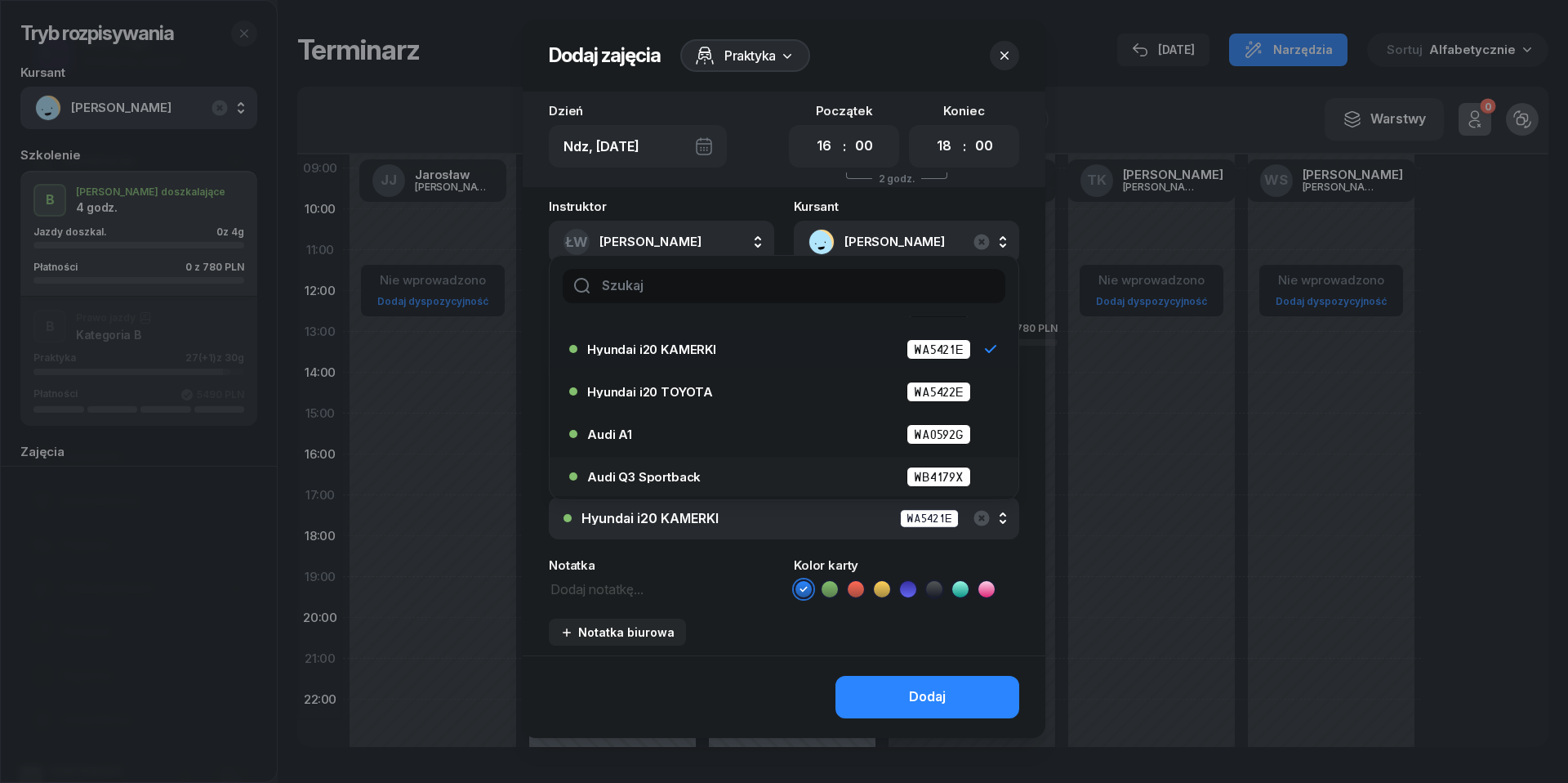
scroll to position [76, 0]
click at [758, 478] on div "Audi Q3 Sportback WB4179X" at bounding box center [788, 477] width 402 height 21
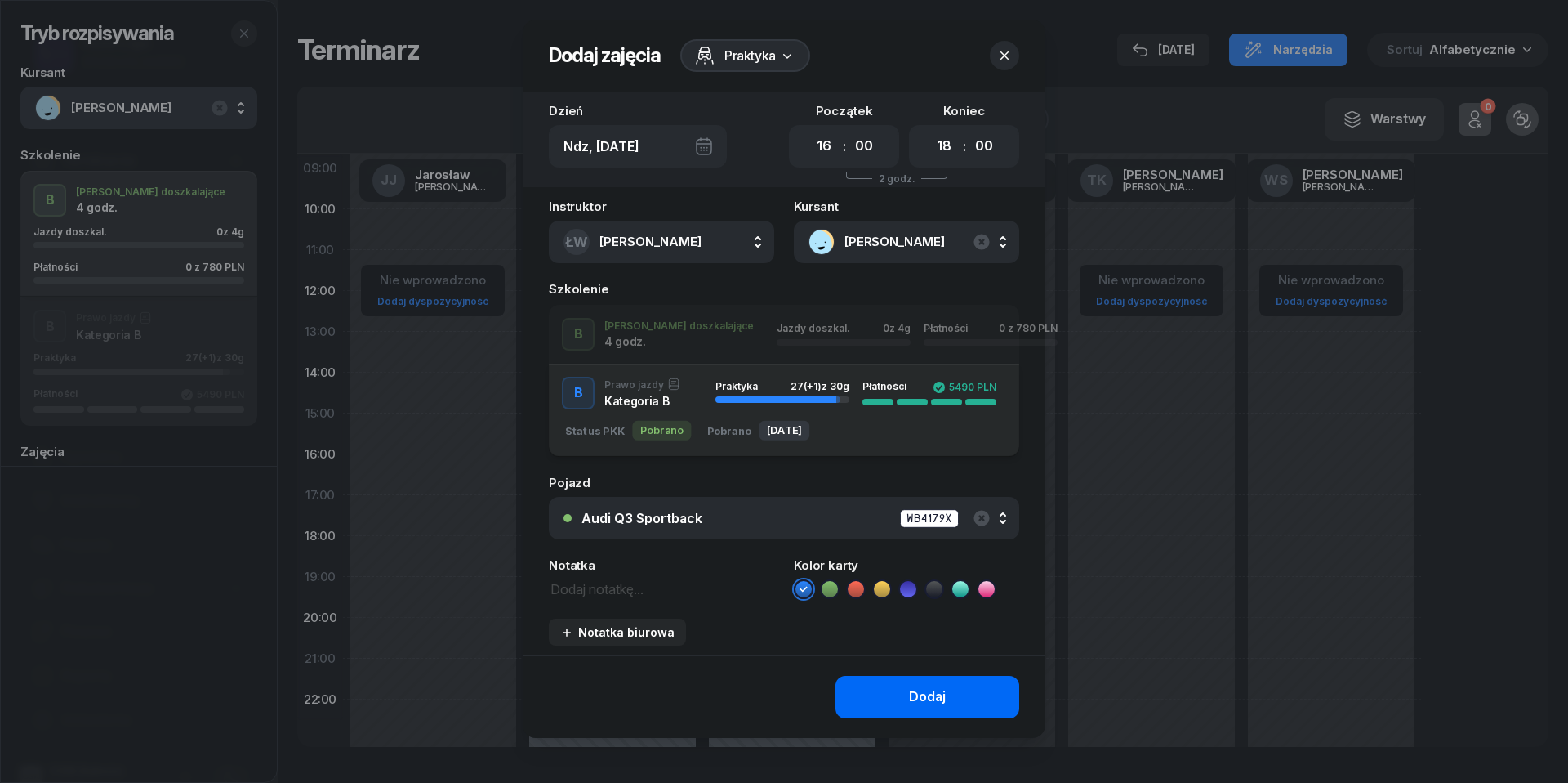
click at [882, 710] on button "Dodaj" at bounding box center [927, 697] width 183 height 42
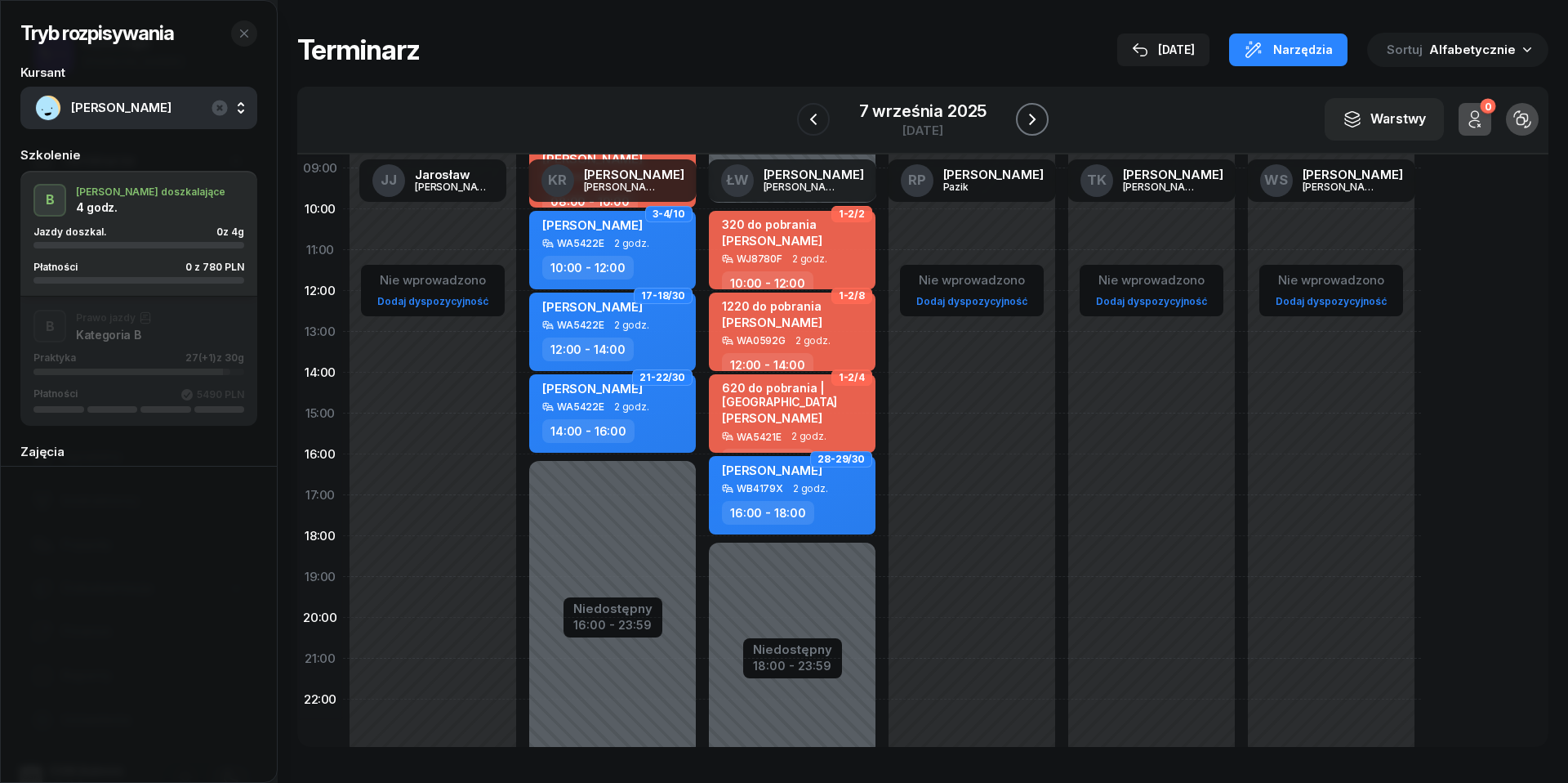
click at [1031, 110] on icon "button" at bounding box center [1033, 120] width 20 height 20
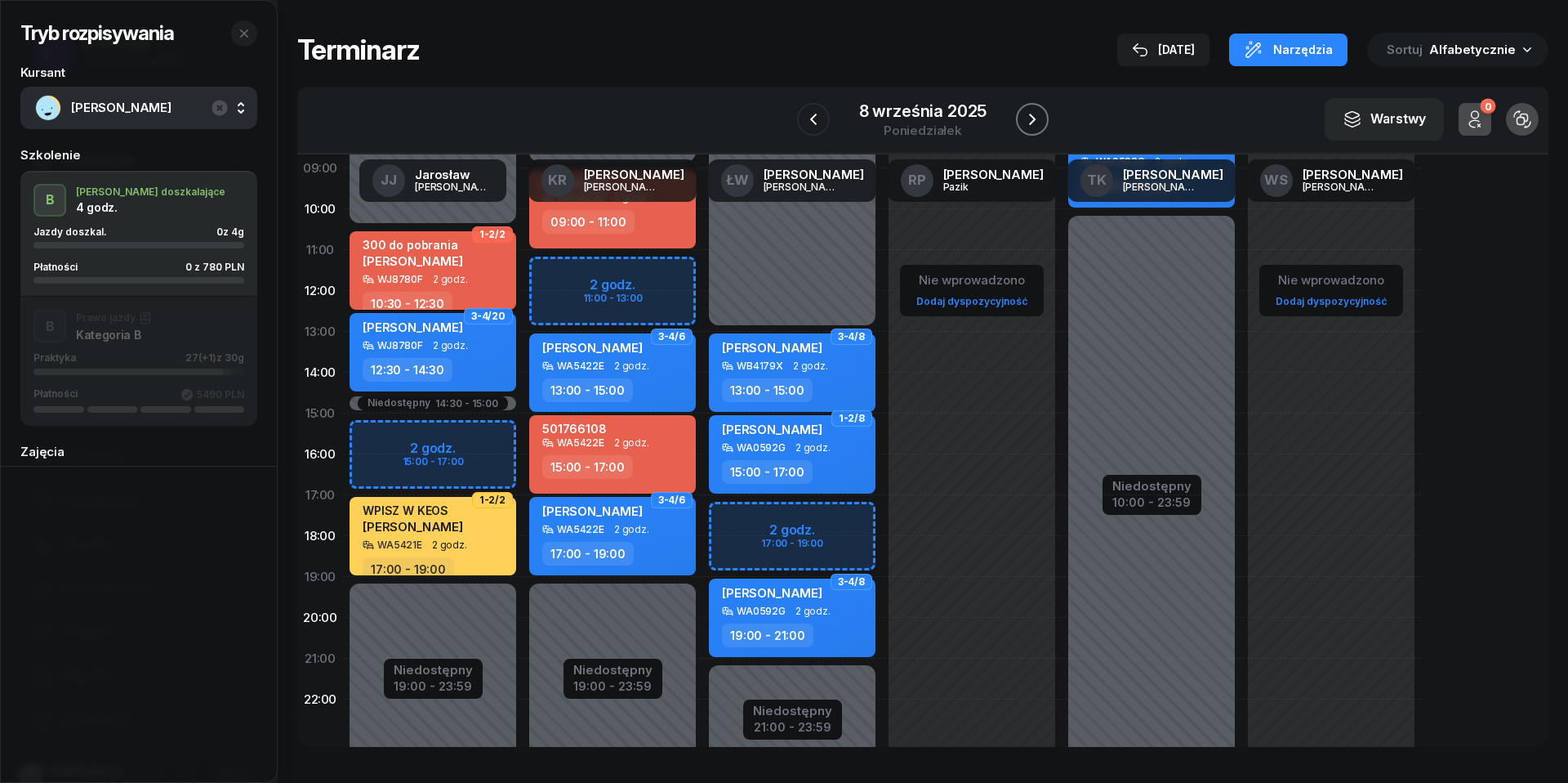
click at [1031, 110] on icon "button" at bounding box center [1033, 120] width 20 height 20
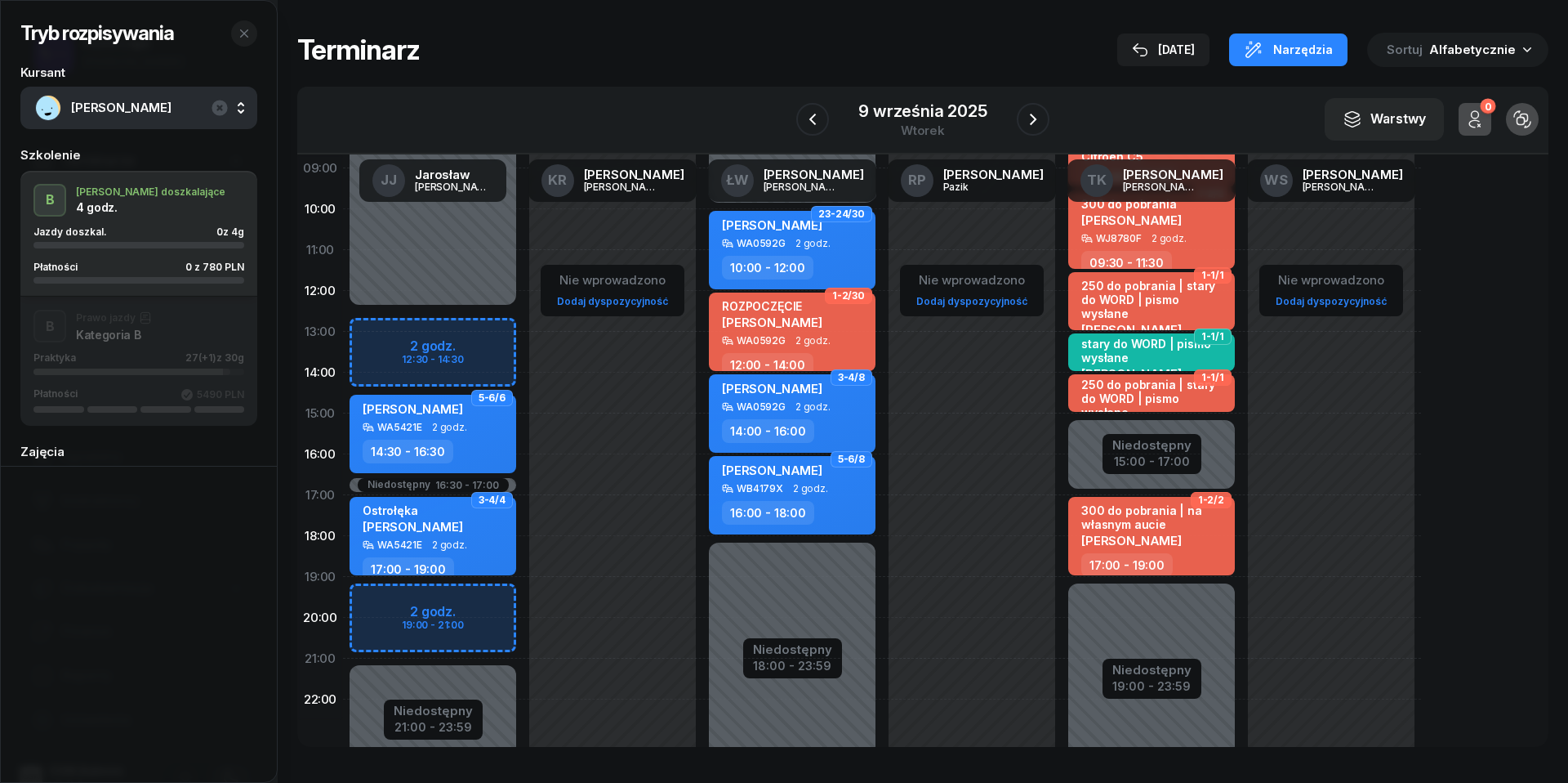
click at [840, 496] on div "[PERSON_NAME] WB4179X 2 godz. 16:00 - 18:00" at bounding box center [792, 496] width 167 height 78
select select "16"
select select "18"
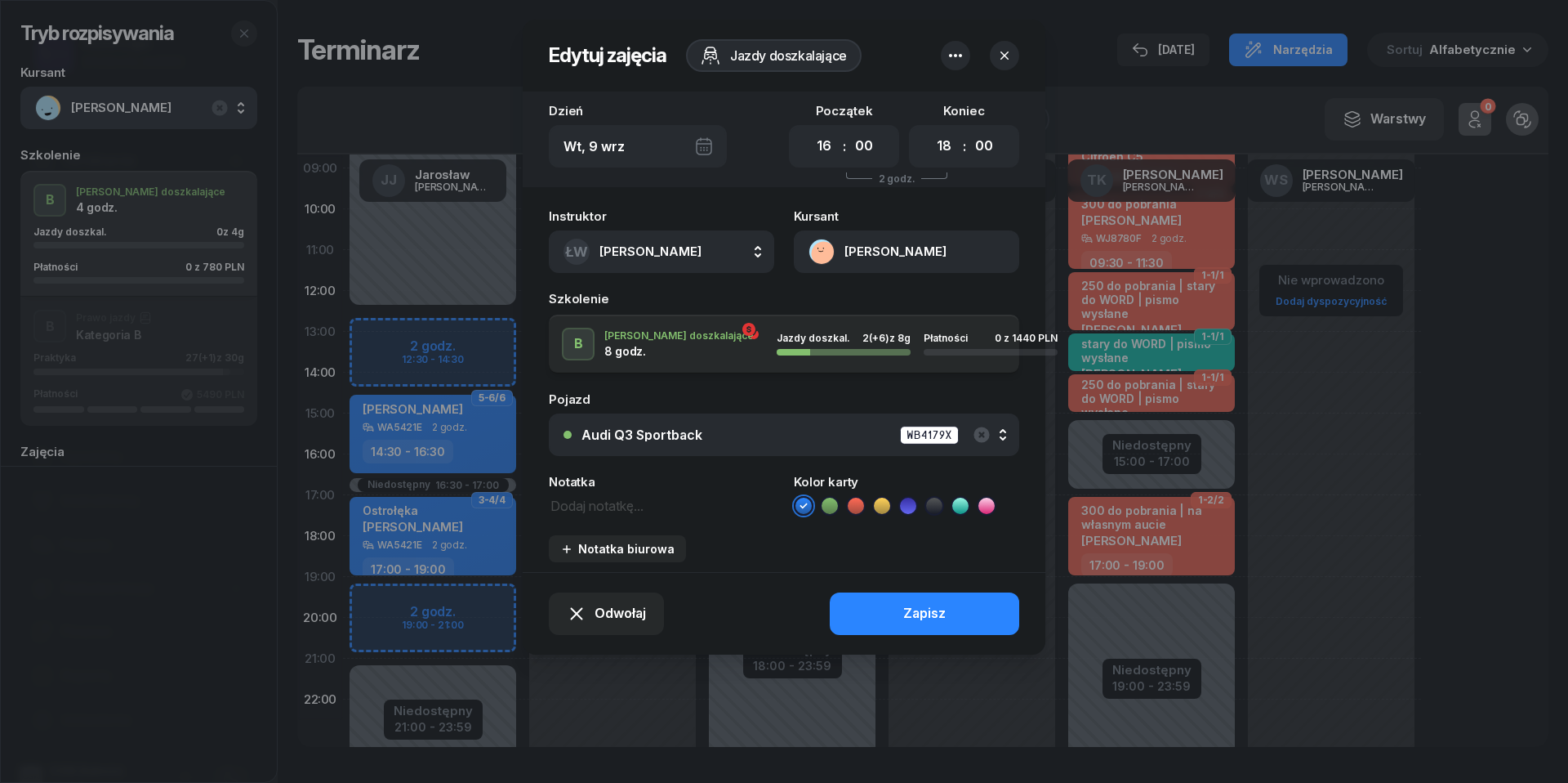
click at [582, 501] on textarea at bounding box center [662, 504] width 226 height 21
type textarea "usuń"
click at [990, 503] on icon at bounding box center [986, 505] width 17 height 17
click at [652, 250] on span "[PERSON_NAME]" at bounding box center [650, 251] width 102 height 16
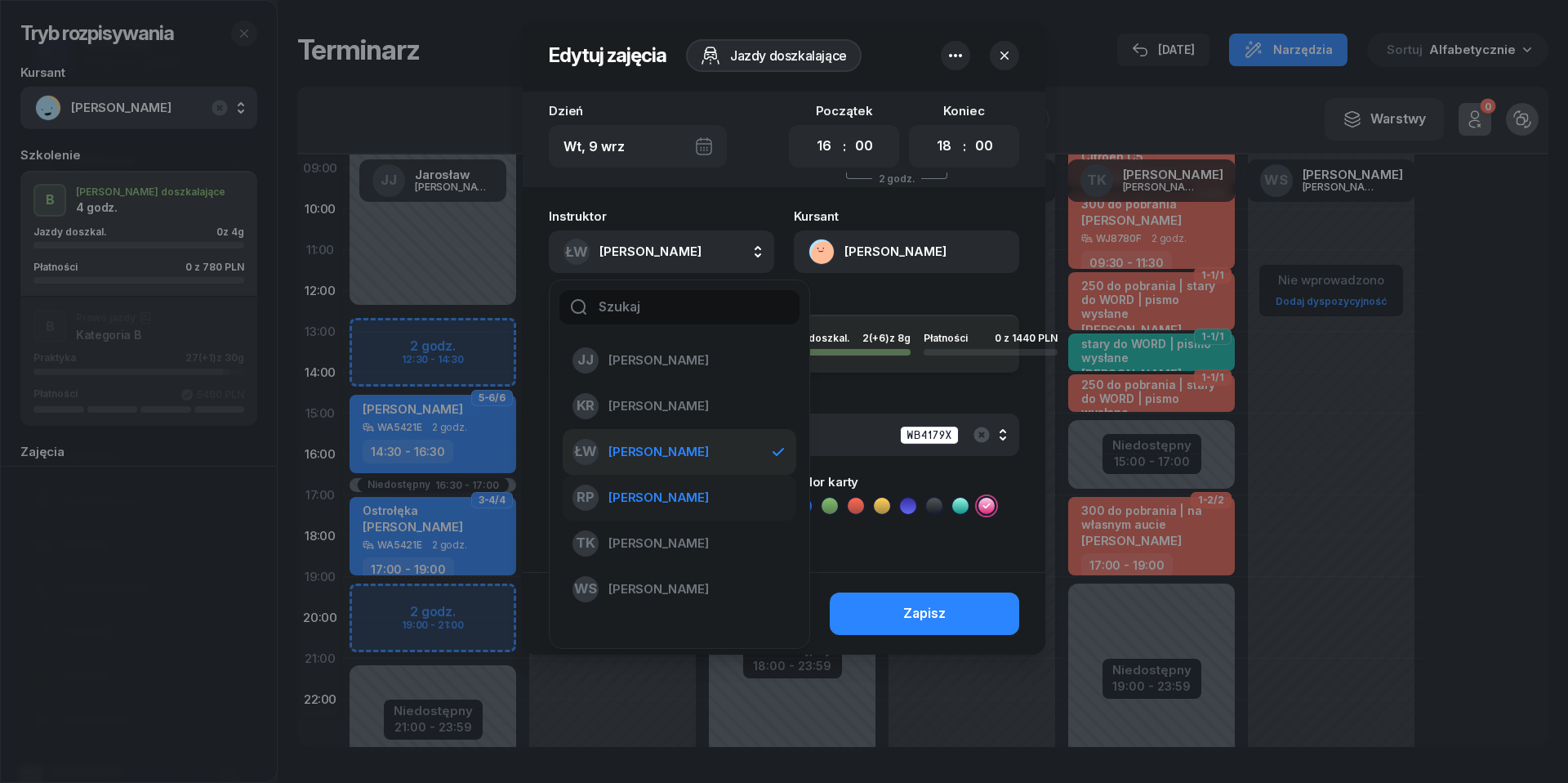
click at [712, 498] on div "RP [PERSON_NAME]" at bounding box center [670, 497] width 194 height 26
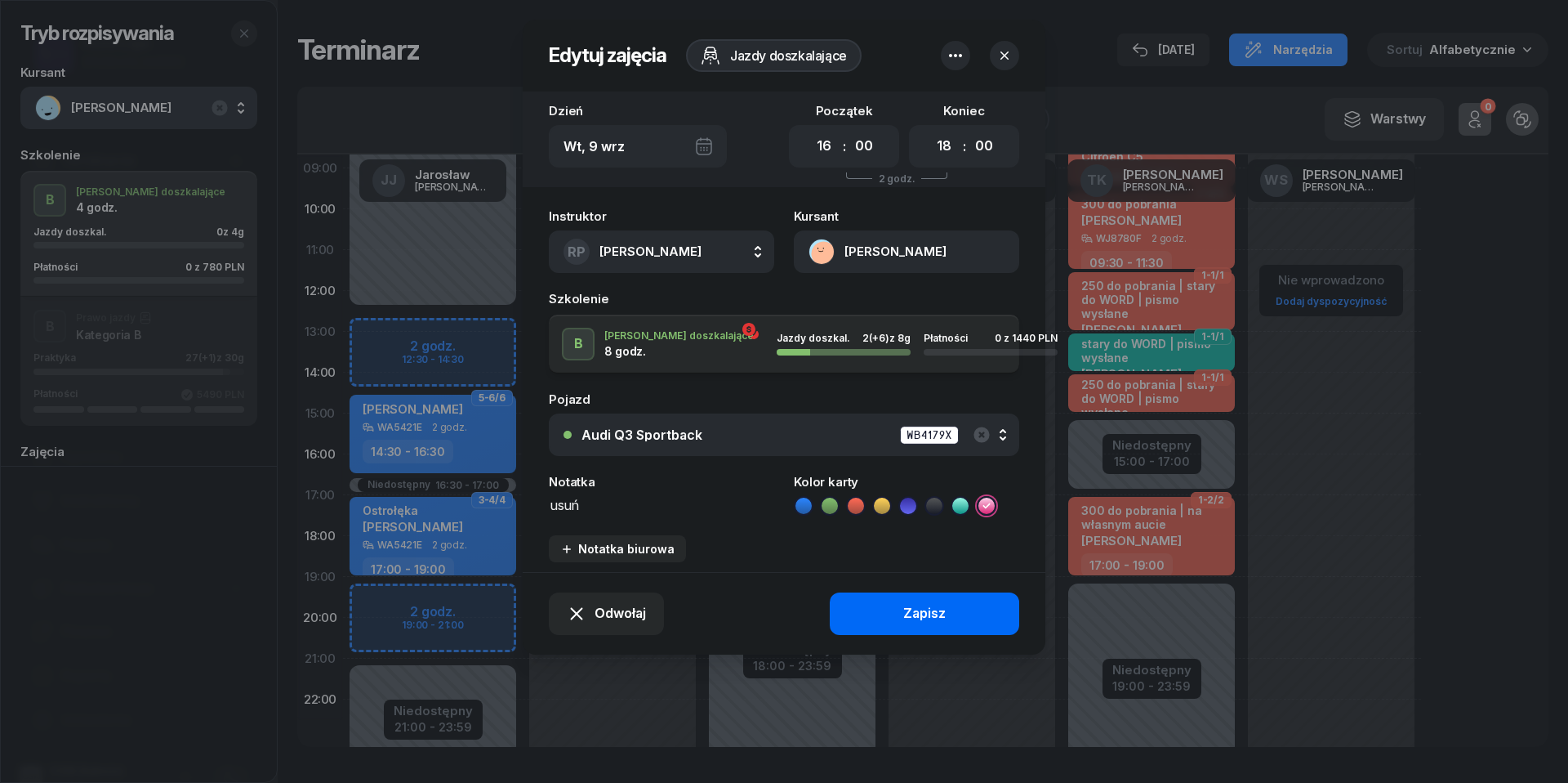
click at [919, 608] on div "Zapisz" at bounding box center [924, 614] width 42 height 22
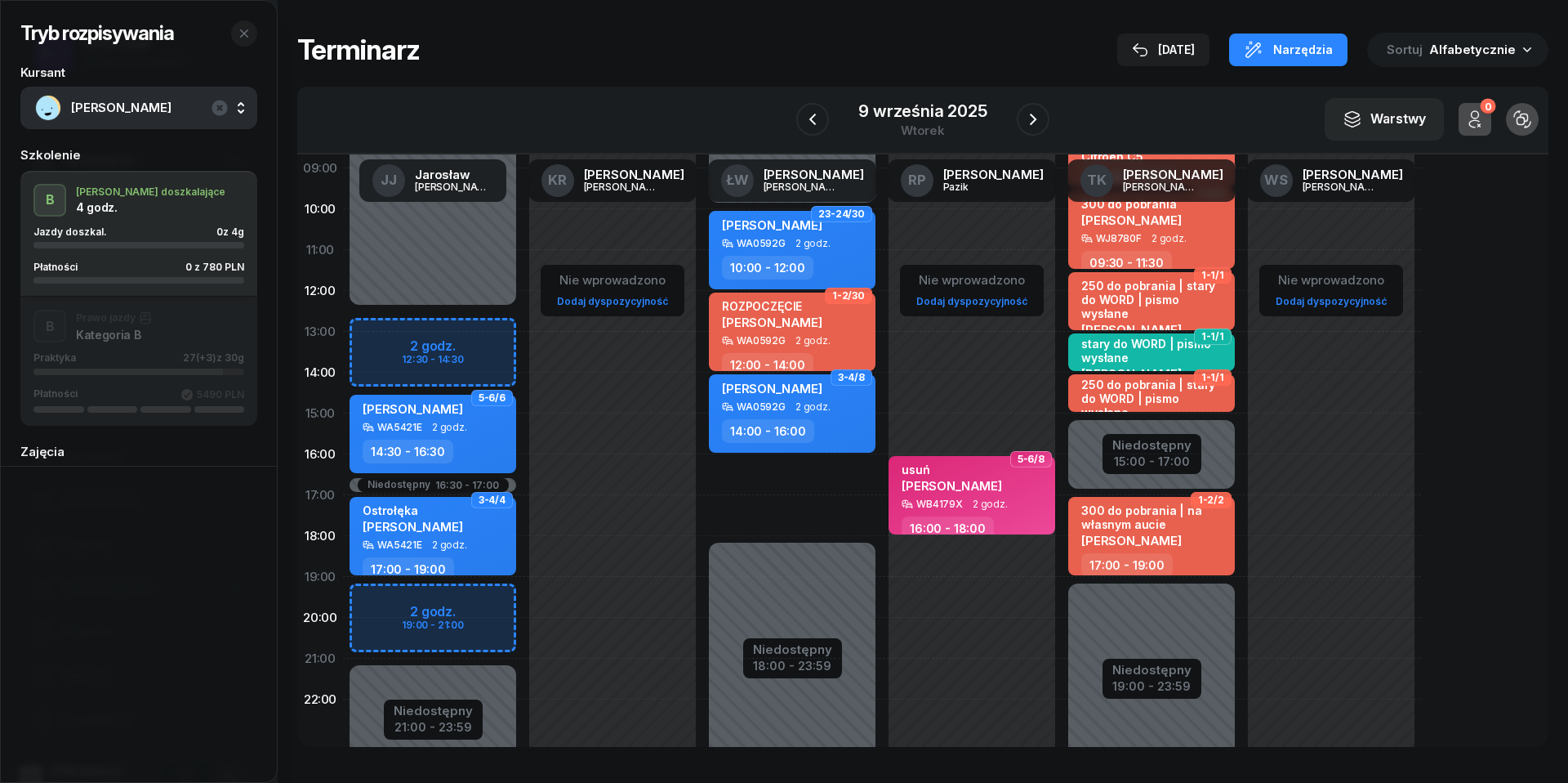
click at [759, 481] on div "Niedostępny 00:00 - 10:00 Niedostępny 18:00 - 23:59 23-24/30 [PERSON_NAME] WA05…" at bounding box center [791, 413] width 179 height 776
select select "16"
select select "18"
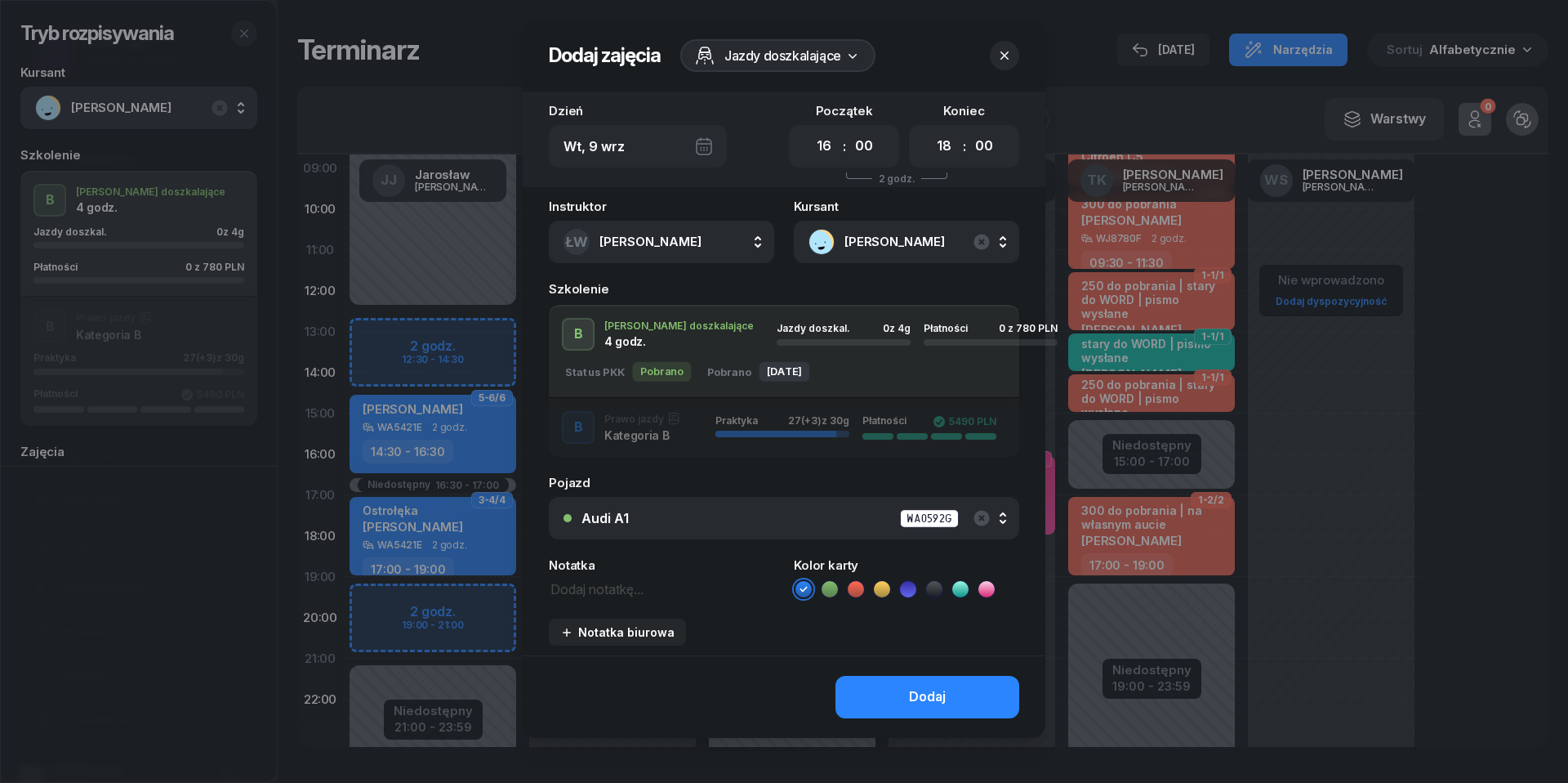
click at [599, 594] on textarea at bounding box center [662, 588] width 226 height 21
type textarea "780 do pobrania"
click at [986, 514] on icon "button" at bounding box center [982, 518] width 16 height 16
click at [820, 511] on div "Nie wybrano" at bounding box center [792, 517] width 423 height 13
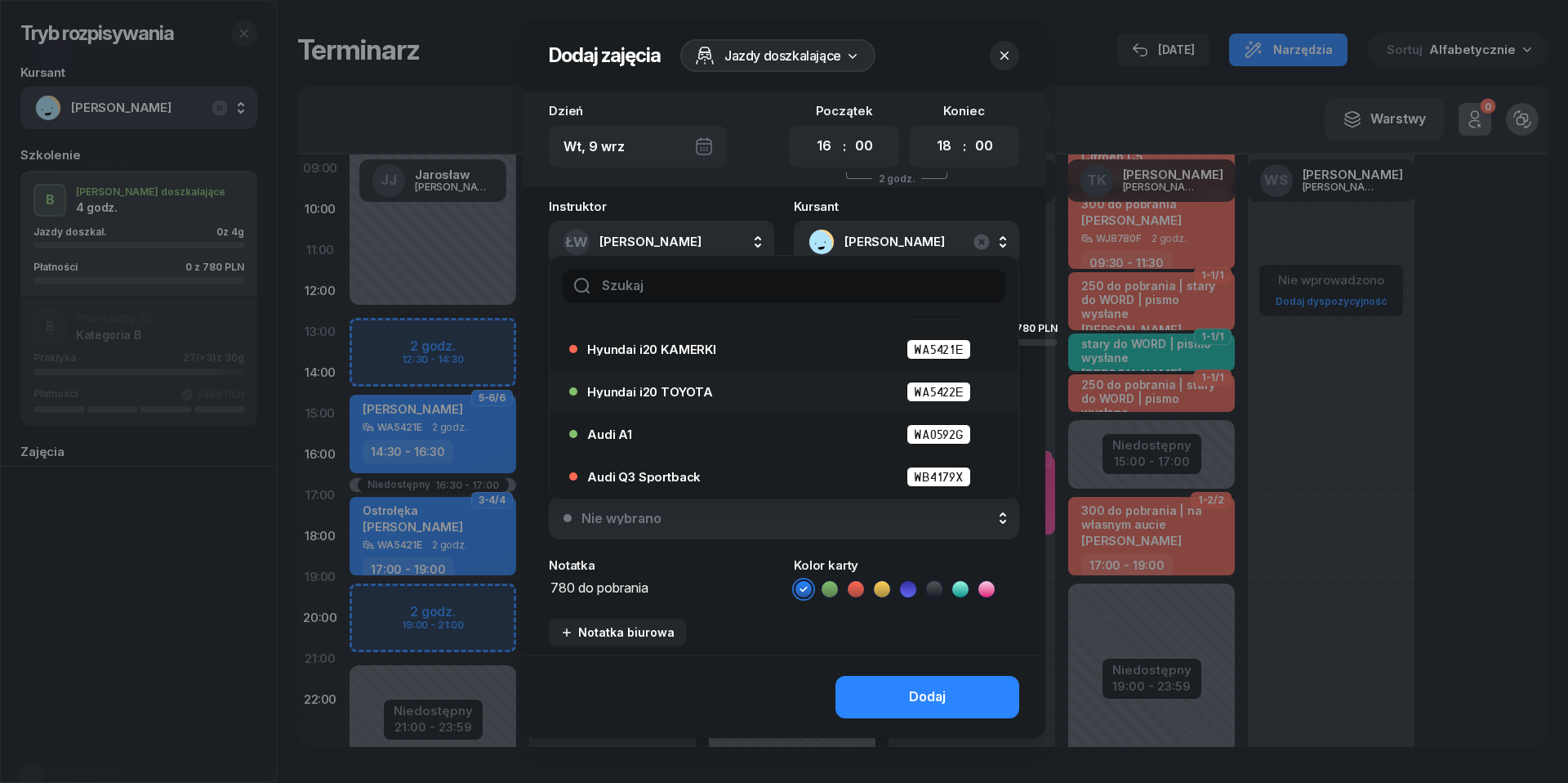
scroll to position [76, 0]
click at [621, 586] on textarea "780 do pobrania" at bounding box center [662, 588] width 226 height 21
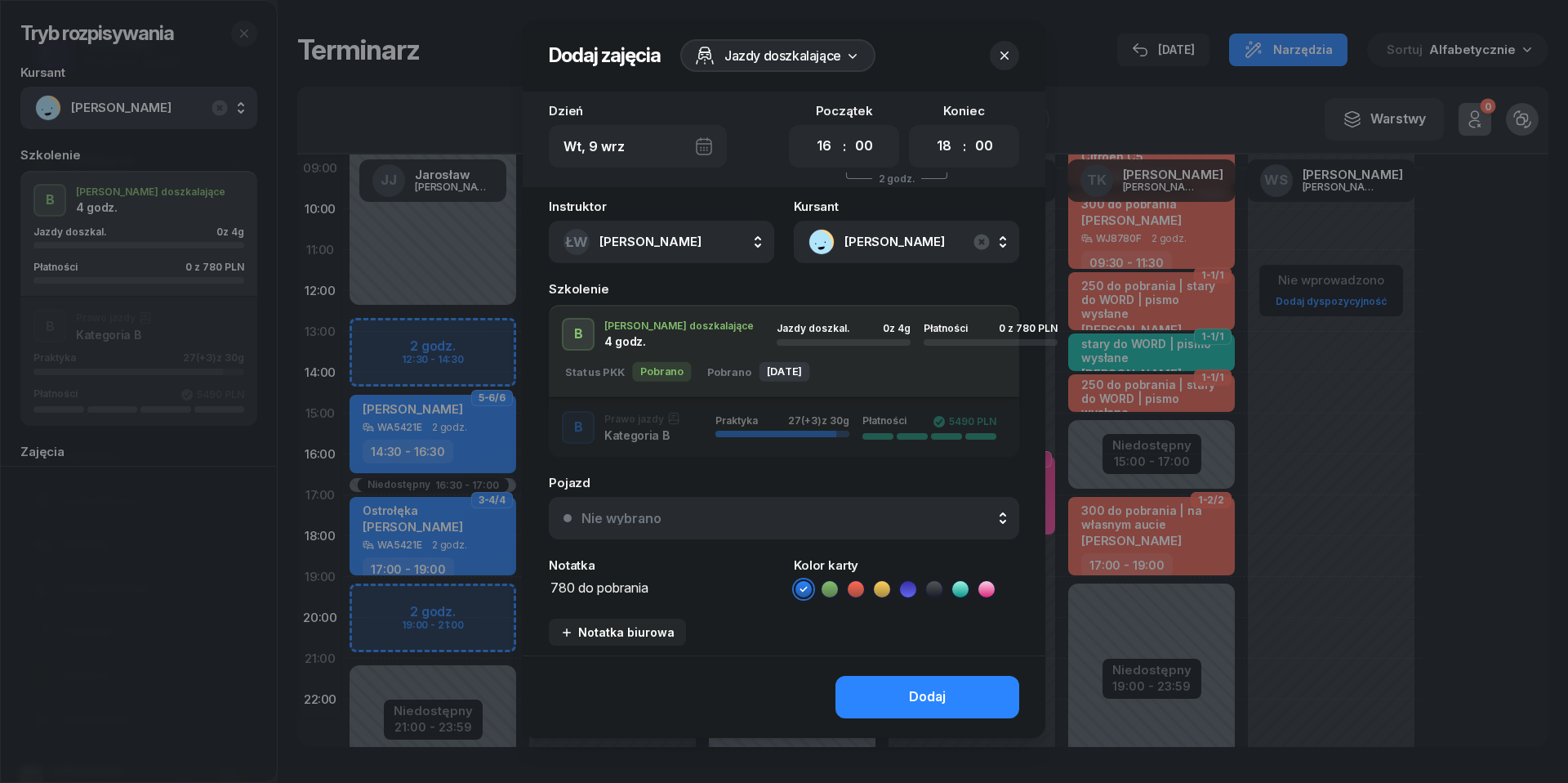
click at [853, 583] on icon at bounding box center [855, 589] width 17 height 17
click at [898, 700] on button "Dodaj" at bounding box center [927, 697] width 183 height 42
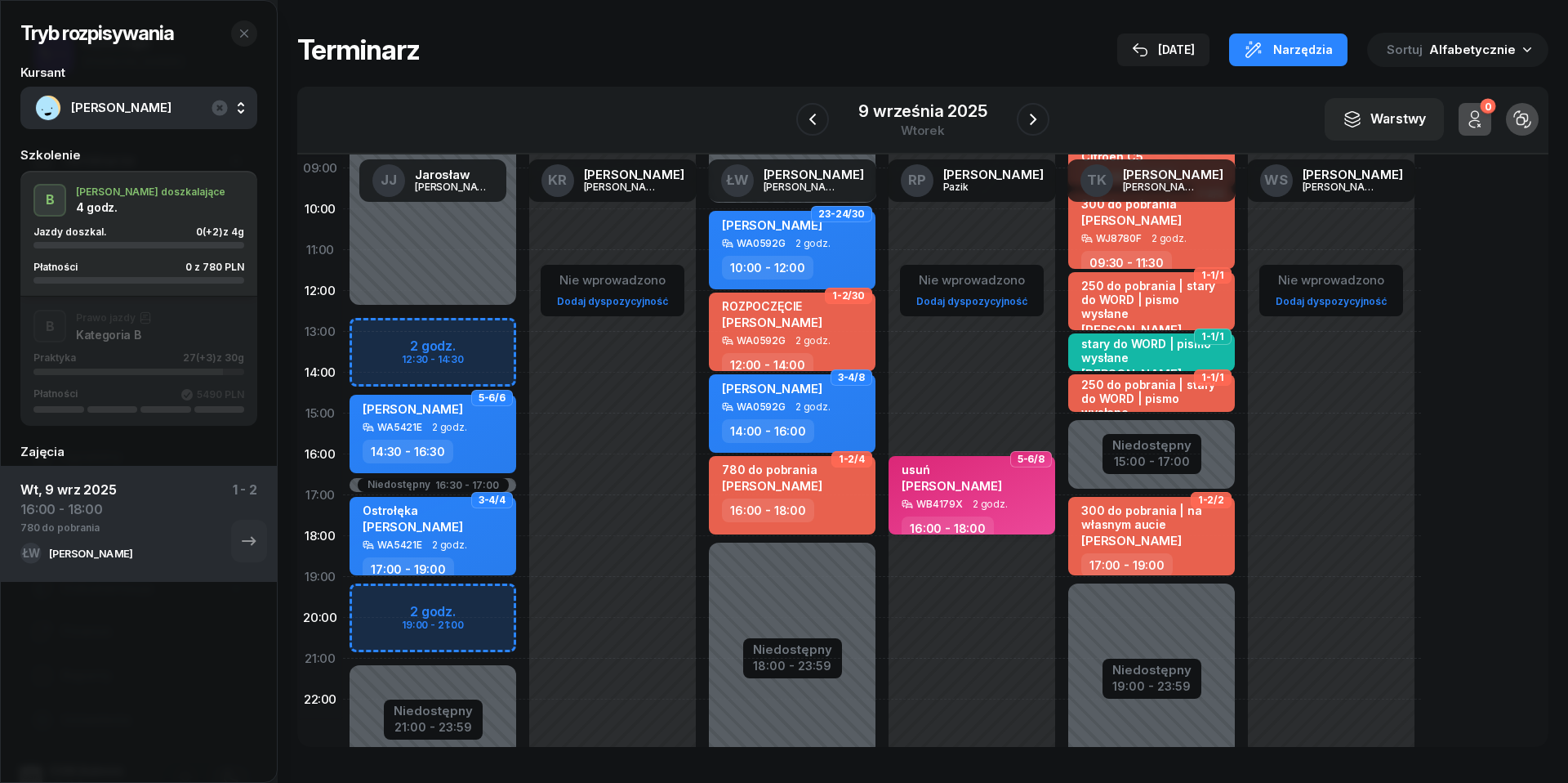
click at [986, 498] on span "2 godz." at bounding box center [990, 504] width 35 height 12
select select "16"
select select "18"
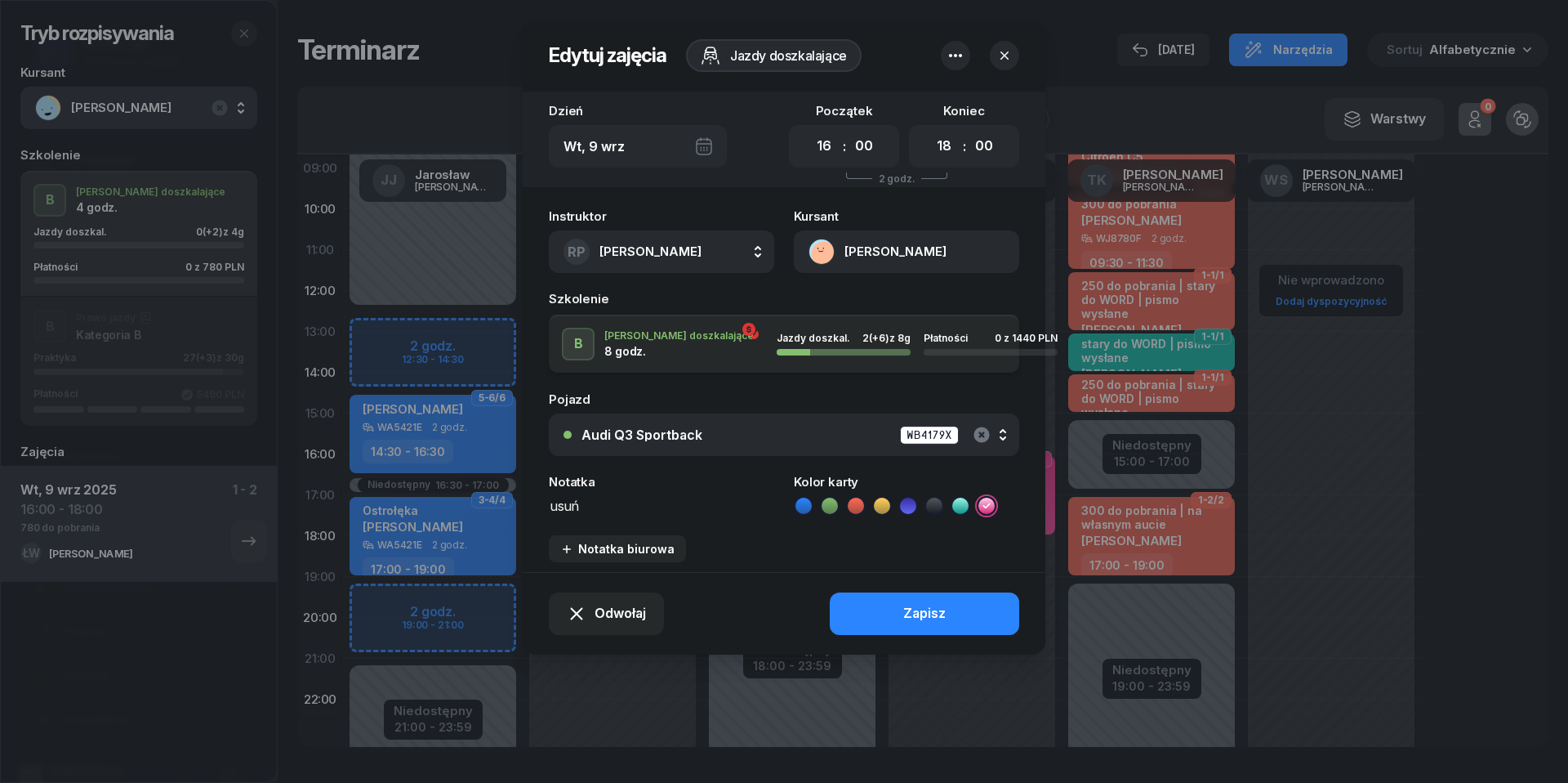
click at [981, 433] on icon "button" at bounding box center [982, 435] width 20 height 20
click at [940, 608] on div "Zapisz" at bounding box center [924, 614] width 42 height 22
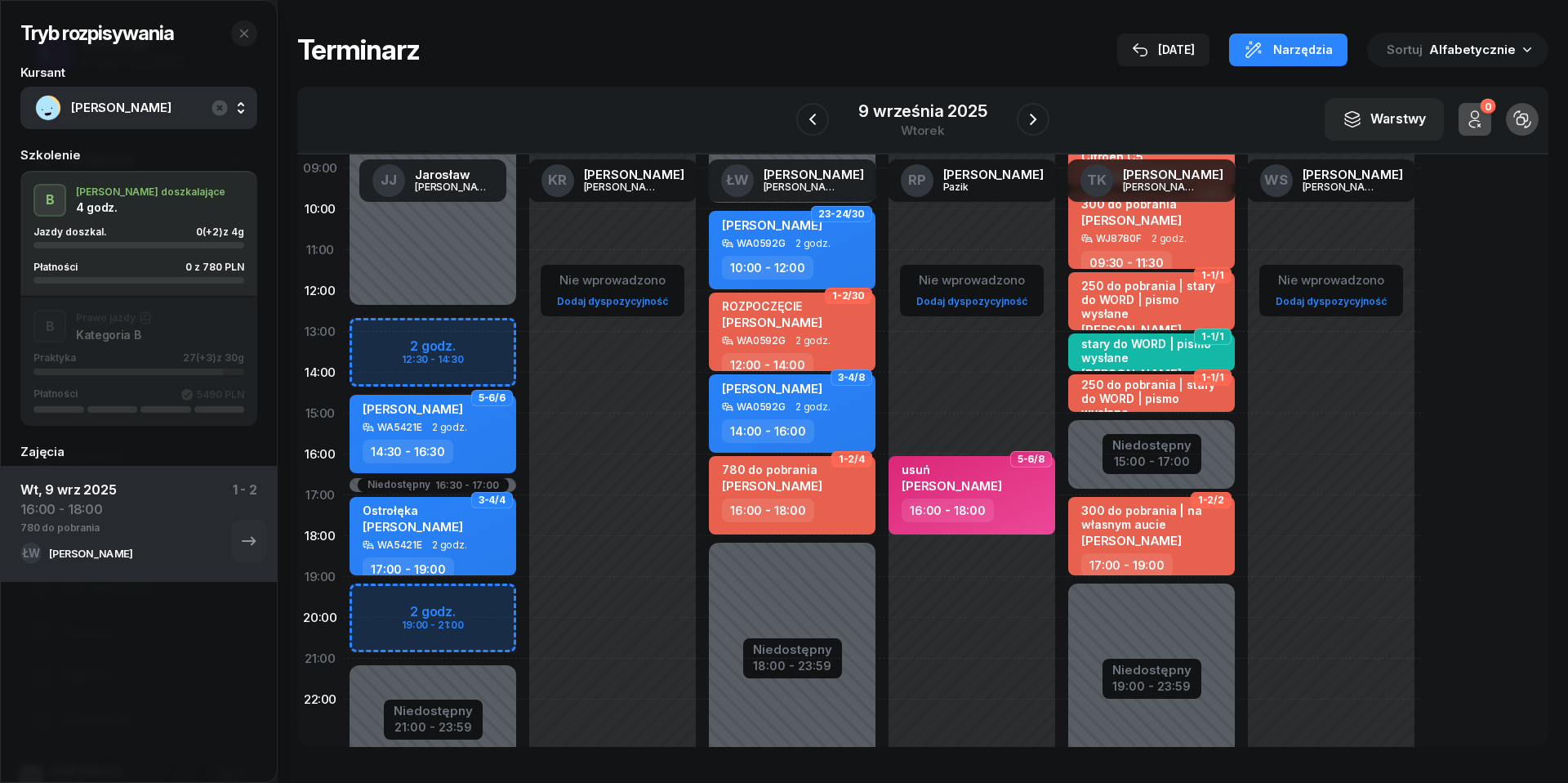
click at [834, 507] on div "16:00 - 18:00" at bounding box center [793, 510] width 144 height 24
select select "16"
select select "18"
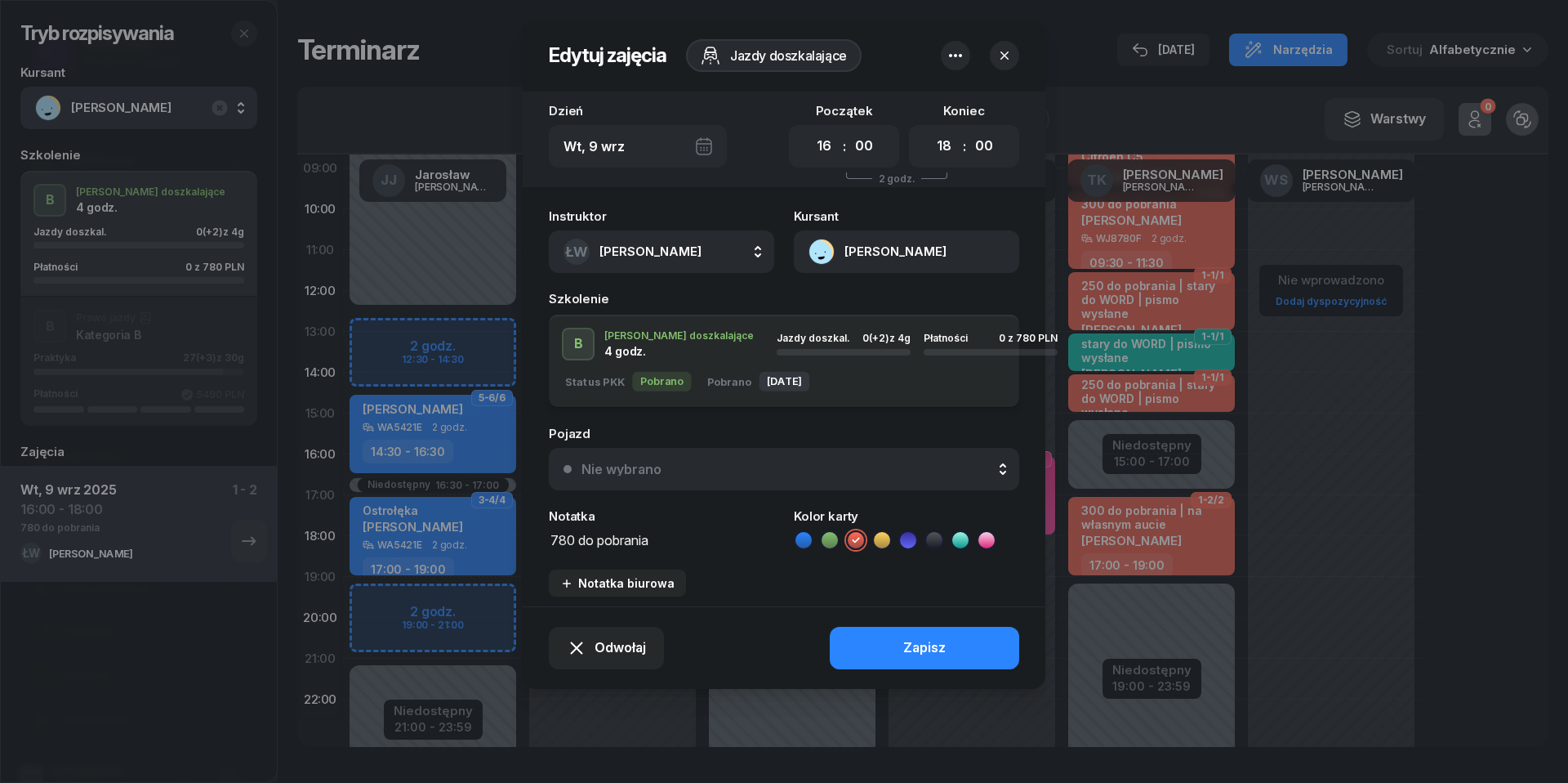
click at [823, 462] on div "Nie wybrano" at bounding box center [792, 468] width 423 height 13
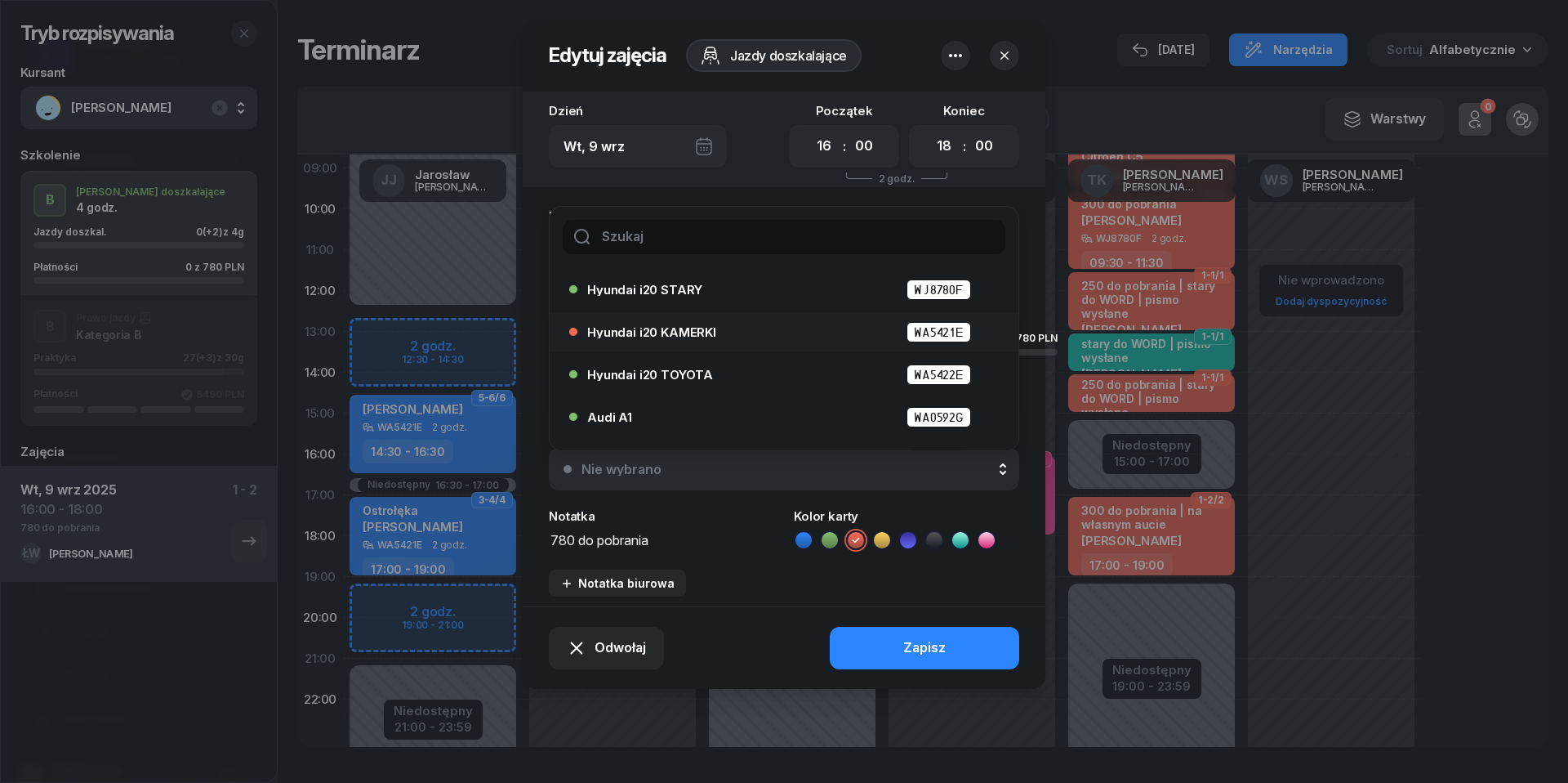
scroll to position [62, 0]
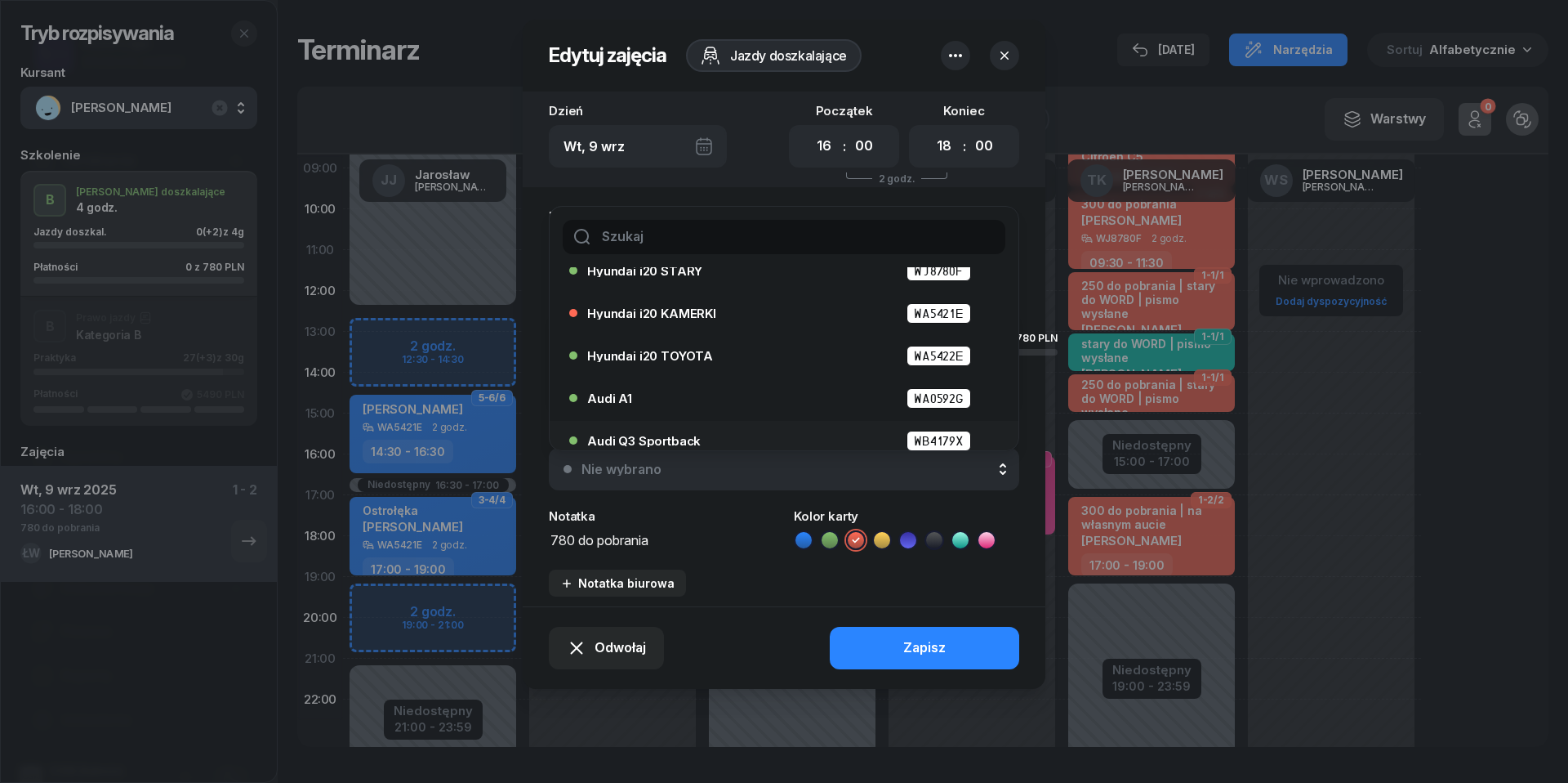
click at [787, 423] on li "Audi Q3 Sportback WB4179X" at bounding box center [784, 441] width 469 height 39
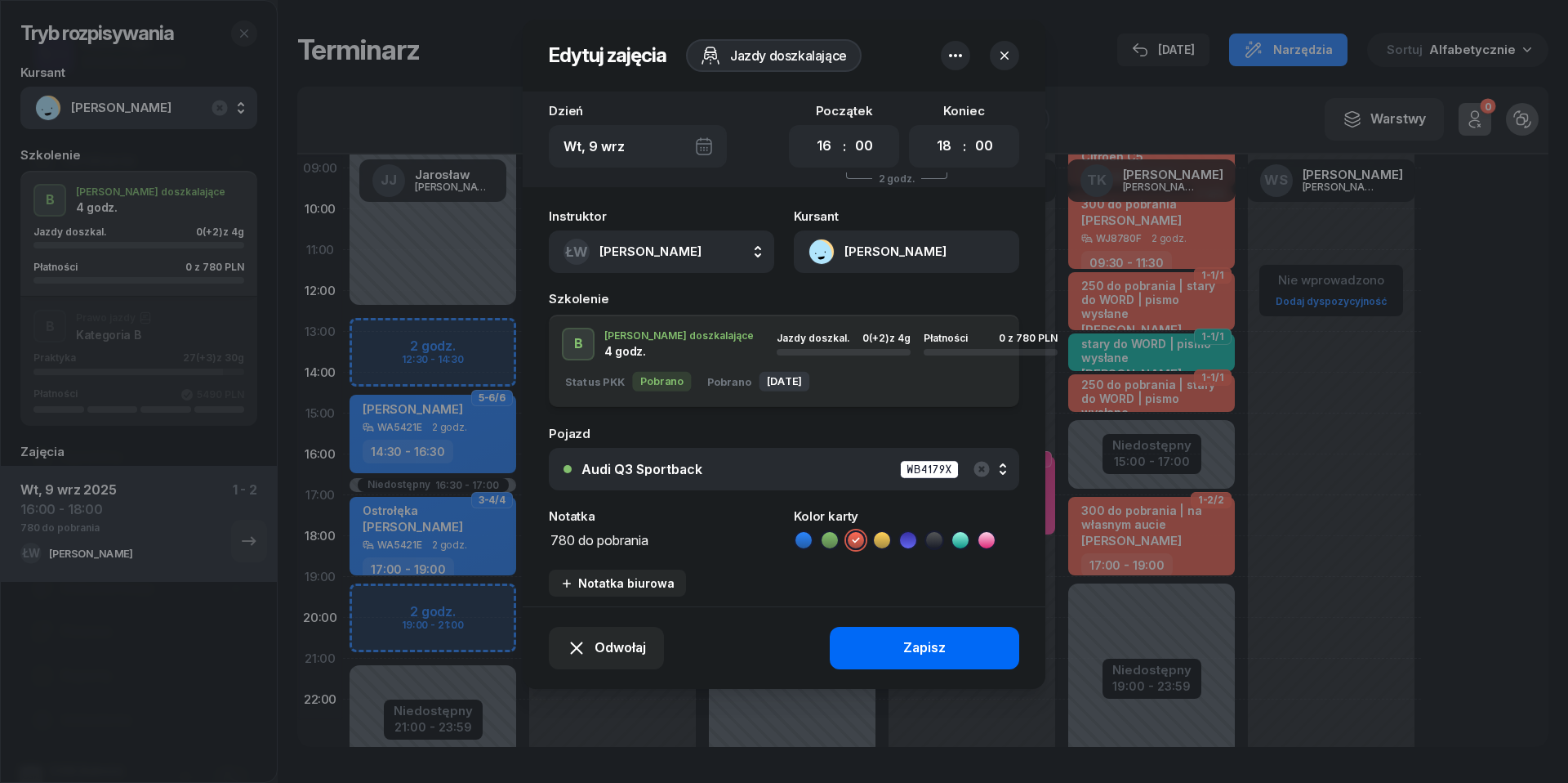
click at [867, 648] on button "Zapisz" at bounding box center [924, 648] width 189 height 42
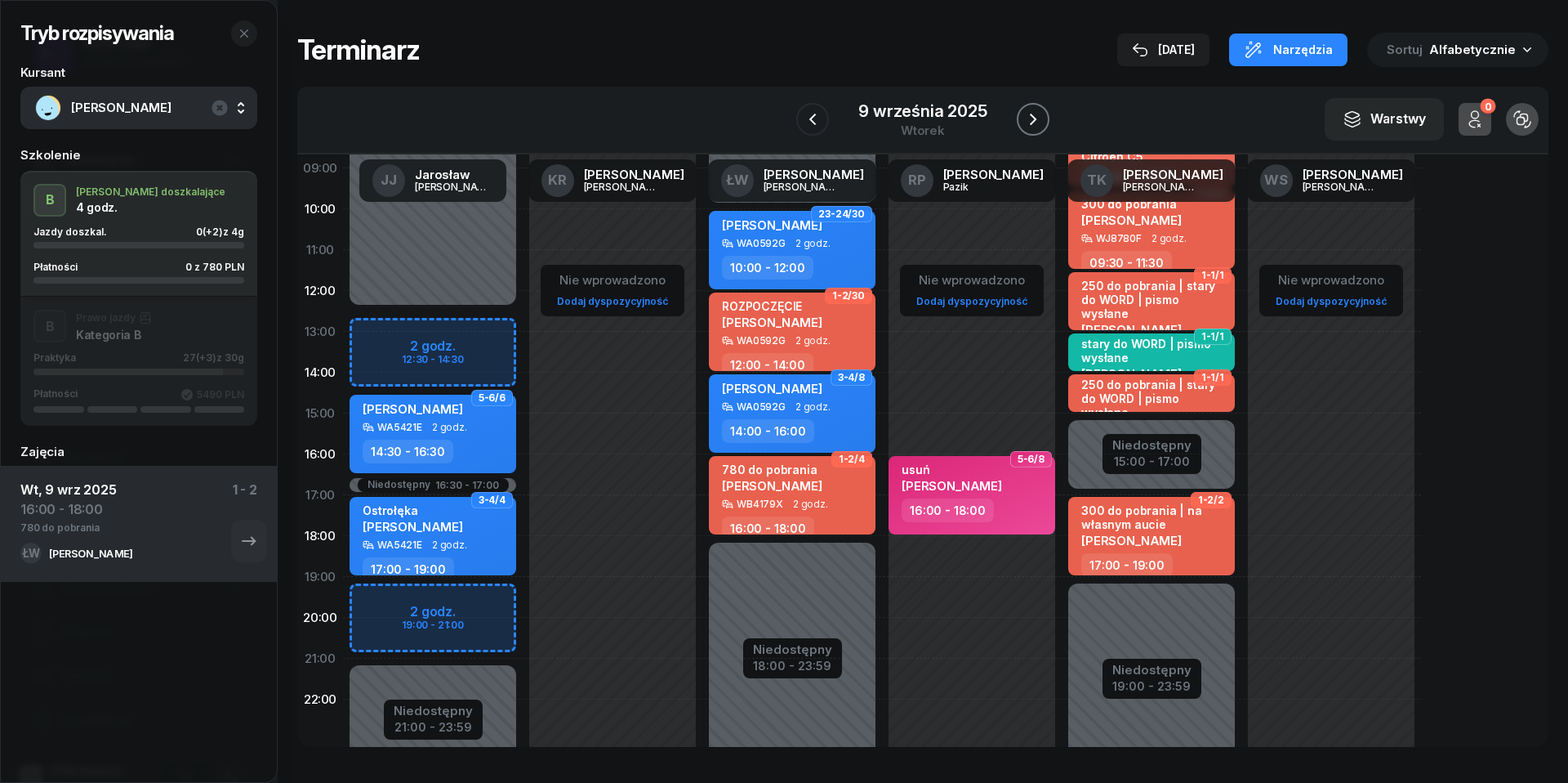
click at [1036, 115] on icon "button" at bounding box center [1033, 120] width 20 height 20
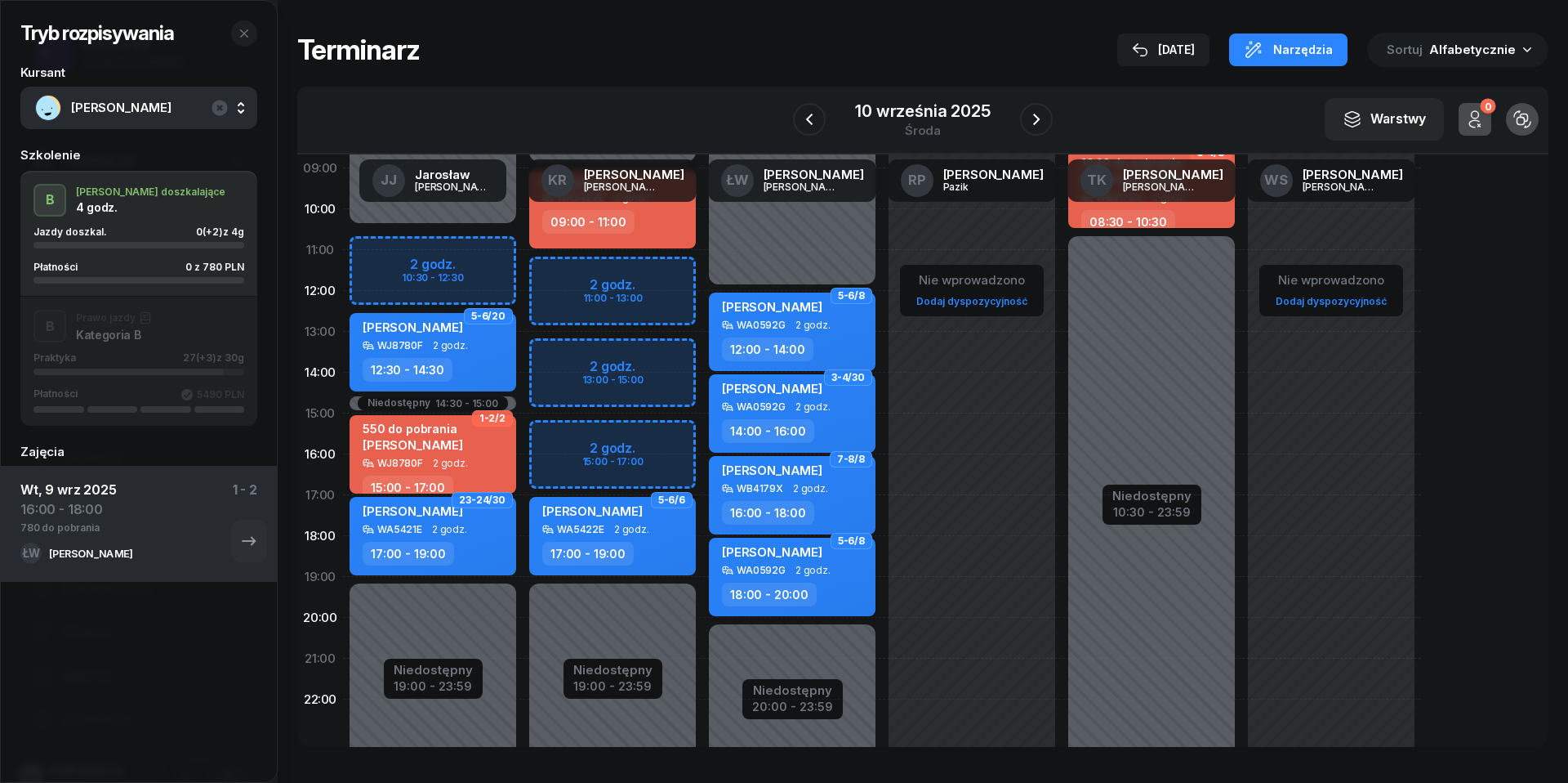
click at [814, 575] on div "[PERSON_NAME] WA0592G 2 godz. 18:00 - 20:00" at bounding box center [792, 577] width 167 height 78
select select "18"
select select "20"
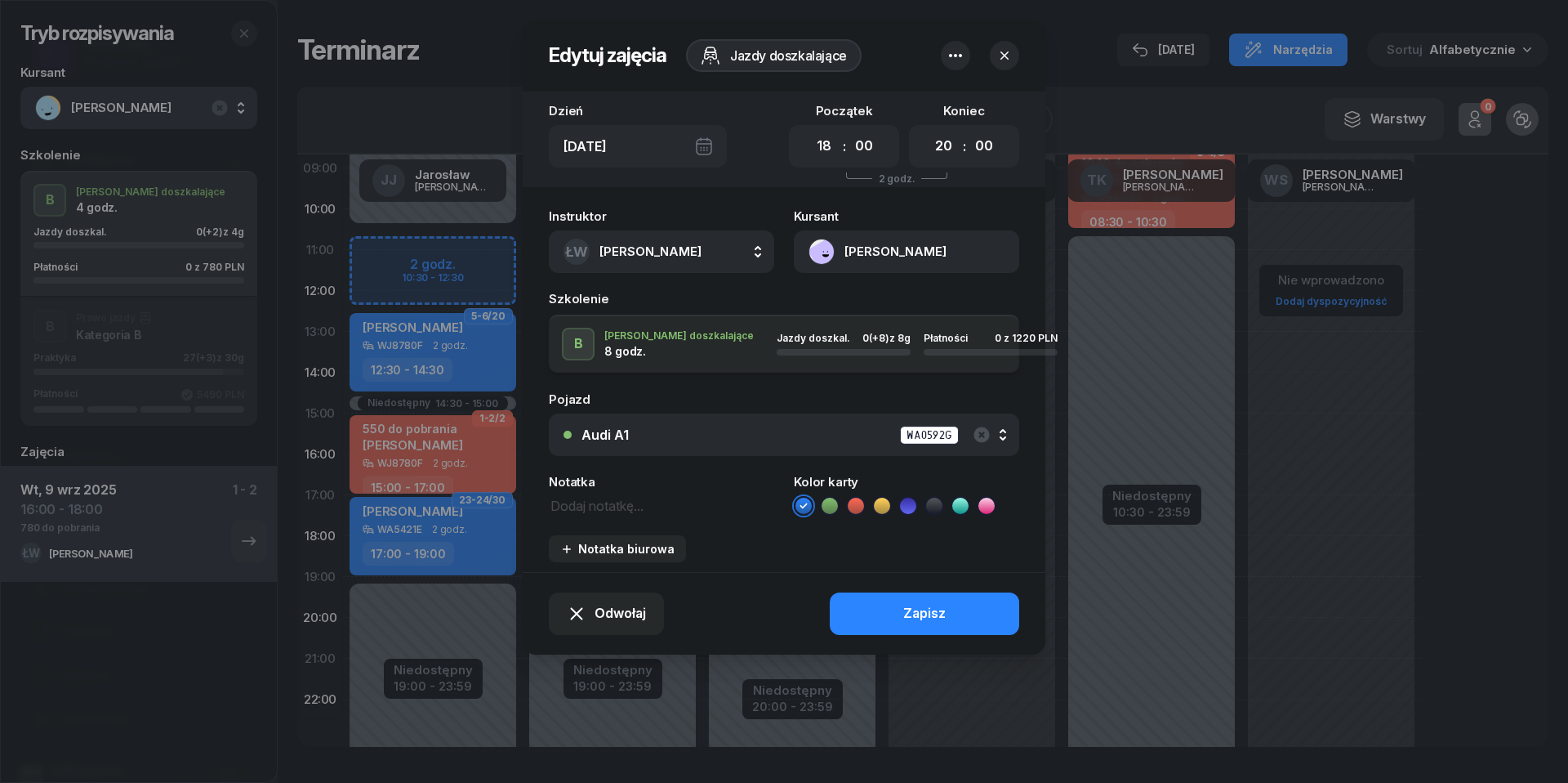
click at [761, 245] on button "ŁW [PERSON_NAME]" at bounding box center [662, 251] width 226 height 42
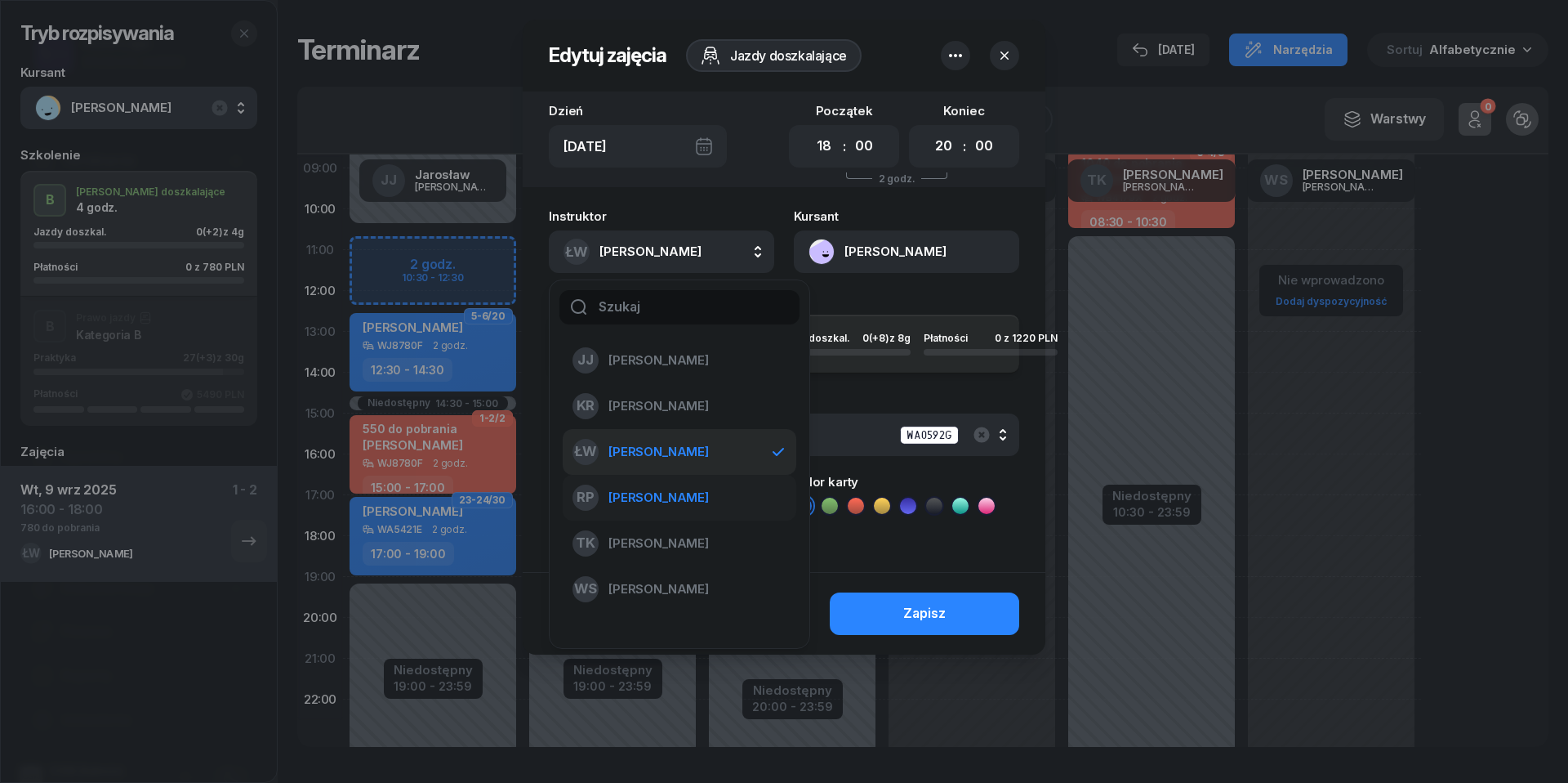
click at [661, 495] on span "[PERSON_NAME]" at bounding box center [658, 497] width 100 height 22
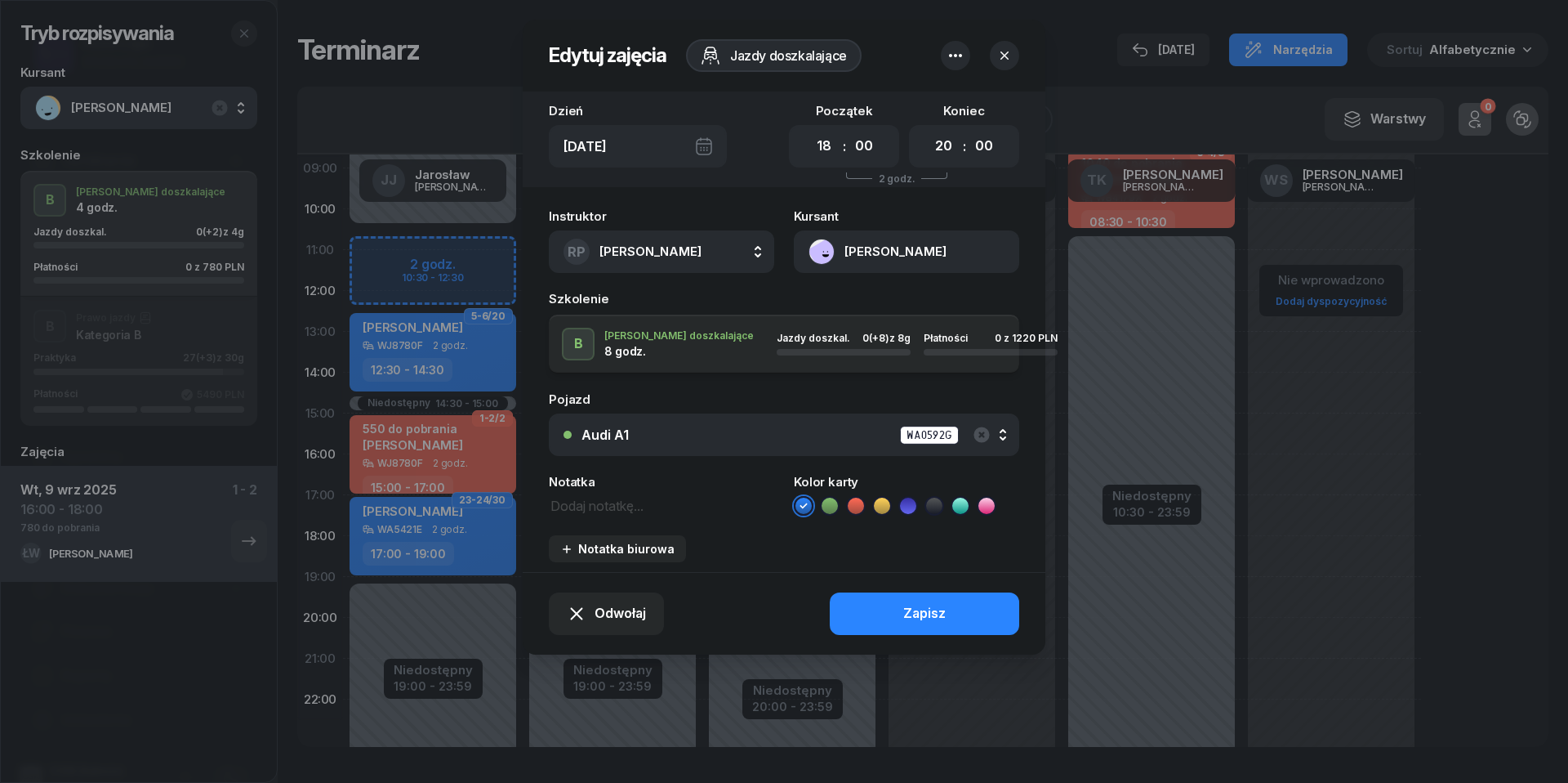
click at [629, 498] on textarea at bounding box center [662, 504] width 226 height 21
type textarea "usuń"
click at [989, 501] on icon at bounding box center [986, 505] width 17 height 17
click at [959, 611] on button "Zapisz" at bounding box center [924, 613] width 189 height 42
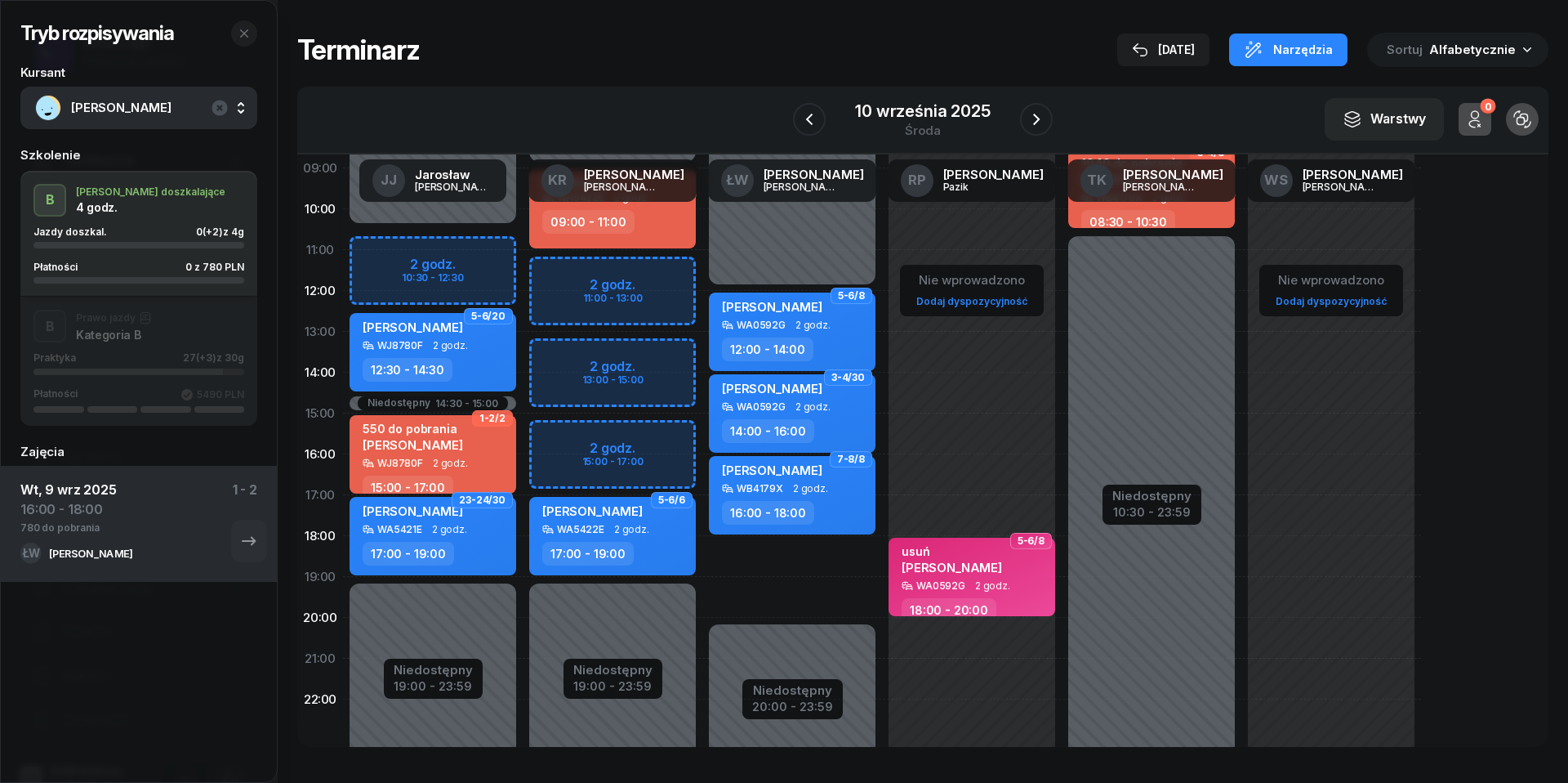
click at [765, 555] on div "Niedostępny 00:00 - 12:00 Niedostępny 20:00 - 23:59 5-6/8 [PERSON_NAME] WA0592G…" at bounding box center [791, 413] width 179 height 776
select select "18"
select select "20"
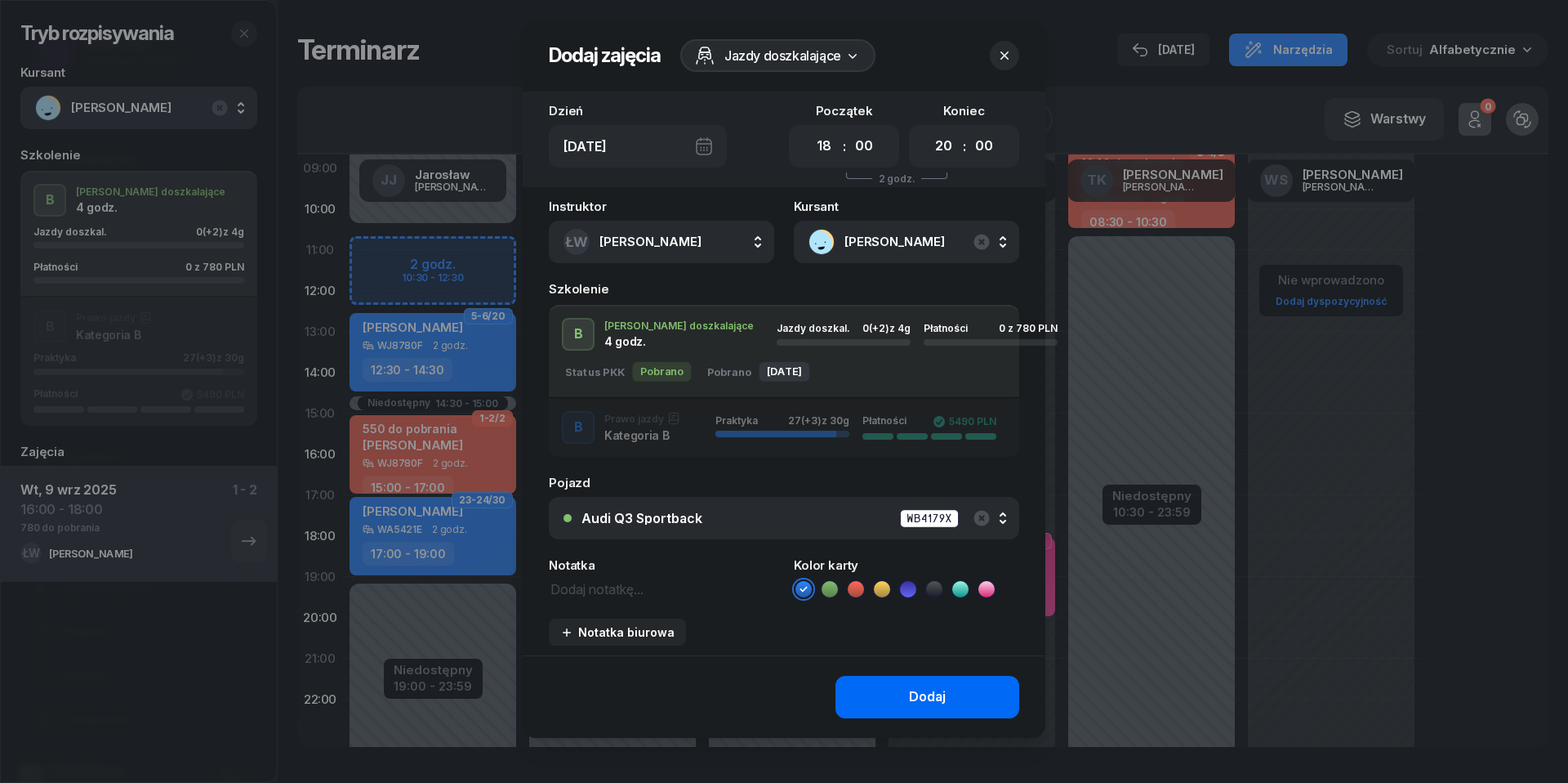
click at [921, 697] on div "Dodaj" at bounding box center [927, 698] width 36 height 22
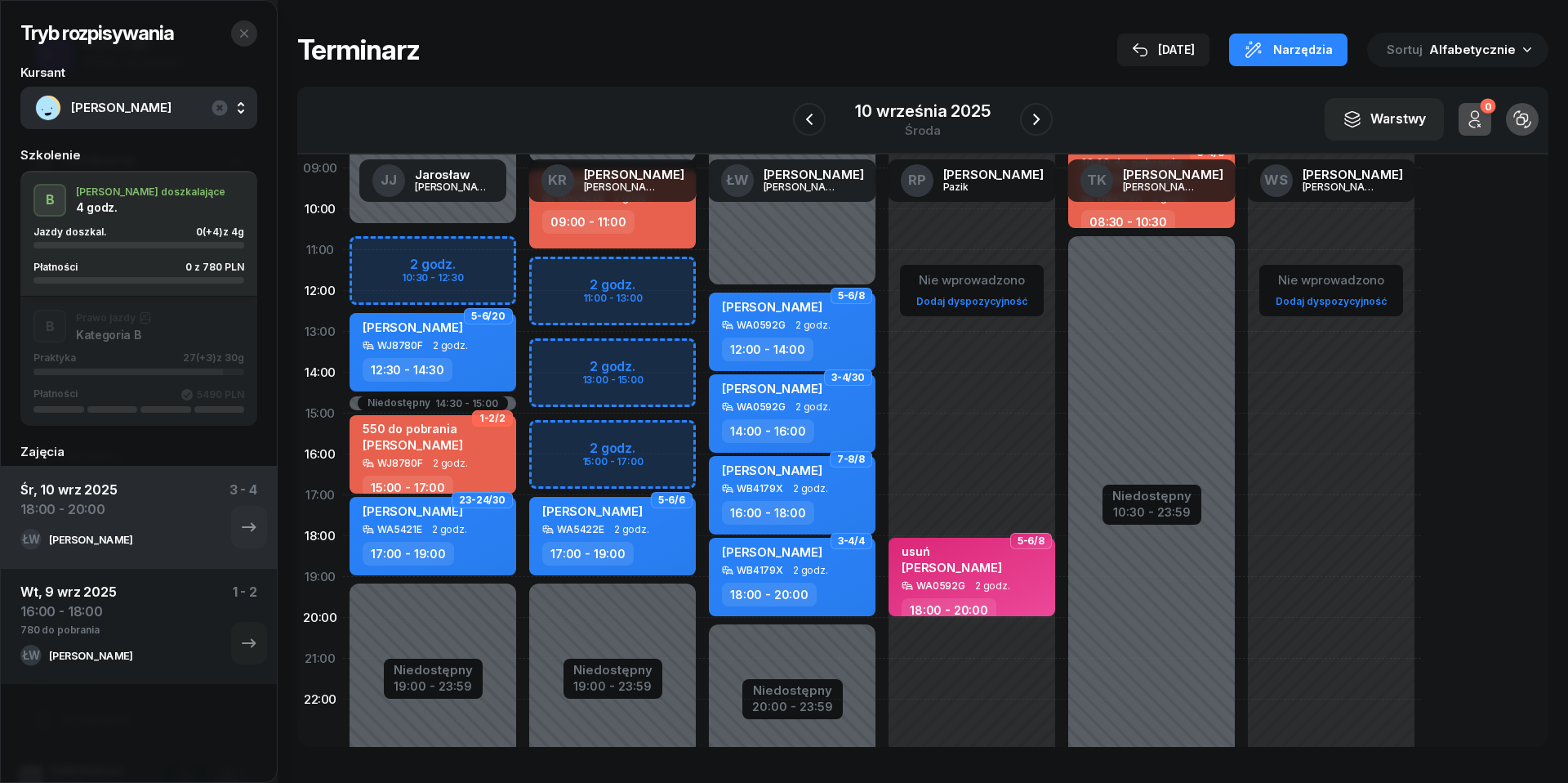
click at [241, 32] on icon "button" at bounding box center [243, 32] width 13 height 13
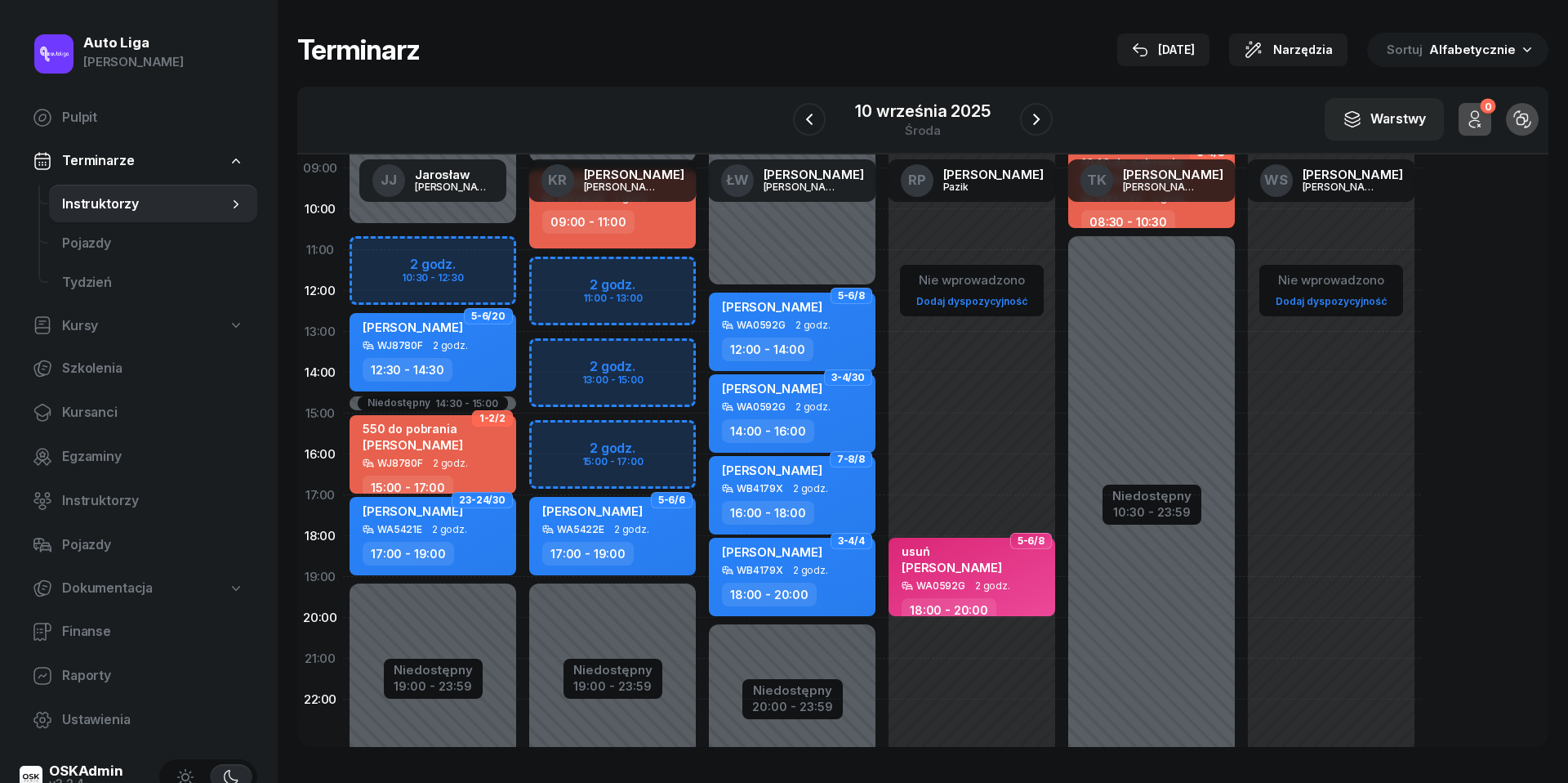
click at [759, 559] on div "[PERSON_NAME]" at bounding box center [772, 554] width 100 height 21
select select "18"
select select "20"
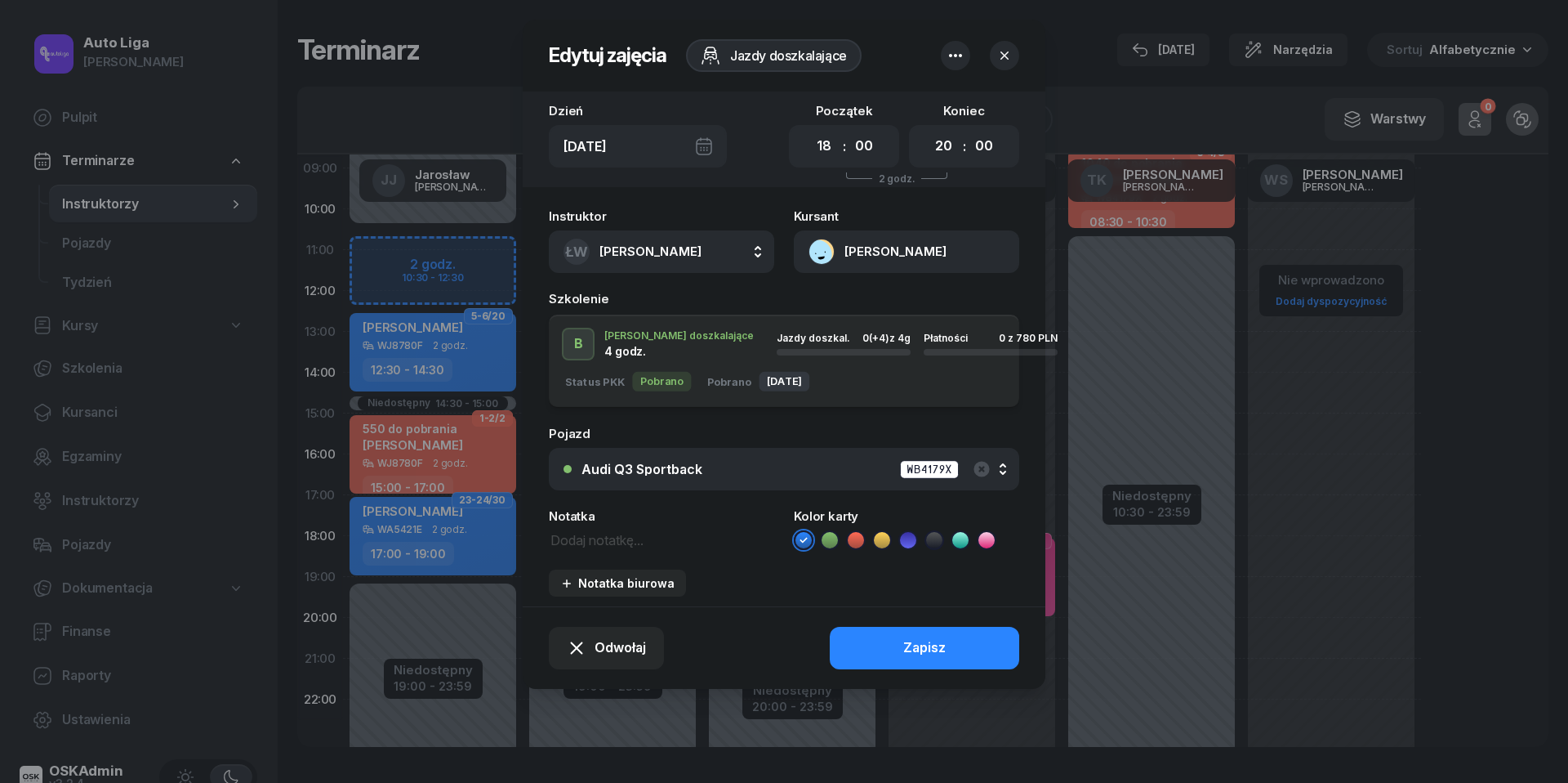
click at [822, 252] on button "[PERSON_NAME]" at bounding box center [906, 251] width 226 height 42
click at [828, 297] on div "Otwórz profil" at bounding box center [847, 308] width 79 height 22
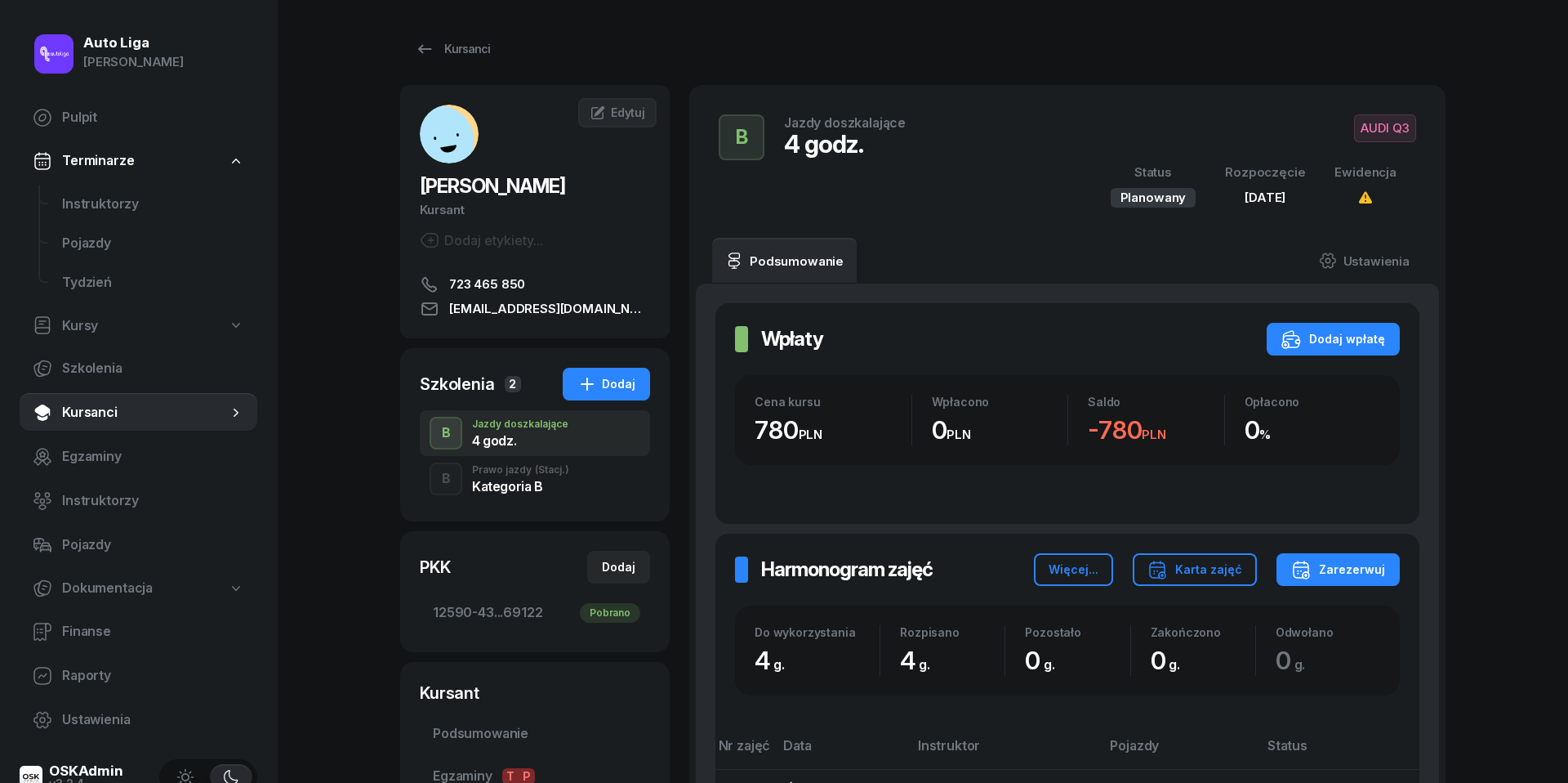
click at [526, 489] on div "Kategoria B" at bounding box center [520, 486] width 97 height 13
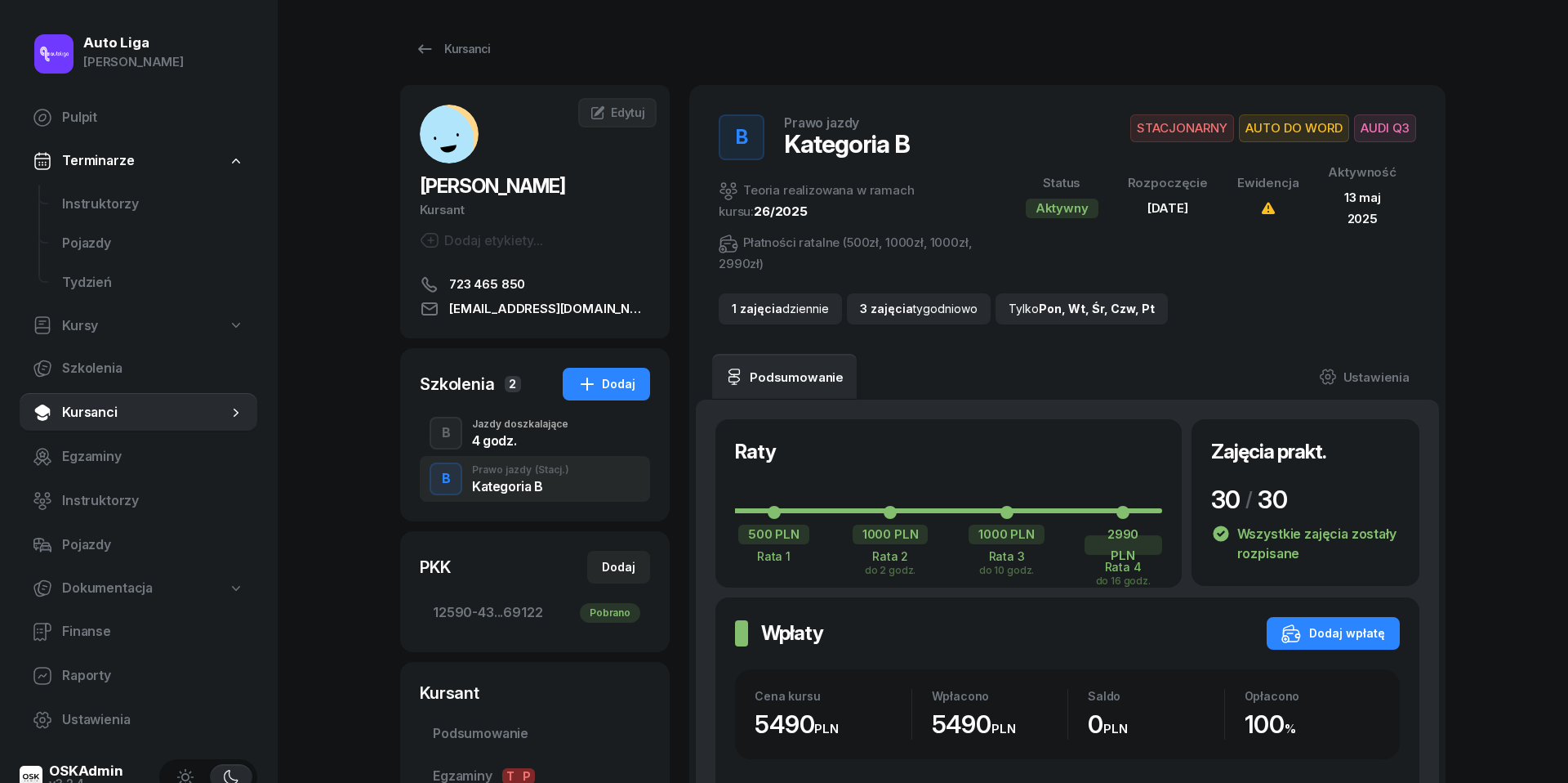
click at [486, 423] on div "Jazdy doszkalające" at bounding box center [520, 424] width 96 height 10
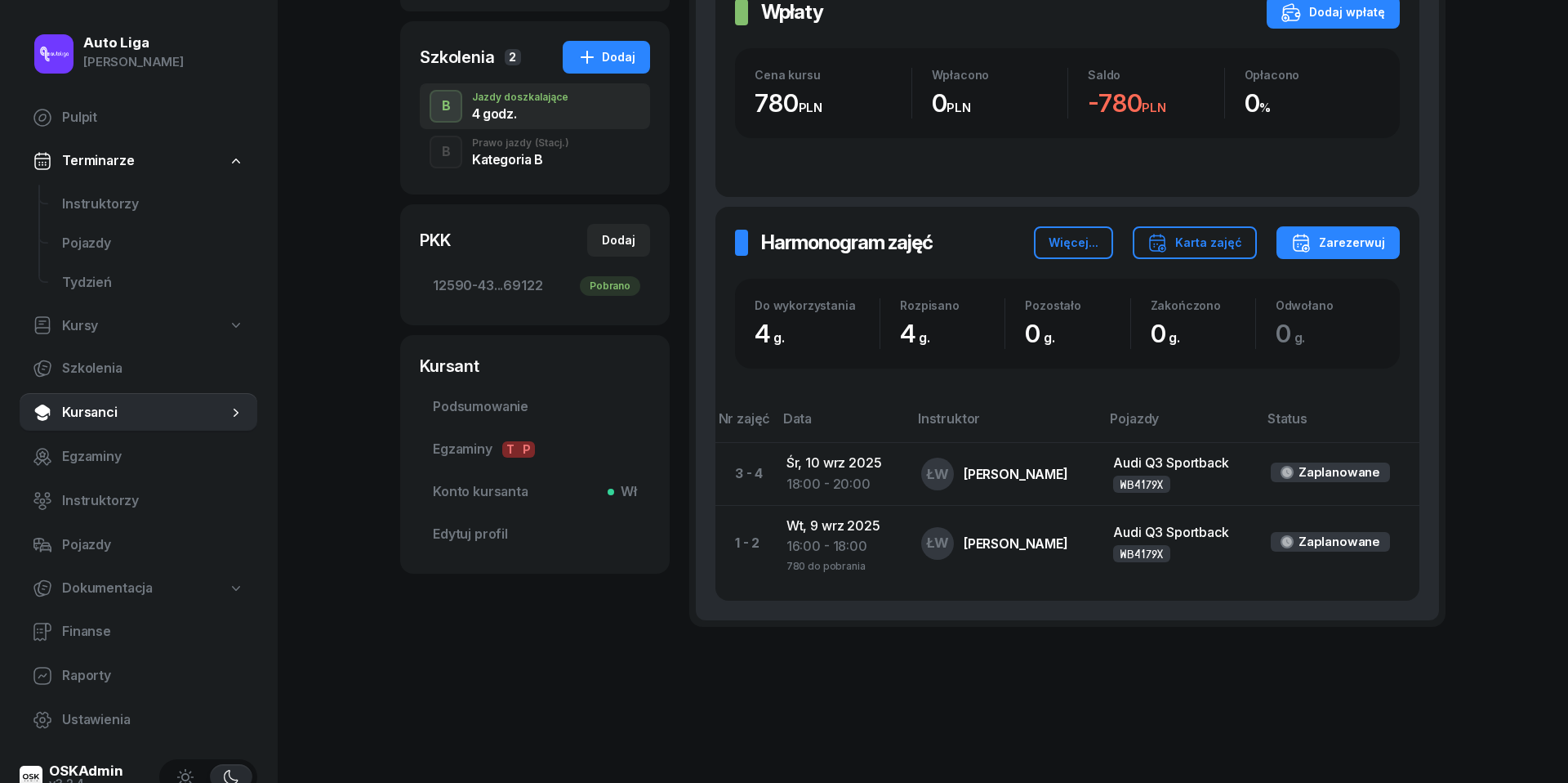
scroll to position [325, 0]
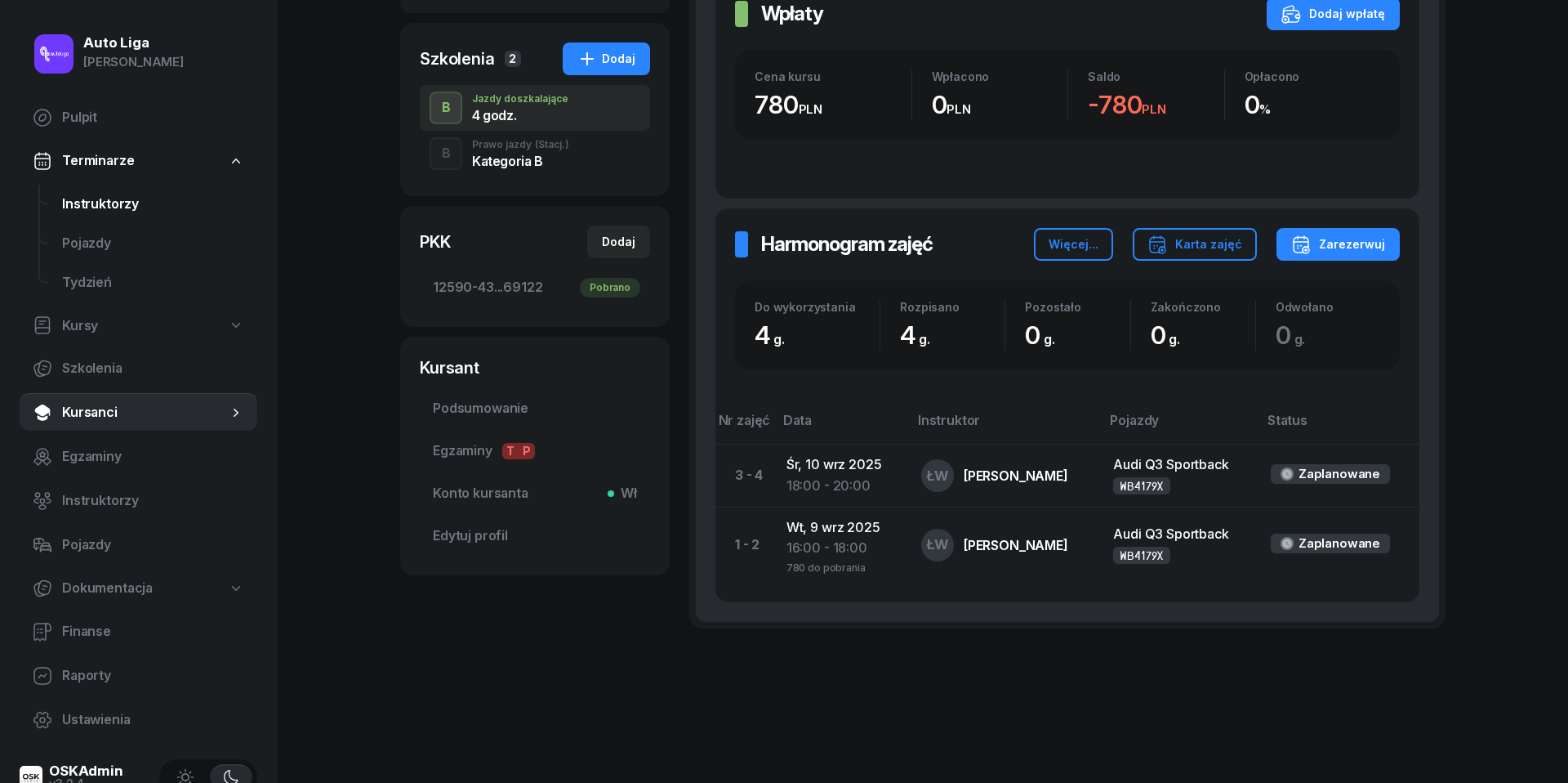
click at [92, 208] on span "Instruktorzy" at bounding box center [153, 204] width 182 height 22
